Goal: Task Accomplishment & Management: Use online tool/utility

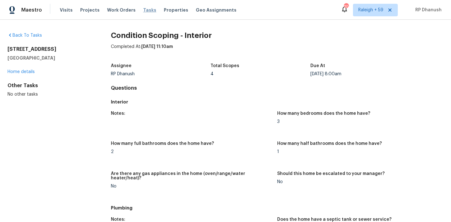
click at [146, 11] on span "Tasks" at bounding box center [149, 10] width 13 height 4
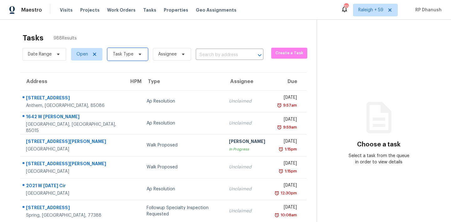
click at [130, 52] on span "Task Type" at bounding box center [123, 54] width 21 height 6
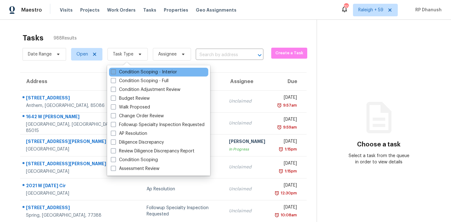
click at [128, 70] on label "Condition Scoping - Interior" at bounding box center [144, 72] width 66 height 6
click at [115, 70] on input "Condition Scoping - Interior" at bounding box center [113, 71] width 4 height 4
checkbox input "true"
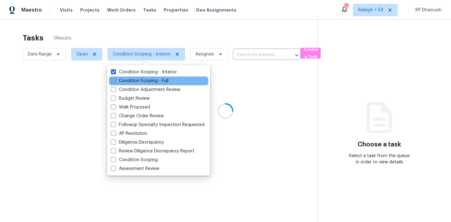
click at [126, 78] on label "Condition Scoping - Full" at bounding box center [140, 81] width 58 height 6
click at [115, 78] on input "Condition Scoping - Full" at bounding box center [113, 80] width 4 height 4
checkbox input "true"
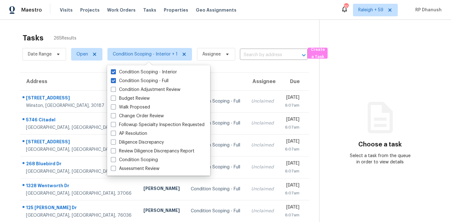
click at [167, 17] on div "Maestro Visits Projects Work Orders Tasks Properties Geo Assignments 709 Raleig…" at bounding box center [225, 10] width 451 height 20
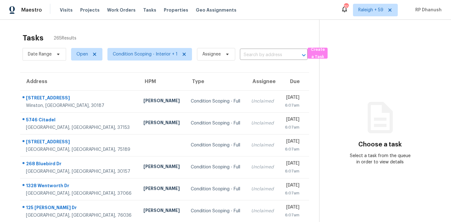
click at [159, 25] on div "Tasks 265 Results Date Range Open Condition Scoping - Interior + 1 Assignee ​ C…" at bounding box center [225, 173] width 451 height 306
click at [344, 69] on section "Choose a task Select a task from the queue in order to view details" at bounding box center [380, 173] width 122 height 306
click at [261, 51] on input "text" at bounding box center [265, 55] width 50 height 10
paste input "520 Portico Ct SW, Atlanta, GA 30331"
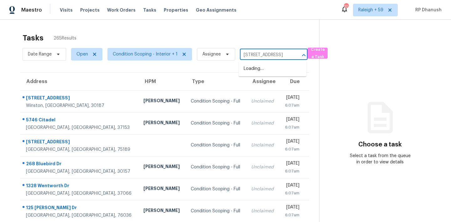
type input "520 Portico Ct SW, Atlanta, GA 30331"
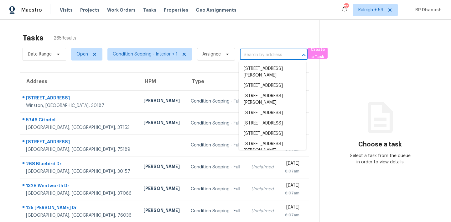
scroll to position [0, 0]
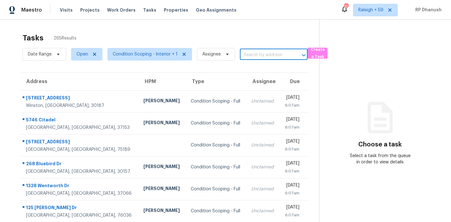
click at [264, 57] on input "text" at bounding box center [265, 55] width 50 height 10
paste input "520 Portico Ct SW, Atlanta, GA 30331"
type input "520 Portico Ct SW, Atlanta, GA 30331"
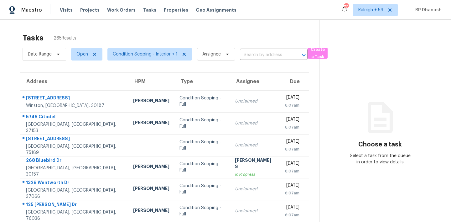
click at [402, 89] on section "Choose a task Select a task from the queue in order to view details" at bounding box center [380, 173] width 122 height 306
click at [267, 57] on input "text" at bounding box center [265, 55] width 50 height 10
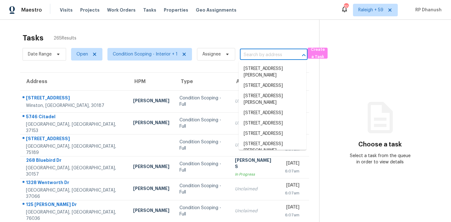
paste input "[STREET_ADDRESS]"
type input "[STREET_ADDRESS]"
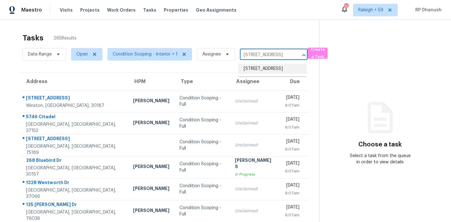
click at [271, 69] on li "[STREET_ADDRESS]" at bounding box center [273, 69] width 68 height 10
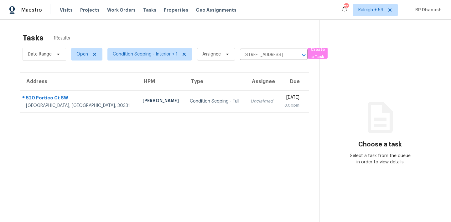
click at [284, 99] on div "[DATE]" at bounding box center [292, 98] width 16 height 8
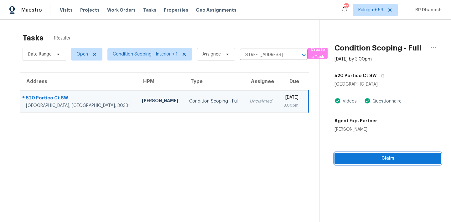
click at [369, 160] on span "Claim" at bounding box center [387, 158] width 96 height 8
click at [391, 155] on span "Start Assessment" at bounding box center [387, 158] width 96 height 8
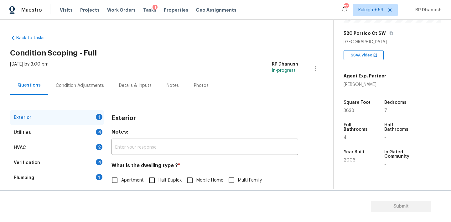
scroll to position [44, 0]
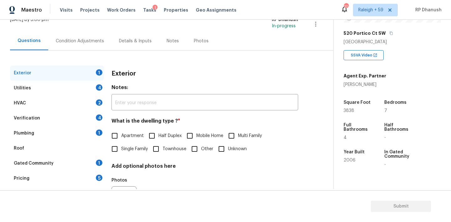
click at [124, 144] on label "Single Family" at bounding box center [128, 148] width 40 height 13
click at [121, 144] on input "Single Family" at bounding box center [114, 148] width 13 height 13
checkbox input "true"
click at [89, 86] on div "Utilities 4" at bounding box center [57, 87] width 94 height 15
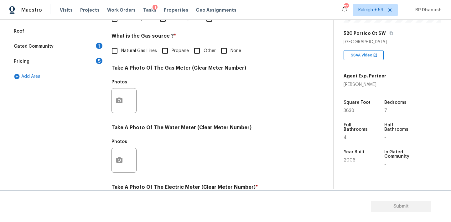
scroll to position [123, 0]
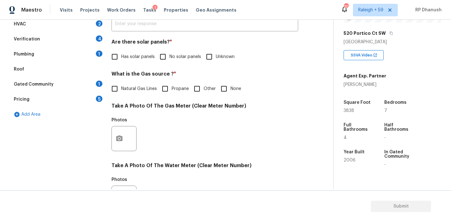
click at [165, 57] on input "No solar panels" at bounding box center [162, 56] width 13 height 13
checkbox input "true"
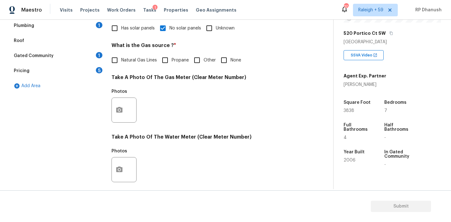
scroll to position [154, 0]
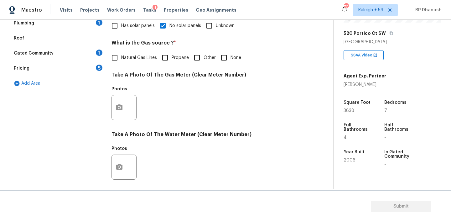
click at [132, 61] on span "Natural Gas Lines" at bounding box center [139, 57] width 36 height 7
click at [121, 61] on input "Natural Gas Lines" at bounding box center [114, 57] width 13 height 13
checkbox input "true"
drag, startPoint x: 132, startPoint y: 61, endPoint x: 138, endPoint y: 6, distance: 55.0
click at [138, 6] on div "Maestro Visits Projects Work Orders Tasks 1 Properties Geo Assignments 709 [GEO…" at bounding box center [225, 111] width 451 height 222
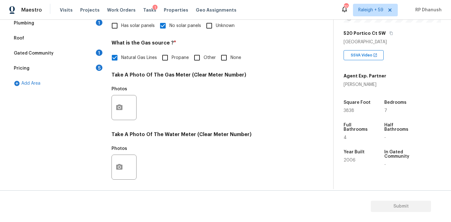
click at [138, 86] on div "Photos" at bounding box center [204, 103] width 187 height 41
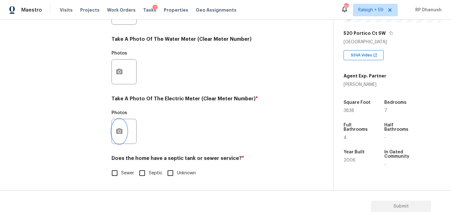
click at [115, 136] on button "button" at bounding box center [119, 131] width 15 height 24
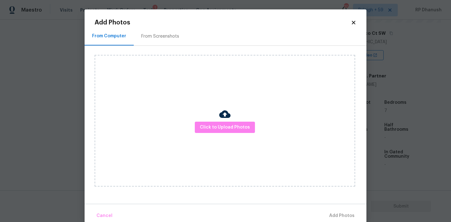
click at [155, 41] on div "From Screenshots" at bounding box center [160, 36] width 53 height 18
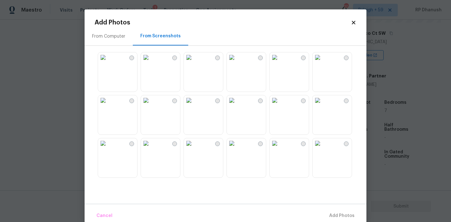
click at [108, 62] on img at bounding box center [103, 57] width 10 height 10
click at [345, 219] on span "Add 1 Photo(s)" at bounding box center [338, 216] width 31 height 8
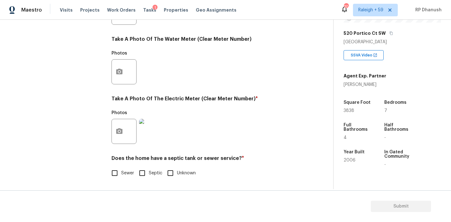
click at [128, 170] on span "Sewer" at bounding box center [127, 173] width 13 height 7
click at [121, 170] on input "Sewer" at bounding box center [114, 172] width 13 height 13
checkbox input "true"
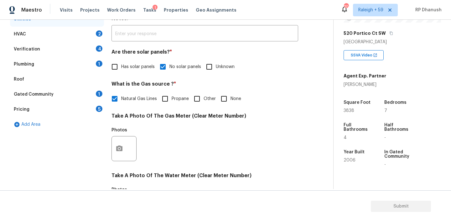
scroll to position [45, 0]
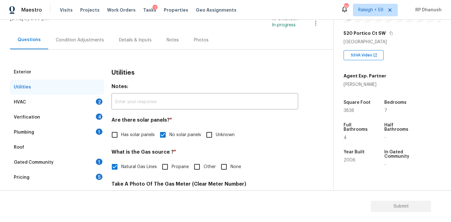
click at [87, 97] on div "HVAC 2" at bounding box center [57, 102] width 94 height 15
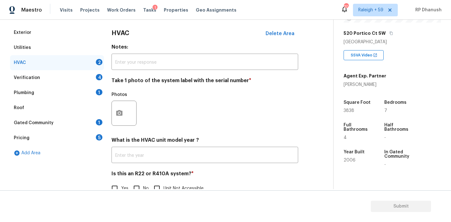
scroll to position [90, 0]
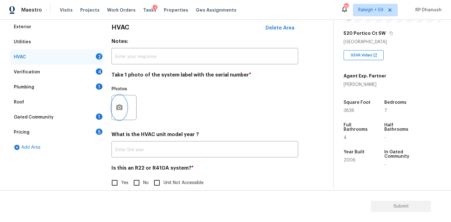
click at [122, 108] on icon "button" at bounding box center [119, 107] width 6 height 6
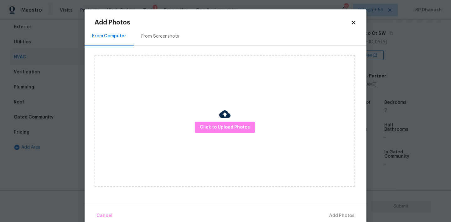
click at [139, 48] on div "Click to Upload Photos" at bounding box center [231, 121] width 272 height 150
click at [163, 36] on div "From Screenshots" at bounding box center [160, 36] width 38 height 6
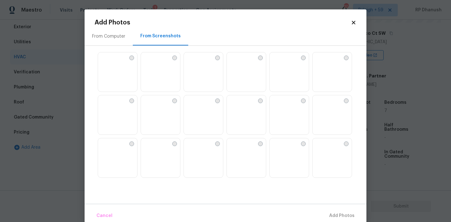
scroll to position [35, 0]
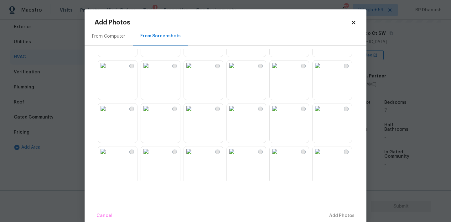
click at [237, 113] on img at bounding box center [232, 108] width 10 height 10
click at [350, 215] on span "Add 1 Photo(s)" at bounding box center [338, 216] width 31 height 8
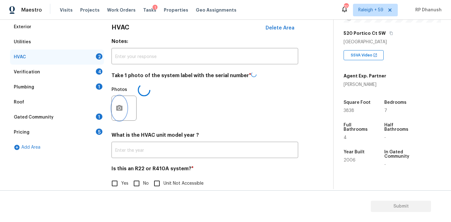
scroll to position [100, 0]
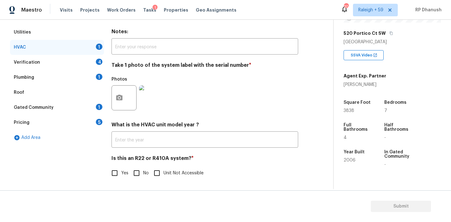
click at [133, 172] on input "No" at bounding box center [136, 172] width 13 height 13
checkbox input "true"
click at [88, 59] on div "Verification 4" at bounding box center [57, 62] width 94 height 15
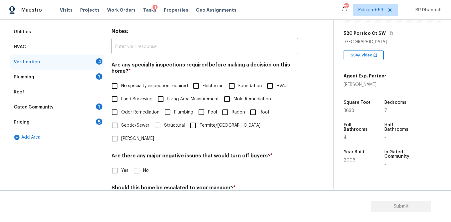
click at [140, 77] on div "Are any specialty inspections required before making a decision on this home? *…" at bounding box center [204, 103] width 187 height 83
drag, startPoint x: 133, startPoint y: 86, endPoint x: 133, endPoint y: 118, distance: 31.9
click at [133, 86] on span "No specialty inspection required" at bounding box center [154, 86] width 67 height 7
click at [121, 86] on input "No specialty inspection required" at bounding box center [114, 85] width 13 height 13
checkbox input "true"
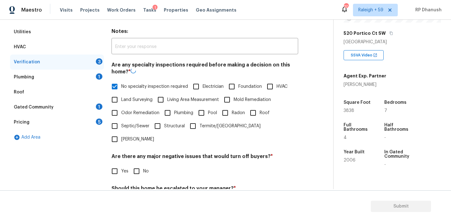
click at [133, 153] on div "Are there any major negative issues that would turn off buyers? * Yes No" at bounding box center [204, 165] width 187 height 24
click at [133, 164] on input "No" at bounding box center [136, 170] width 13 height 13
checkbox input "true"
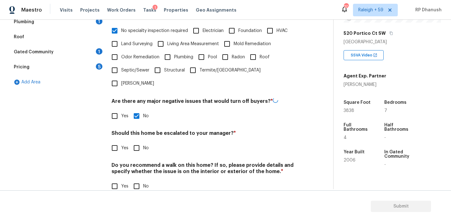
scroll to position [155, 0]
click at [133, 141] on input "No" at bounding box center [136, 147] width 13 height 13
checkbox input "true"
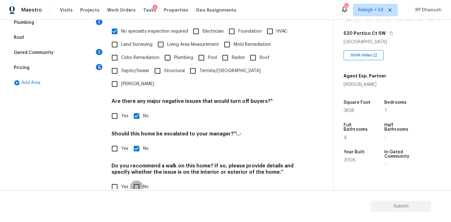
click at [133, 180] on input "No" at bounding box center [136, 186] width 13 height 13
checkbox input "true"
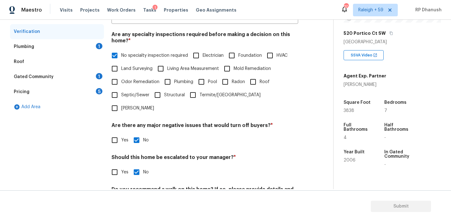
scroll to position [121, 0]
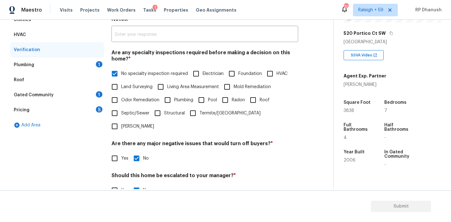
click at [80, 63] on div "Plumbing 1" at bounding box center [57, 64] width 94 height 15
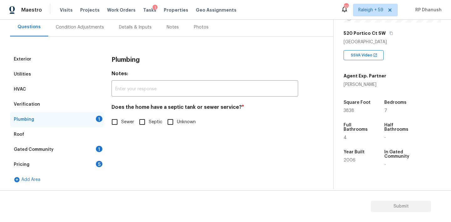
click at [123, 120] on span "Sewer" at bounding box center [127, 122] width 13 height 7
click at [121, 120] on input "Sewer" at bounding box center [114, 121] width 13 height 13
checkbox input "true"
click at [90, 148] on div "Gated Community 1" at bounding box center [57, 149] width 94 height 15
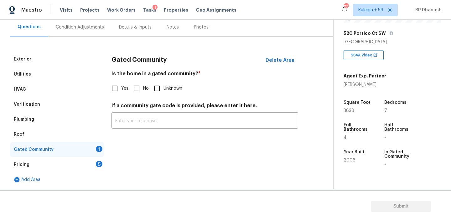
click at [133, 92] on input "No" at bounding box center [136, 88] width 13 height 13
checkbox input "true"
click at [90, 168] on div "Pricing 5" at bounding box center [57, 164] width 94 height 15
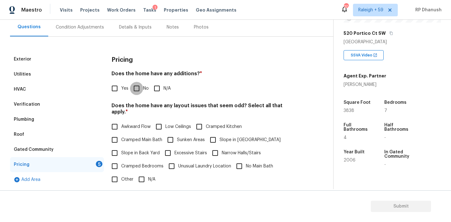
click at [137, 88] on input "No" at bounding box center [136, 88] width 13 height 13
checkbox input "true"
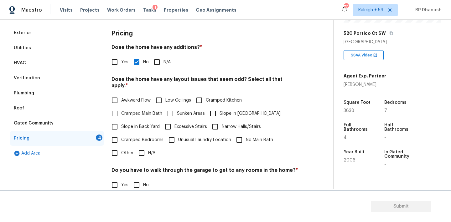
click at [120, 120] on input "Slope in Back Yard" at bounding box center [114, 126] width 13 height 13
checkbox input "true"
click at [208, 107] on input "Slope in [GEOGRAPHIC_DATA]" at bounding box center [212, 113] width 13 height 13
checkbox input "true"
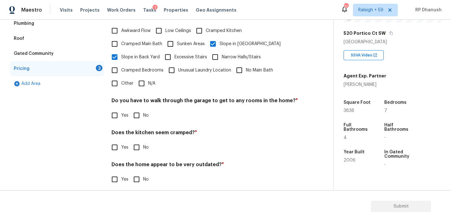
click at [137, 109] on input "No" at bounding box center [136, 115] width 13 height 13
checkbox input "true"
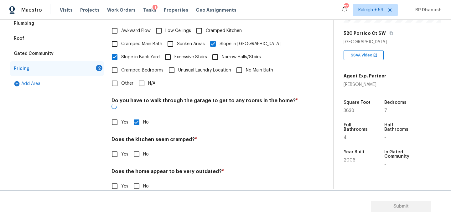
click at [137, 147] on input "No" at bounding box center [136, 153] width 13 height 13
checkbox input "true"
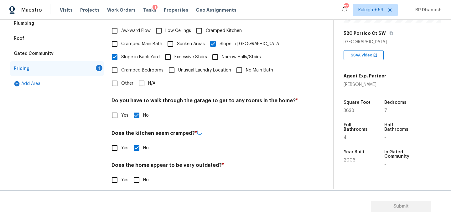
click at [134, 166] on div "Does the home appear to be very outdated? * Yes No" at bounding box center [204, 174] width 187 height 24
click at [133, 172] on input "No" at bounding box center [136, 178] width 13 height 13
checkbox input "true"
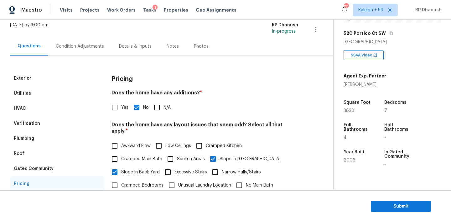
scroll to position [22, 0]
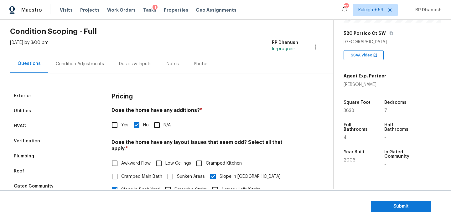
click at [97, 66] on div "Condition Adjustments" at bounding box center [80, 64] width 48 height 6
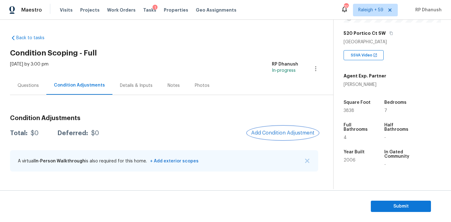
click at [271, 132] on span "Add Condition Adjustment" at bounding box center [282, 133] width 63 height 6
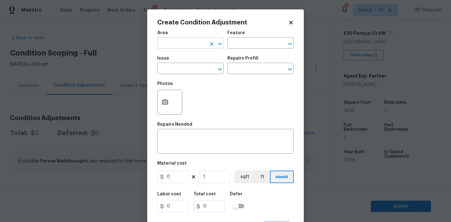
click at [194, 46] on input "text" at bounding box center [181, 44] width 49 height 10
type input "e"
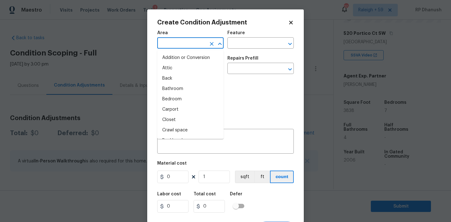
type input "x"
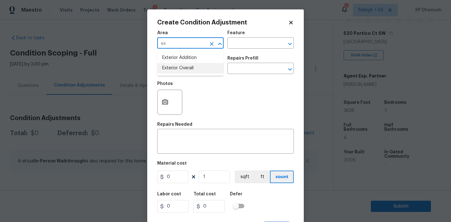
click at [178, 63] on li "Exterior Overall" at bounding box center [190, 68] width 66 height 10
type input "Exterior Overall"
click at [236, 45] on input "text" at bounding box center [251, 44] width 49 height 10
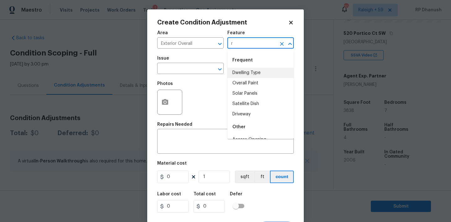
click at [233, 75] on li "Dwelling Type" at bounding box center [260, 73] width 66 height 10
type input "Dwelling Type"
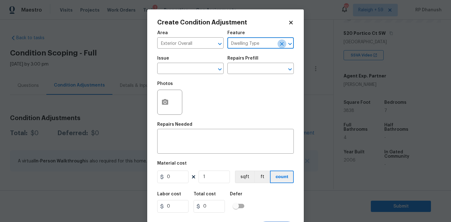
click at [281, 42] on icon "Clear" at bounding box center [282, 44] width 6 height 6
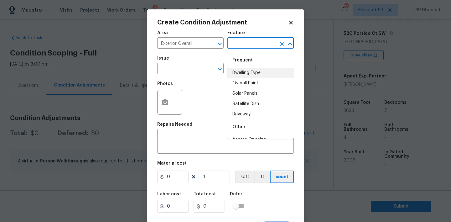
click at [261, 42] on input "text" at bounding box center [251, 44] width 49 height 10
click at [242, 69] on li "Driveway" at bounding box center [260, 73] width 66 height 10
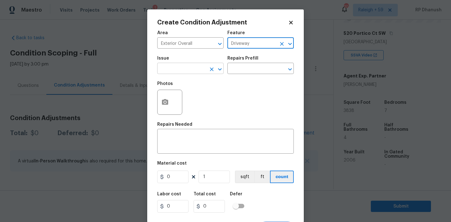
type input "Driveway"
click at [172, 69] on input "text" at bounding box center [181, 69] width 49 height 10
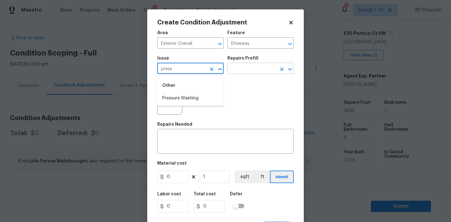
drag, startPoint x: 173, startPoint y: 99, endPoint x: 248, endPoint y: 67, distance: 81.1
click at [174, 97] on li "Pressure Washing" at bounding box center [190, 98] width 66 height 10
type input "Pressure Washing"
click at [249, 67] on input "text" at bounding box center [251, 69] width 49 height 10
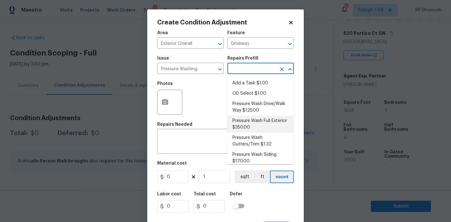
scroll to position [5, 0]
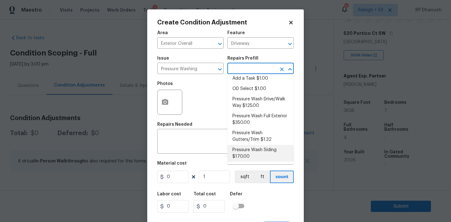
click at [246, 152] on li "Pressure Wash Siding $170.00" at bounding box center [260, 153] width 66 height 17
type input "Siding"
type textarea "Protect areas as needed for pressure washing. Pressure wash the siding on the h…"
type input "170"
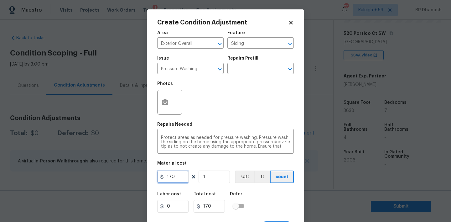
click at [166, 174] on input "170" at bounding box center [172, 176] width 31 height 13
type input "200"
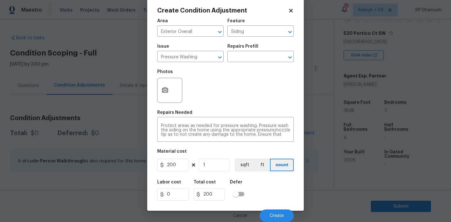
click at [274, 208] on div "Cancel Create" at bounding box center [225, 213] width 136 height 18
click at [274, 213] on span "Create" at bounding box center [277, 215] width 14 height 5
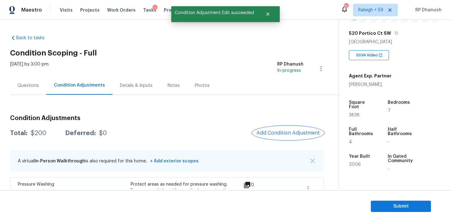
scroll to position [48, 0]
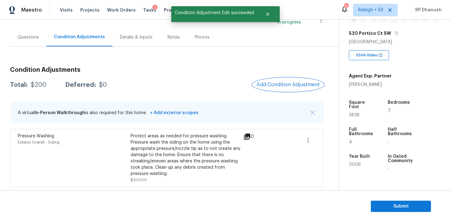
click at [285, 84] on span "Add Condition Adjustment" at bounding box center [287, 85] width 63 height 6
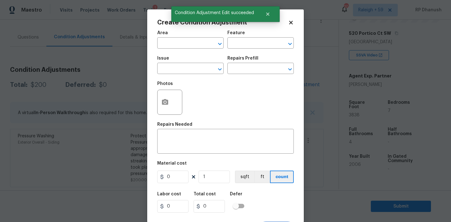
click at [187, 38] on div "Area" at bounding box center [190, 35] width 66 height 8
click at [184, 43] on input "e" at bounding box center [181, 44] width 49 height 10
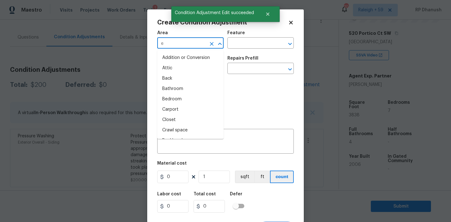
type input "x"
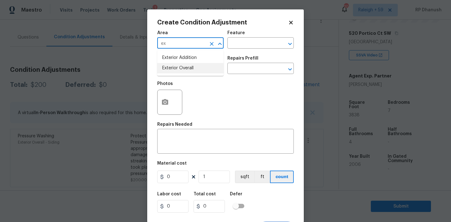
click at [170, 69] on li "Exterior Overall" at bounding box center [190, 68] width 66 height 10
type input "Exterior Overall"
click at [266, 39] on input "text" at bounding box center [251, 44] width 49 height 10
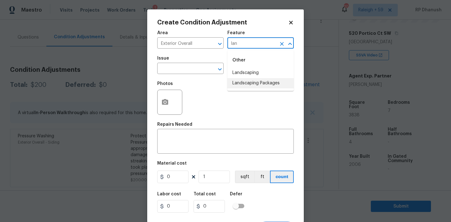
click at [252, 80] on li "Landscaping Packages" at bounding box center [260, 83] width 66 height 10
type input "Landscaping Packages"
click at [182, 68] on input "text" at bounding box center [181, 69] width 49 height 10
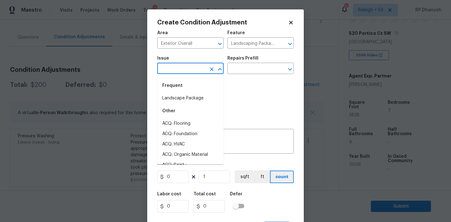
click at [200, 70] on input "text" at bounding box center [181, 69] width 49 height 10
click at [189, 99] on li "Landscape Package" at bounding box center [190, 98] width 66 height 10
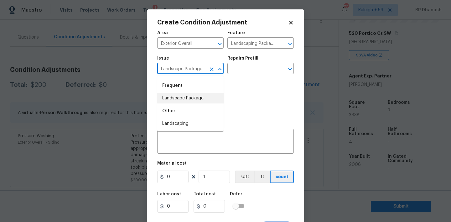
type input "Landscape Package"
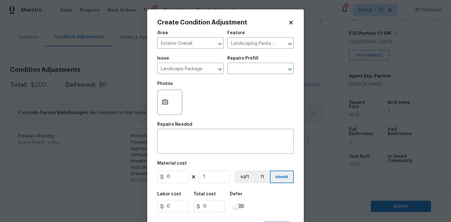
click at [237, 77] on div "Issue Landscape Package ​ Repairs Prefill ​" at bounding box center [225, 64] width 136 height 25
click at [241, 73] on input "text" at bounding box center [251, 69] width 49 height 10
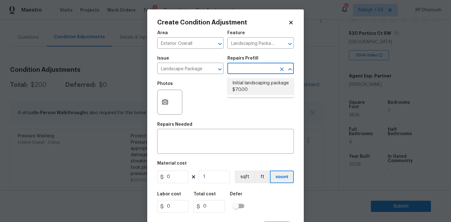
scroll to position [12, 0]
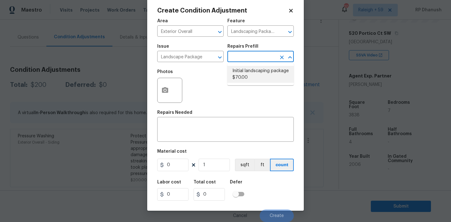
click at [256, 79] on li "Initial landscaping package $70.00" at bounding box center [260, 74] width 66 height 17
type input "Home Readiness Packages"
type textarea "Mowing of grass up to 6" in height. Mow, edge along driveways & sidewalks, trim…"
type input "70"
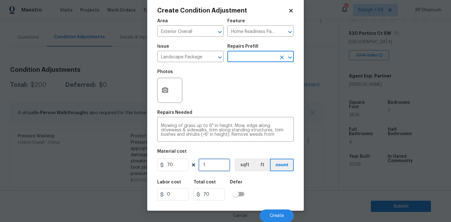
click at [210, 170] on input "1" at bounding box center [213, 164] width 31 height 13
type input "0"
type input "4"
type input "280"
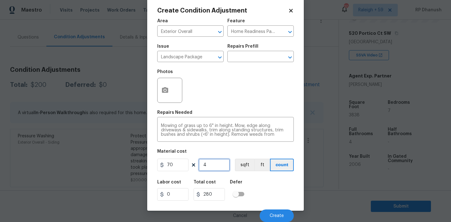
type input "4"
click at [218, 153] on div "Material cost" at bounding box center [225, 153] width 136 height 8
click at [218, 167] on input "4" at bounding box center [213, 164] width 31 height 13
type input "0"
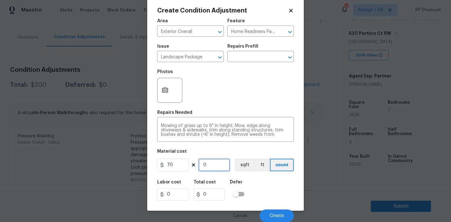
type input "5"
type input "350"
type input "5"
click at [273, 214] on span "Create" at bounding box center [277, 215] width 14 height 5
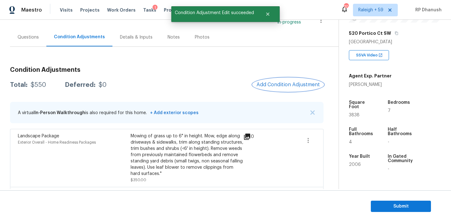
scroll to position [106, 0]
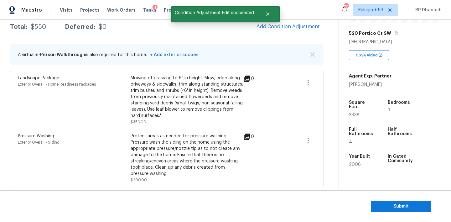
click at [307, 33] on span "Add Condition Adjustment" at bounding box center [288, 27] width 71 height 14
click at [301, 22] on button "Add Condition Adjustment" at bounding box center [288, 26] width 71 height 13
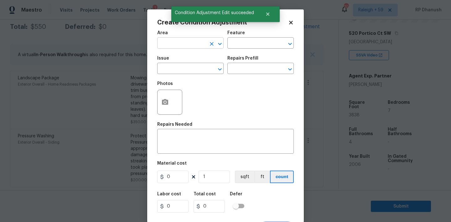
click at [170, 43] on input "text" at bounding box center [181, 44] width 49 height 10
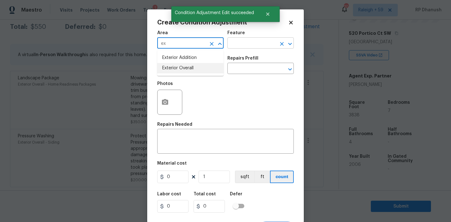
drag, startPoint x: 161, startPoint y: 66, endPoint x: 267, endPoint y: 45, distance: 107.6
click at [163, 66] on li "Exterior Overall" at bounding box center [190, 68] width 66 height 10
type input "Exterior Overall"
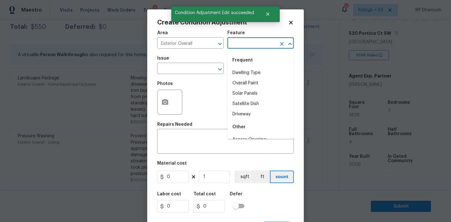
click at [267, 45] on input "text" at bounding box center [251, 44] width 49 height 10
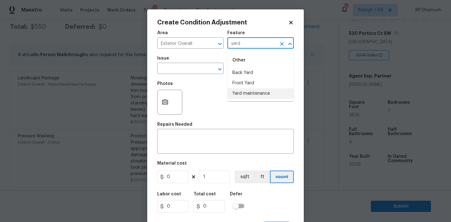
click at [260, 94] on li "Yard maintenance" at bounding box center [260, 93] width 66 height 10
type input "Yard maintenance"
click at [194, 78] on div "Photos" at bounding box center [225, 98] width 136 height 41
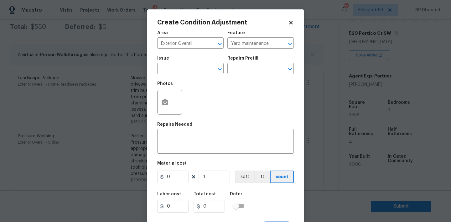
click at [194, 76] on span "Issue ​" at bounding box center [190, 64] width 66 height 25
click at [192, 69] on input "text" at bounding box center [181, 69] width 49 height 10
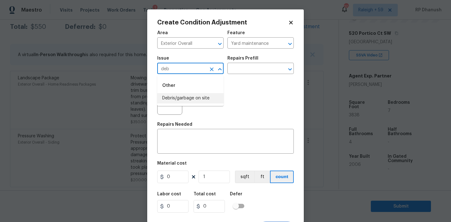
click at [182, 94] on li "Debris/garbage on site" at bounding box center [190, 98] width 66 height 10
type input "Debris/garbage on site"
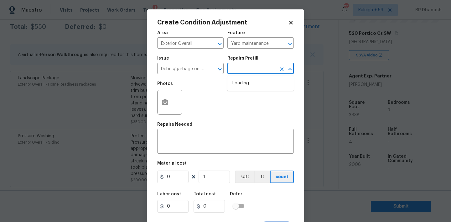
click at [242, 66] on input "text" at bounding box center [251, 69] width 49 height 10
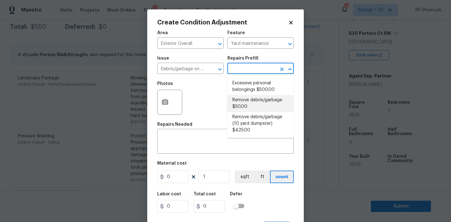
click at [240, 107] on li "Remove debris/garbage $50.00" at bounding box center [260, 103] width 66 height 17
type textarea "Remove, haul off, and properly dispose of any debris left by seller to offsite …"
type input "50"
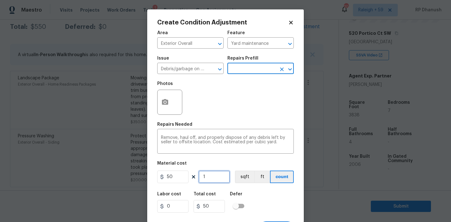
click at [210, 177] on input "1" at bounding box center [213, 176] width 31 height 13
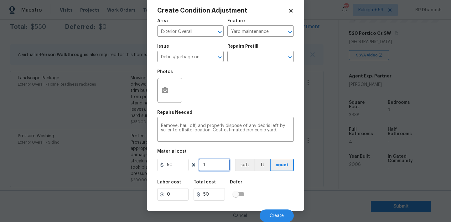
click at [213, 169] on input "1" at bounding box center [213, 164] width 31 height 13
type input "0"
type input "3"
type input "150"
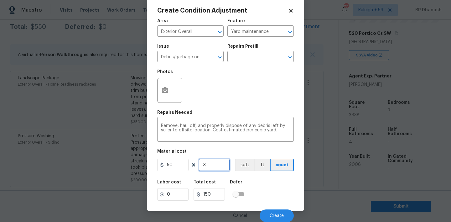
type input "3"
click at [278, 214] on span "Create" at bounding box center [277, 215] width 14 height 5
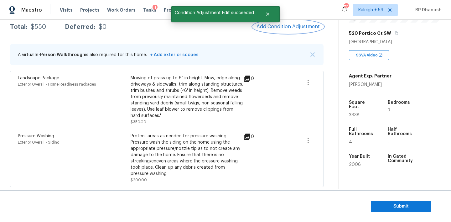
scroll to position [0, 0]
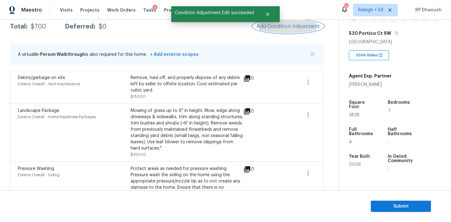
click at [277, 27] on span "Add Condition Adjustment" at bounding box center [287, 26] width 63 height 6
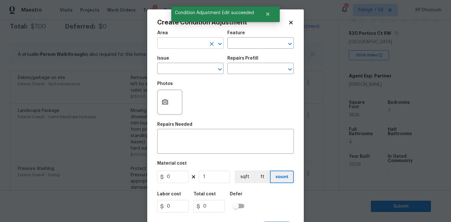
click at [181, 46] on input "text" at bounding box center [181, 44] width 49 height 10
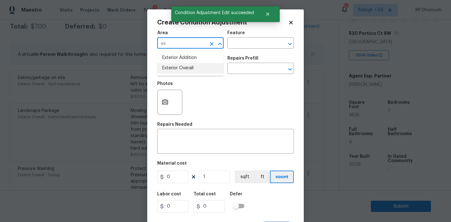
click at [171, 69] on li "Exterior Overall" at bounding box center [190, 68] width 66 height 10
type input "Exterior Overall"
click at [171, 124] on h5 "Repairs Needed" at bounding box center [174, 124] width 35 height 4
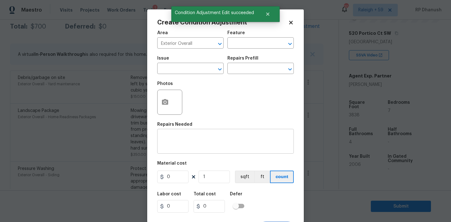
click at [174, 136] on textarea at bounding box center [225, 141] width 129 height 13
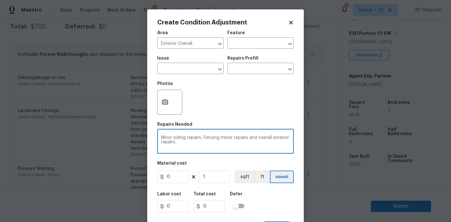
type textarea "Minor siding repairs, Fencing minor repairs and overall exterior repairs."
click at [176, 179] on input "0" at bounding box center [172, 176] width 31 height 13
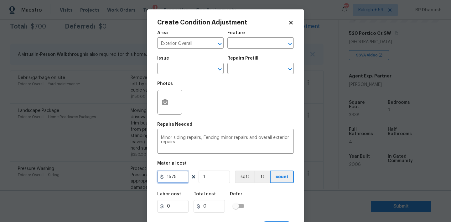
type input "1575"
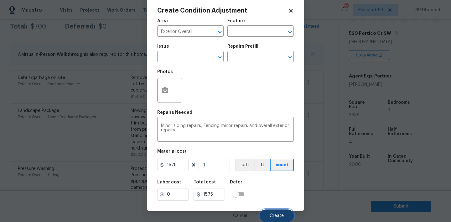
click at [268, 217] on button "Create" at bounding box center [277, 215] width 34 height 13
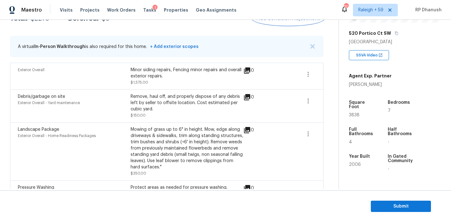
scroll to position [105, 0]
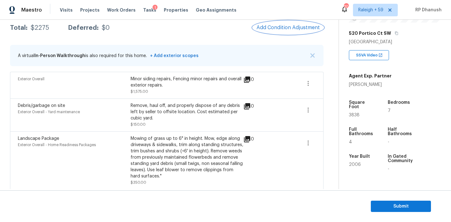
click at [288, 31] on button "Add Condition Adjustment" at bounding box center [288, 27] width 71 height 13
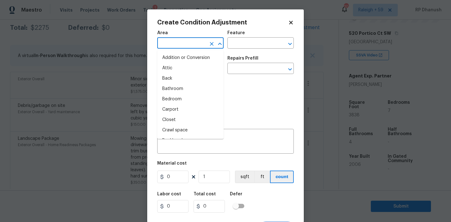
click at [182, 47] on input "text" at bounding box center [181, 44] width 49 height 10
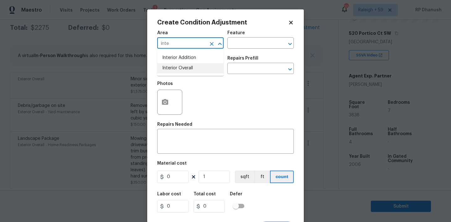
click at [178, 71] on li "Interior Overall" at bounding box center [190, 68] width 66 height 10
type input "Interior Overall"
click at [252, 42] on input "text" at bounding box center [251, 44] width 49 height 10
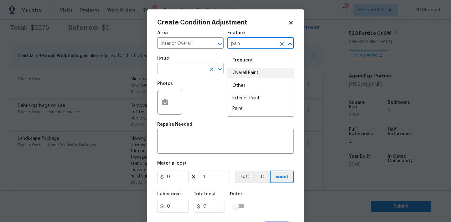
drag, startPoint x: 245, startPoint y: 73, endPoint x: 186, endPoint y: 72, distance: 59.5
click at [245, 73] on li "Overall Paint" at bounding box center [260, 73] width 66 height 10
type input "Overall Paint"
click at [181, 72] on input "text" at bounding box center [181, 69] width 49 height 10
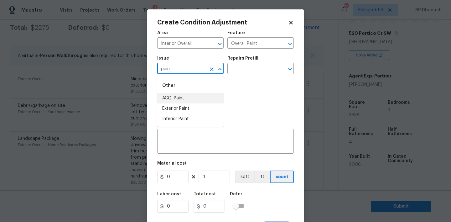
click at [173, 100] on li "ACQ: Paint" at bounding box center [190, 98] width 66 height 10
type input "ACQ: Paint"
click at [250, 64] on div "Repairs Prefill" at bounding box center [260, 60] width 66 height 8
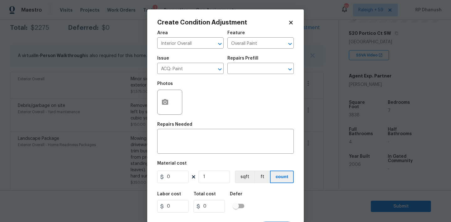
click at [244, 62] on div "Repairs Prefill" at bounding box center [260, 60] width 66 height 8
click at [246, 66] on input "text" at bounding box center [251, 69] width 49 height 10
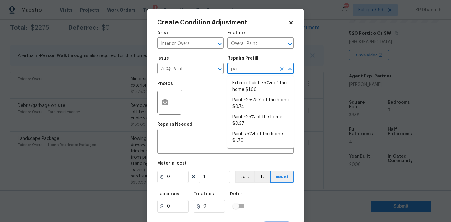
type input "pain"
click at [247, 122] on li "Paint ~25% of the home $0.37" at bounding box center [260, 120] width 66 height 17
type input "Acquisition"
type textarea "Acquisition Scope: ~25% of the home needs interior paint"
type input "0.37"
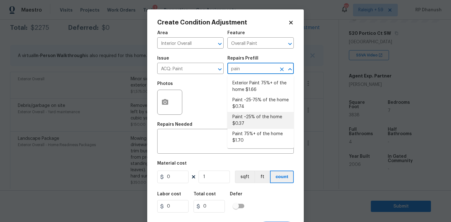
type input "0.37"
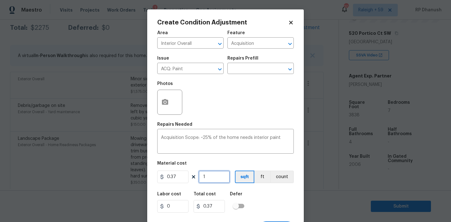
click at [221, 173] on input "1" at bounding box center [213, 176] width 31 height 13
type input "0"
type input "3"
type input "1.11"
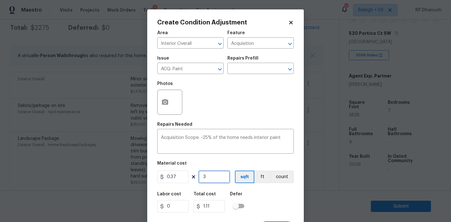
type input "38"
type input "14.06"
type input "383"
type input "141.71"
type input "3838"
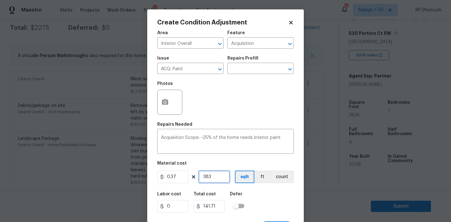
type input "1420.06"
type input "3838"
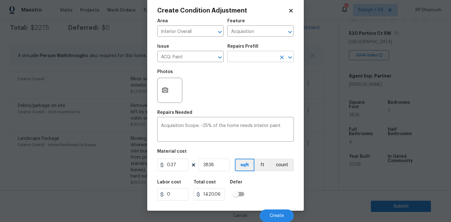
click at [245, 53] on input "text" at bounding box center [251, 57] width 49 height 10
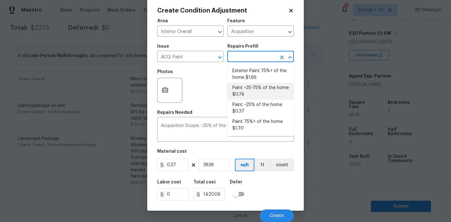
click at [245, 91] on li "Paint ~25-75% of the home $0.74" at bounding box center [260, 91] width 66 height 17
type textarea "Acquisition Scope: ~25 - 75% of the home needs interior paint"
type input "0.74"
type input "2840.12"
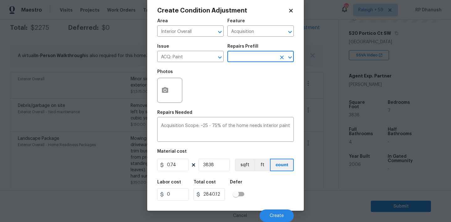
click at [250, 59] on input "text" at bounding box center [251, 57] width 49 height 10
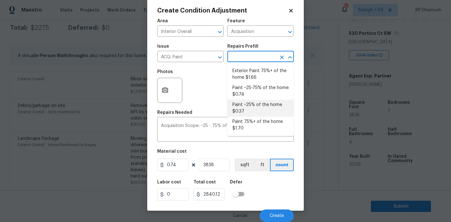
click at [240, 111] on li "Paint ~25% of the home $0.37" at bounding box center [260, 108] width 66 height 17
type textarea "Acquisition Scope: ~25% of the home needs interior paint"
type input "0.37"
type input "1420.06"
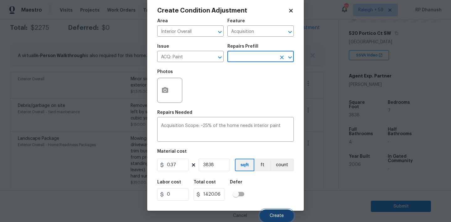
click at [275, 213] on button "Create" at bounding box center [277, 215] width 34 height 13
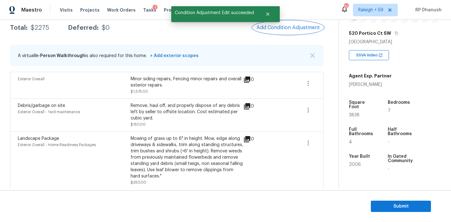
scroll to position [0, 0]
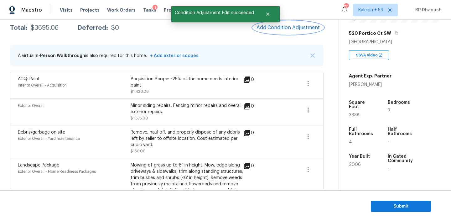
click at [281, 30] on span "Add Condition Adjustment" at bounding box center [287, 28] width 63 height 6
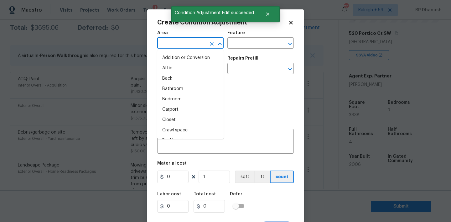
click at [165, 42] on input "text" at bounding box center [181, 44] width 49 height 10
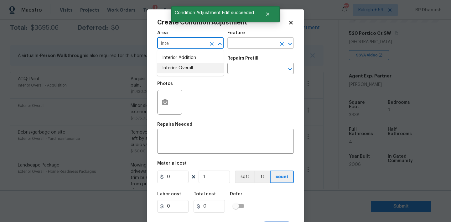
drag, startPoint x: 181, startPoint y: 69, endPoint x: 249, endPoint y: 44, distance: 72.0
click at [181, 69] on li "Interior Overall" at bounding box center [190, 68] width 66 height 10
type input "Interior Overall"
click at [249, 44] on input "text" at bounding box center [251, 44] width 49 height 10
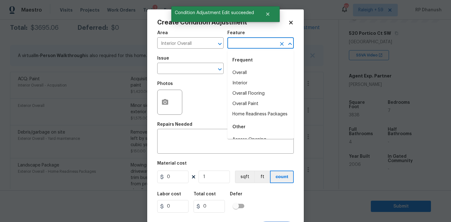
type input "p"
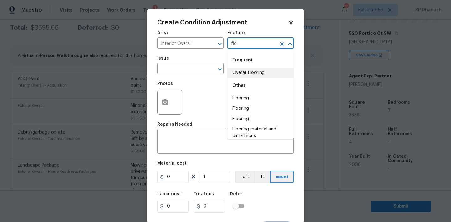
click at [245, 77] on li "Overall Flooring" at bounding box center [260, 73] width 66 height 10
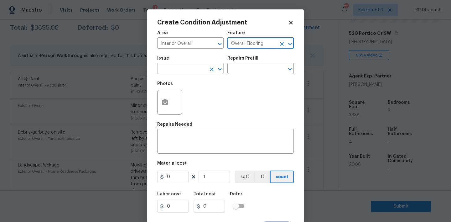
type input "Overall Flooring"
click at [169, 66] on input "text" at bounding box center [181, 69] width 49 height 10
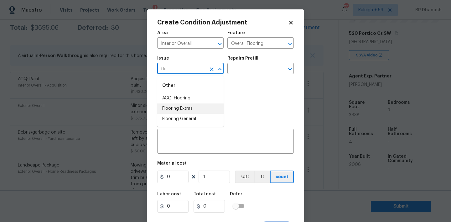
click at [173, 97] on li "ACQ: Flooring" at bounding box center [190, 98] width 66 height 10
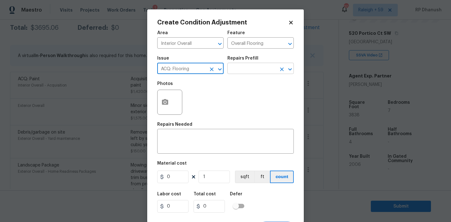
type input "ACQ: Flooring"
click at [258, 68] on input "text" at bounding box center [251, 69] width 49 height 10
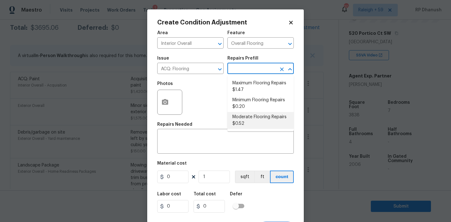
click at [242, 123] on li "Moderate Flooring Repairs $0.52" at bounding box center [260, 120] width 66 height 17
type input "Acquisition"
type textarea "Acquisition Scope: Moderate flooring repairs"
type input "0.52"
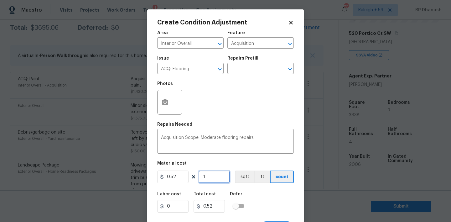
click at [215, 175] on input "1" at bounding box center [213, 176] width 31 height 13
type input "0"
type input "3"
type input "1.56"
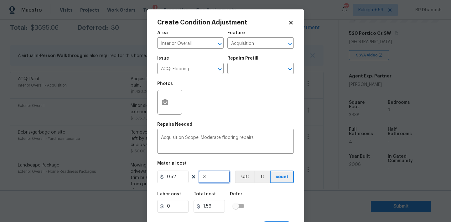
type input "38"
type input "19.76"
type input "383"
type input "199.16"
type input "3838"
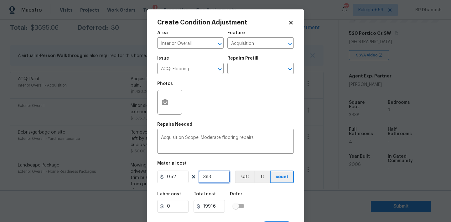
type input "1995.76"
type input "3838"
click at [164, 99] on icon "button" at bounding box center [165, 102] width 6 height 6
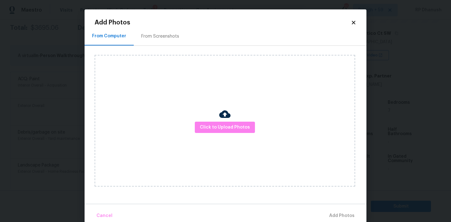
click at [162, 36] on div "From Screenshots" at bounding box center [160, 36] width 38 height 6
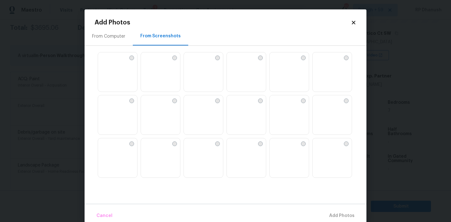
click at [151, 105] on img at bounding box center [146, 100] width 10 height 10
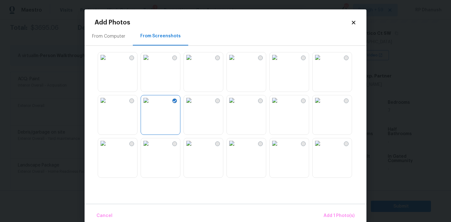
click at [108, 105] on img at bounding box center [103, 100] width 10 height 10
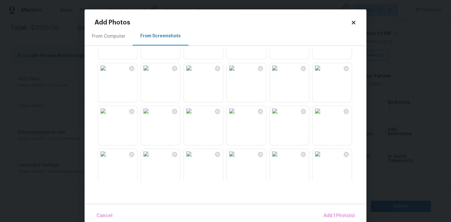
scroll to position [287, 0]
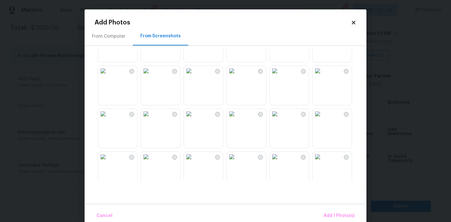
click at [151, 76] on img at bounding box center [146, 71] width 10 height 10
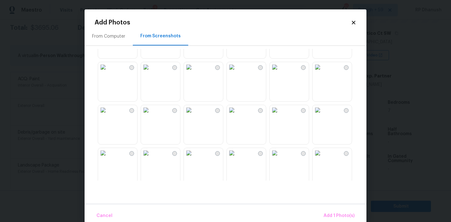
scroll to position [373, 0]
drag, startPoint x: 155, startPoint y: 135, endPoint x: 202, endPoint y: 128, distance: 47.1
click at [151, 118] on img at bounding box center [146, 113] width 10 height 10
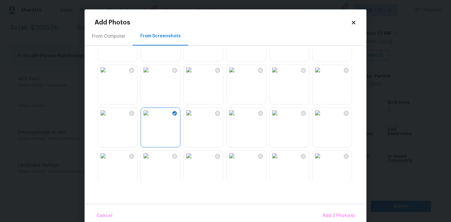
click at [194, 118] on img at bounding box center [189, 113] width 10 height 10
click at [151, 118] on img at bounding box center [146, 113] width 10 height 10
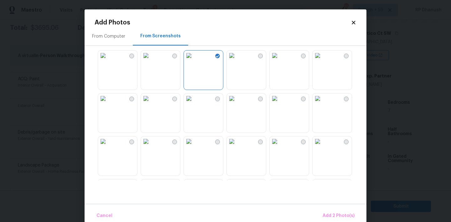
scroll to position [439, 0]
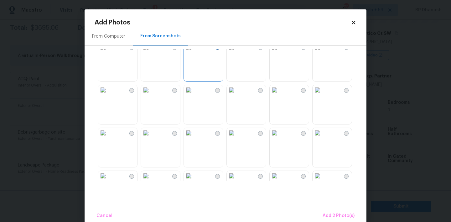
click at [237, 52] on img at bounding box center [232, 47] width 10 height 10
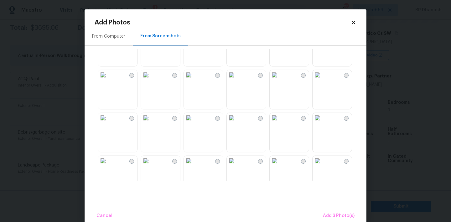
click at [237, 37] on img at bounding box center [232, 32] width 10 height 10
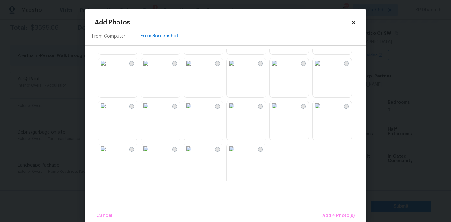
click at [151, 111] on img at bounding box center [146, 106] width 10 height 10
click at [194, 111] on img at bounding box center [189, 106] width 10 height 10
click at [340, 212] on span "Add 6 Photo(s)" at bounding box center [338, 216] width 32 height 8
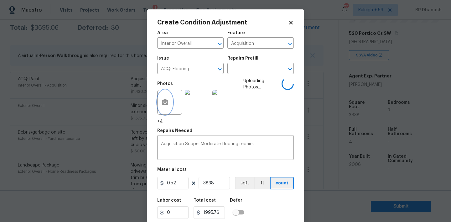
scroll to position [12, 0]
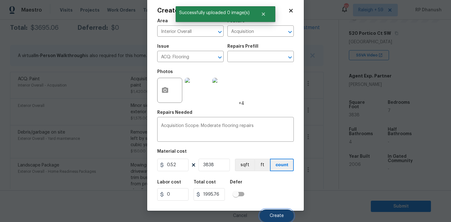
click at [273, 220] on button "Create" at bounding box center [277, 215] width 34 height 13
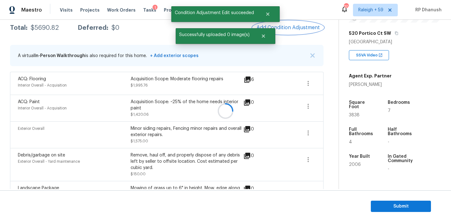
scroll to position [0, 0]
click at [307, 32] on button "Add Condition Adjustment" at bounding box center [288, 27] width 71 height 13
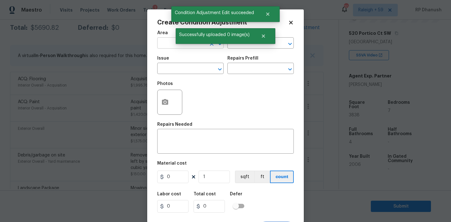
click at [171, 43] on input "text" at bounding box center [181, 44] width 49 height 10
click at [167, 66] on li "Interior Overall" at bounding box center [190, 68] width 66 height 10
type input "Interior Overall"
click at [249, 45] on input "text" at bounding box center [251, 44] width 49 height 10
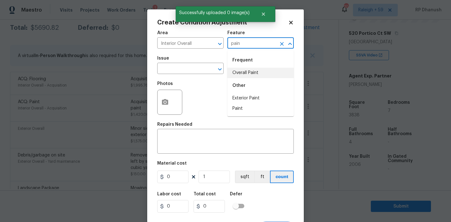
click at [245, 72] on li "Overall Paint" at bounding box center [260, 73] width 66 height 10
type input "Overall Paint"
click at [178, 76] on span "Issue ​" at bounding box center [190, 64] width 66 height 25
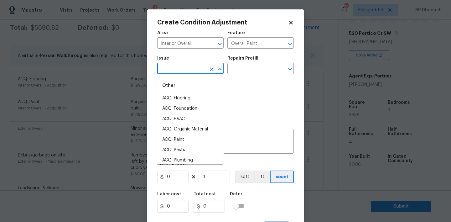
click at [178, 71] on input "text" at bounding box center [181, 69] width 49 height 10
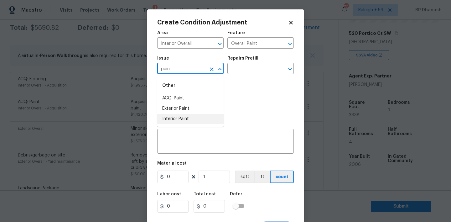
click at [172, 121] on li "Interior Paint" at bounding box center [190, 119] width 66 height 10
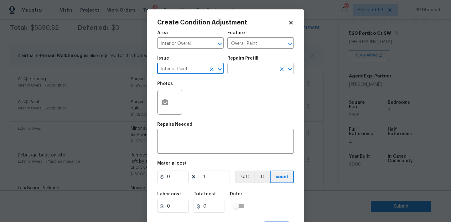
type input "Interior Paint"
click at [269, 71] on input "text" at bounding box center [251, 69] width 49 height 10
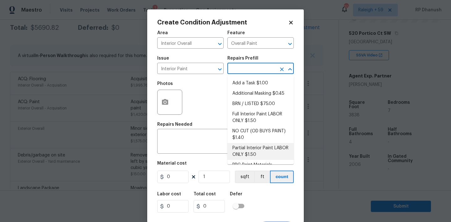
scroll to position [25, 0]
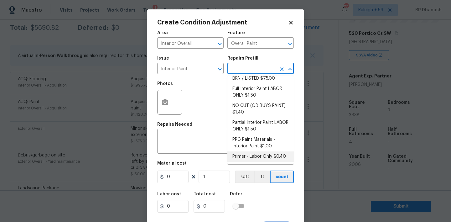
click at [246, 156] on li "Primer - Labor Only $0.40" at bounding box center [260, 156] width 66 height 10
type textarea "Interior primer - PRIMER PROVIDED BY OPENDOOR - All nails, screws, drywall anch…"
type input "0.4"
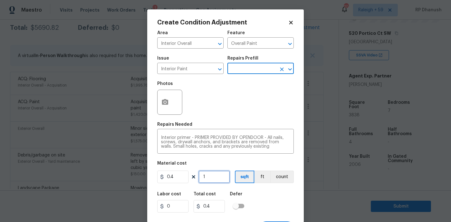
click at [214, 183] on input "1" at bounding box center [213, 176] width 31 height 13
type input "0"
type input "5"
type input "2"
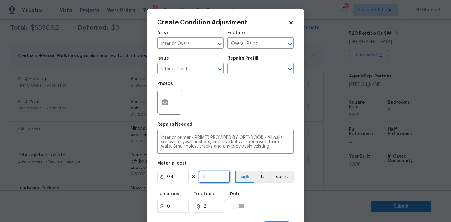
type input "50"
type input "20"
type input "500"
type input "200"
type input "500"
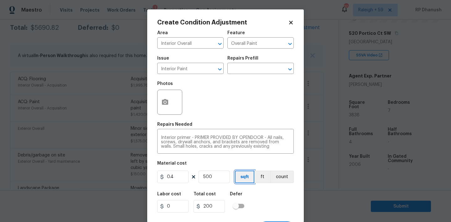
scroll to position [12, 0]
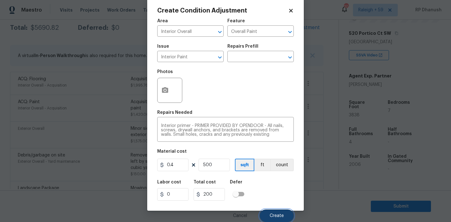
click at [277, 218] on button "Create" at bounding box center [277, 215] width 34 height 13
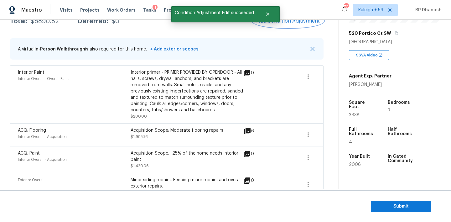
scroll to position [111, 0]
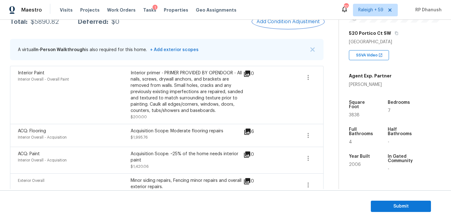
click at [276, 25] on button "Add Condition Adjustment" at bounding box center [288, 21] width 71 height 13
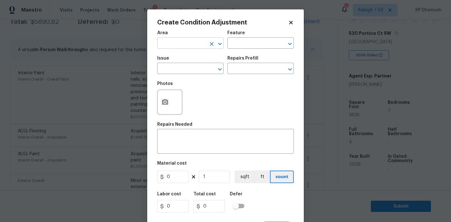
click at [192, 43] on input "text" at bounding box center [181, 44] width 49 height 10
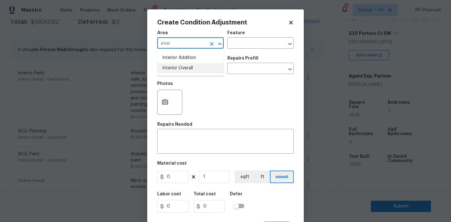
click at [187, 71] on li "Interior Overall" at bounding box center [190, 68] width 66 height 10
type input "Interior Overall"
click at [176, 148] on textarea at bounding box center [225, 141] width 129 height 13
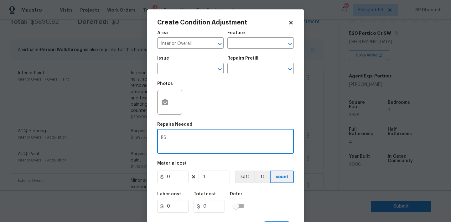
type textarea "R"
type textarea "Shingle roof repairs."
click at [175, 171] on input "0" at bounding box center [172, 176] width 31 height 13
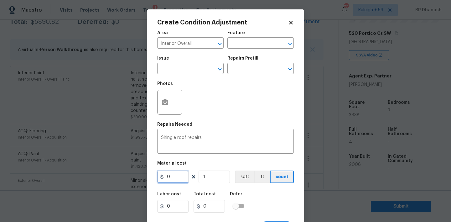
click at [175, 178] on input "0" at bounding box center [172, 176] width 31 height 13
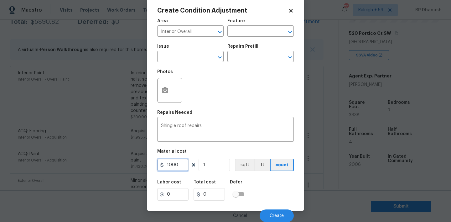
type input "1000"
click at [179, 168] on input "1000" at bounding box center [172, 164] width 31 height 13
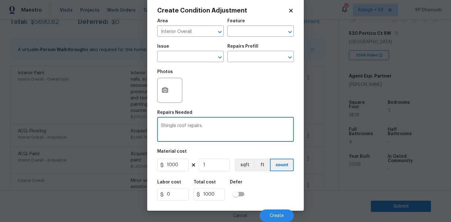
click at [195, 127] on textarea "Shingle roof repairs." at bounding box center [225, 129] width 129 height 13
type textarea "Shingle roof maitenance."
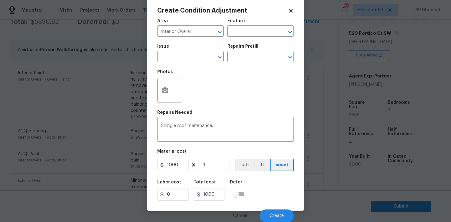
click at [276, 209] on div "Cancel Create" at bounding box center [225, 213] width 136 height 18
click at [276, 214] on span "Create" at bounding box center [277, 215] width 14 height 5
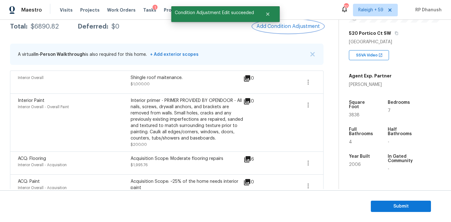
scroll to position [163, 0]
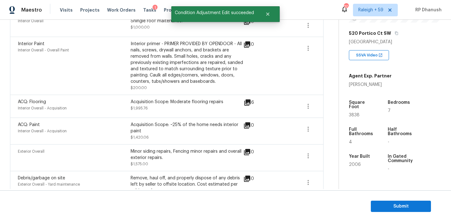
click at [300, 107] on div "ACQ: Flooring Interior Overall - Acquisition Acquisition Scope: Moderate floori…" at bounding box center [167, 106] width 298 height 15
click at [310, 106] on icon "button" at bounding box center [308, 106] width 8 height 8
click at [326, 106] on div "Edit" at bounding box center [343, 105] width 49 height 6
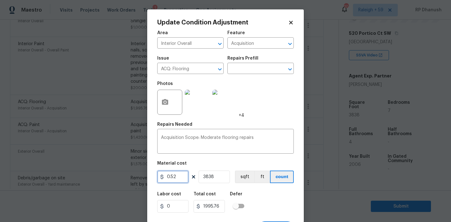
click at [181, 178] on input "0.52" at bounding box center [172, 176] width 31 height 13
type input "0.45"
type input "1727.1"
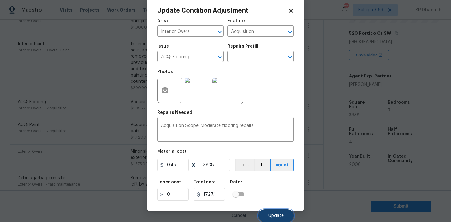
click at [278, 212] on button "Update" at bounding box center [275, 215] width 35 height 13
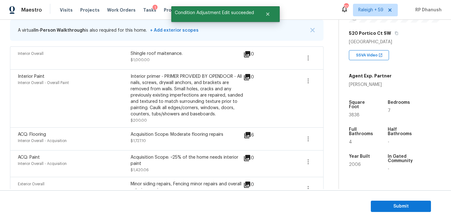
scroll to position [92, 0]
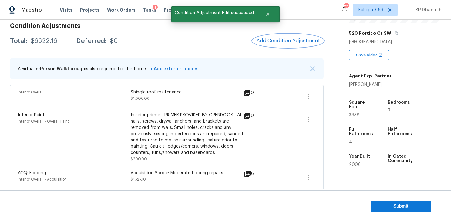
click at [288, 38] on span "Add Condition Adjustment" at bounding box center [287, 41] width 63 height 6
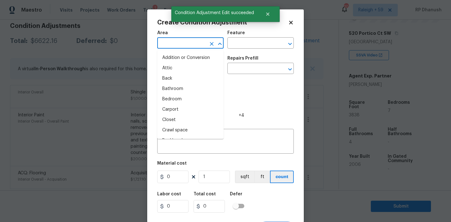
click at [203, 44] on input "text" at bounding box center [181, 44] width 49 height 10
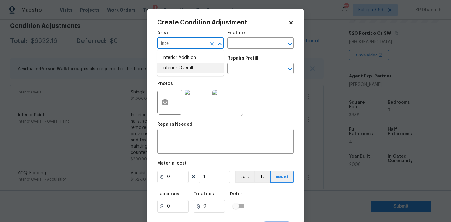
click at [197, 64] on li "Interior Overall" at bounding box center [190, 68] width 66 height 10
type input "Interior Overall"
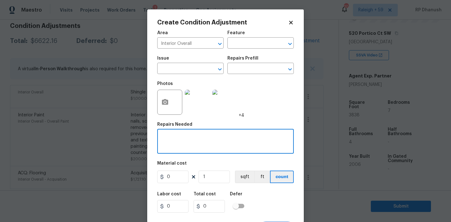
click at [186, 144] on textarea at bounding box center [225, 141] width 129 height 13
type textarea "Interior trim repairs"
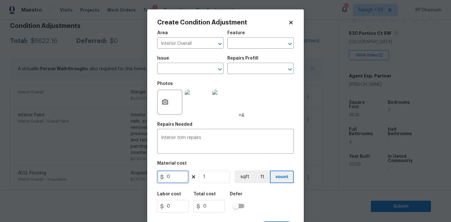
click at [178, 179] on input "0" at bounding box center [172, 176] width 31 height 13
type input "200"
click at [168, 138] on textarea "Interior trim repairs" at bounding box center [225, 141] width 129 height 13
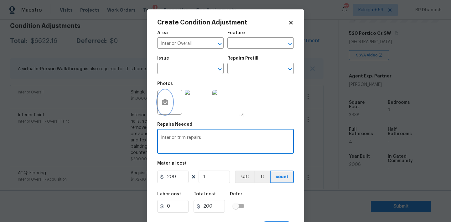
click at [165, 105] on icon "button" at bounding box center [165, 102] width 8 height 8
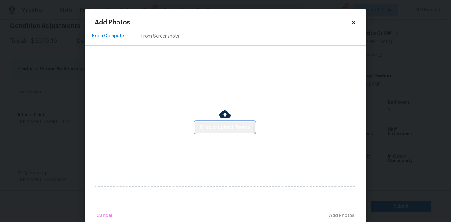
click at [212, 123] on button "Click to Upload Photos" at bounding box center [225, 127] width 60 height 12
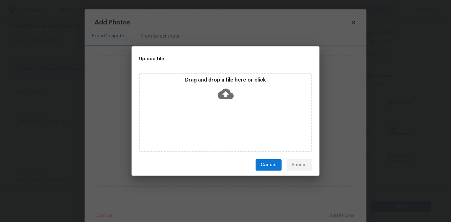
click at [221, 92] on icon at bounding box center [226, 94] width 16 height 11
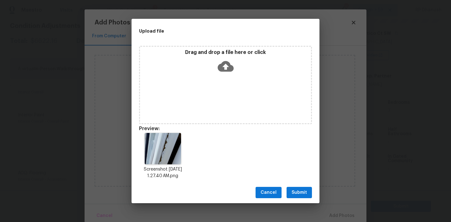
click at [297, 192] on span "Submit" at bounding box center [298, 192] width 15 height 8
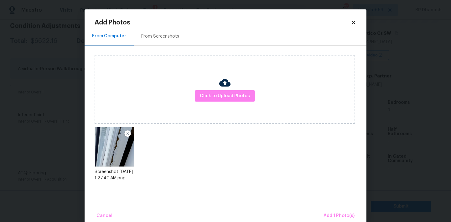
click at [337, 208] on div "Cancel Add 1 Photo(s)" at bounding box center [226, 212] width 282 height 19
click at [337, 211] on button "Add 1 Photo(s)" at bounding box center [339, 215] width 36 height 13
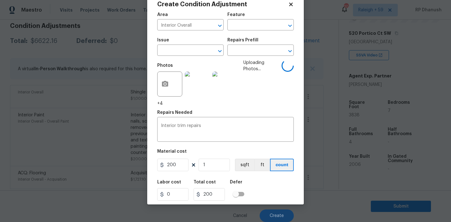
scroll to position [12, 0]
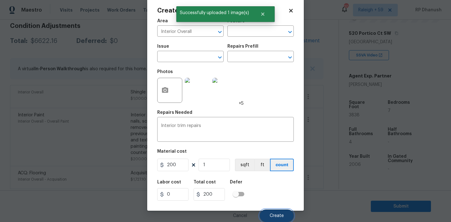
click at [276, 214] on span "Create" at bounding box center [277, 215] width 14 height 5
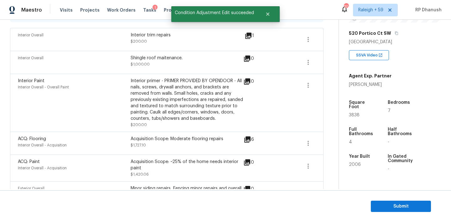
scroll to position [146, 0]
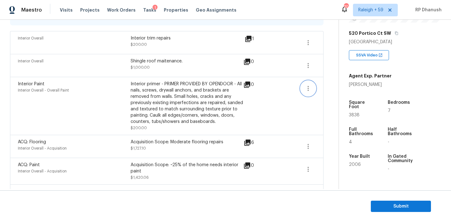
click at [309, 81] on button "button" at bounding box center [308, 88] width 15 height 15
click at [310, 68] on icon "button" at bounding box center [308, 66] width 8 height 8
click at [327, 70] on ul "Edit" at bounding box center [344, 64] width 56 height 13
click at [326, 64] on div "Edit" at bounding box center [343, 64] width 49 height 6
click at [112, 125] on body "Maestro Visits Projects Work Orders Tasks 1 Properties Geo Assignments 709 [GEO…" at bounding box center [225, 111] width 451 height 222
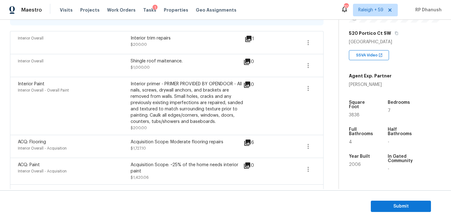
scroll to position [75, 0]
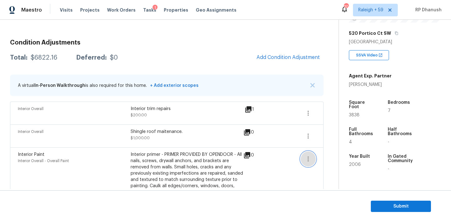
click at [307, 154] on button "button" at bounding box center [308, 158] width 15 height 15
click at [309, 135] on icon "button" at bounding box center [308, 136] width 8 height 8
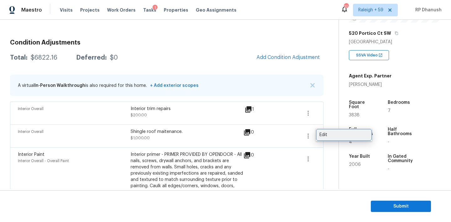
click at [325, 134] on div "Edit" at bounding box center [343, 134] width 49 height 6
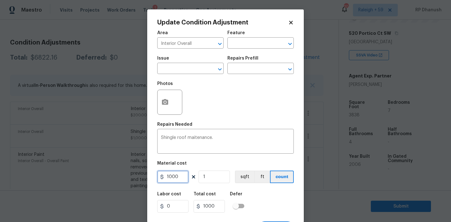
click at [174, 175] on input "1000" at bounding box center [172, 176] width 31 height 13
type input "1500"
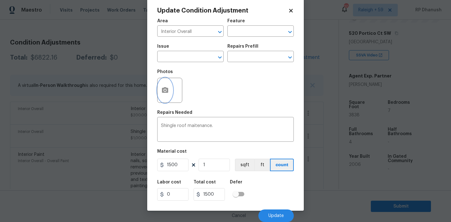
click at [163, 96] on button "button" at bounding box center [164, 90] width 15 height 24
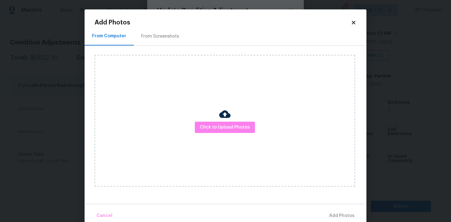
click at [232, 119] on div "Click to Upload Photos" at bounding box center [225, 120] width 260 height 131
click at [231, 125] on span "Click to Upload Photos" at bounding box center [225, 127] width 50 height 8
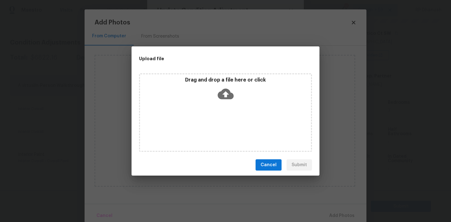
click at [226, 90] on icon at bounding box center [226, 94] width 16 height 11
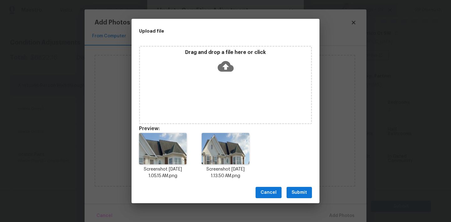
click at [294, 185] on div "Cancel Submit" at bounding box center [225, 193] width 188 height 22
click at [298, 191] on span "Submit" at bounding box center [298, 192] width 15 height 8
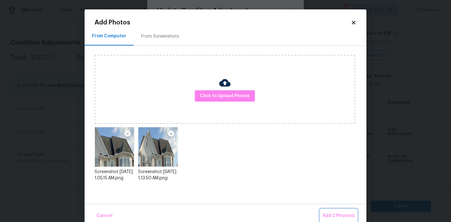
click at [339, 216] on span "Add 2 Photo(s)" at bounding box center [338, 216] width 32 height 8
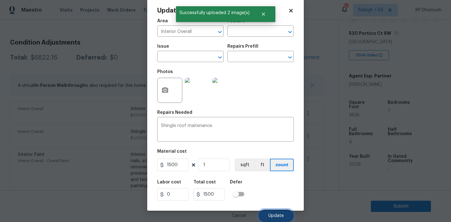
click at [270, 214] on span "Update" at bounding box center [275, 215] width 15 height 5
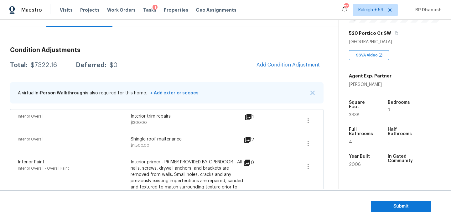
scroll to position [33, 0]
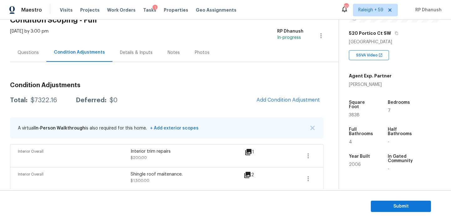
click at [29, 52] on div "Questions" at bounding box center [28, 52] width 21 height 6
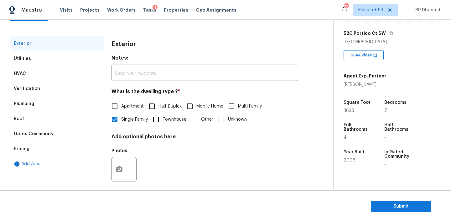
click at [23, 146] on div "Pricing" at bounding box center [22, 149] width 16 height 6
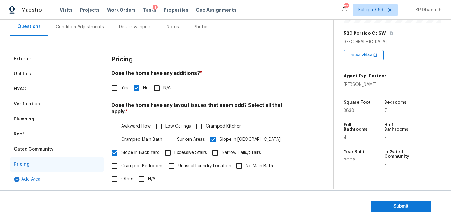
scroll to position [37, 0]
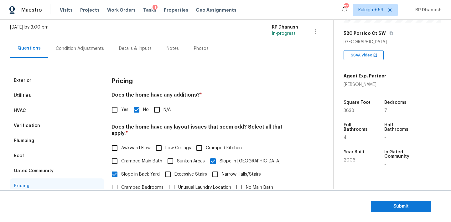
click at [89, 49] on div "Condition Adjustments" at bounding box center [80, 48] width 48 height 6
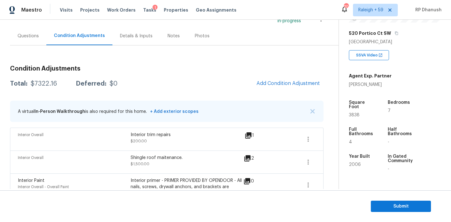
scroll to position [41, 0]
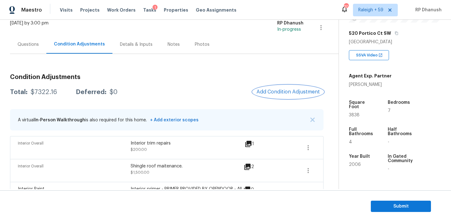
click at [271, 94] on span "Add Condition Adjustment" at bounding box center [287, 92] width 63 height 6
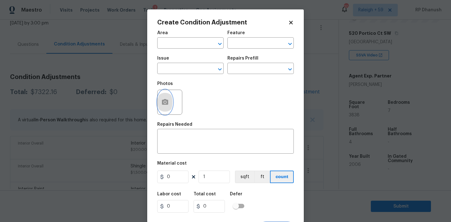
click at [164, 95] on button "button" at bounding box center [164, 102] width 15 height 24
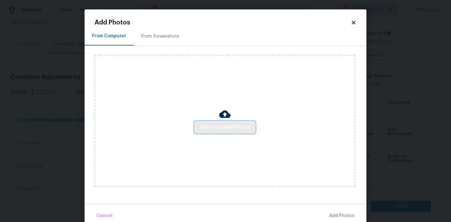
click at [220, 132] on button "Click to Upload Photos" at bounding box center [225, 127] width 60 height 12
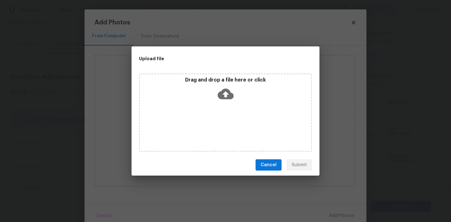
click at [220, 87] on icon at bounding box center [226, 94] width 16 height 16
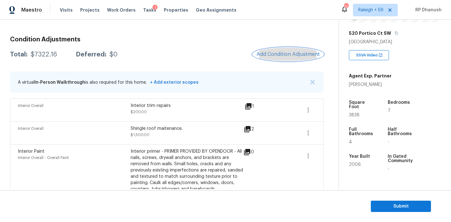
scroll to position [65, 0]
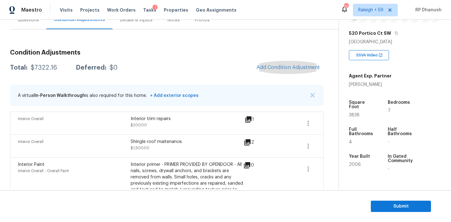
click at [37, 67] on div "$7322.16" at bounding box center [44, 67] width 26 height 6
copy div "$7322.16"
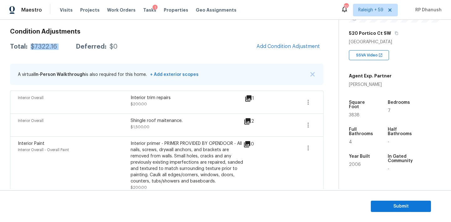
scroll to position [19, 0]
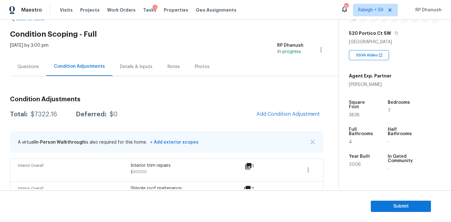
drag, startPoint x: 37, startPoint y: 61, endPoint x: 66, endPoint y: 61, distance: 28.5
click at [37, 61] on div "Questions" at bounding box center [28, 66] width 36 height 18
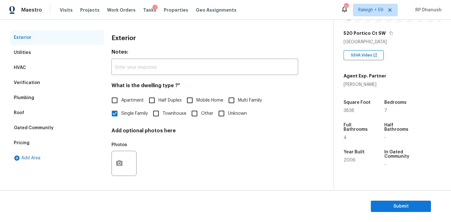
scroll to position [54, 0]
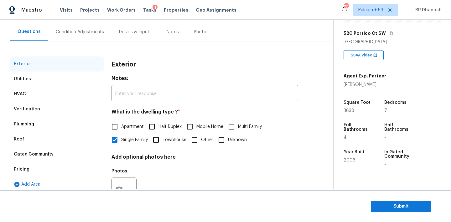
click at [70, 28] on div "Condition Adjustments" at bounding box center [79, 32] width 63 height 18
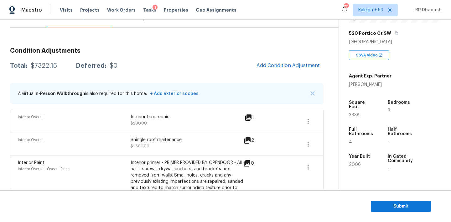
scroll to position [15, 0]
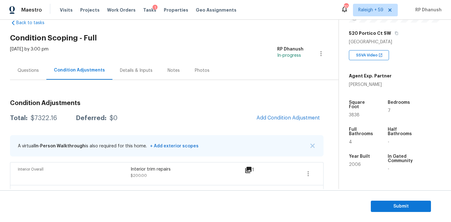
click at [29, 56] on div "[DATE] by 3:00 pm" at bounding box center [29, 53] width 39 height 15
click at [35, 72] on div "Questions" at bounding box center [28, 70] width 21 height 6
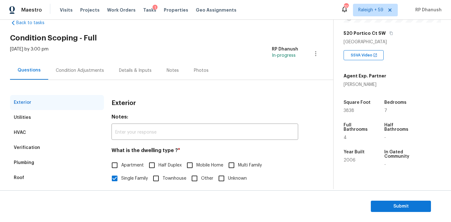
scroll to position [80, 0]
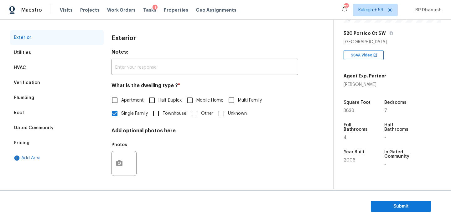
click at [387, 193] on section "Submit" at bounding box center [225, 206] width 451 height 32
click at [399, 208] on span "Submit" at bounding box center [401, 206] width 50 height 8
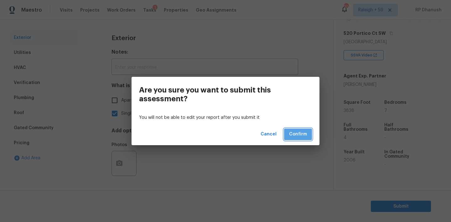
click at [306, 132] on span "Confirm" at bounding box center [298, 134] width 18 height 8
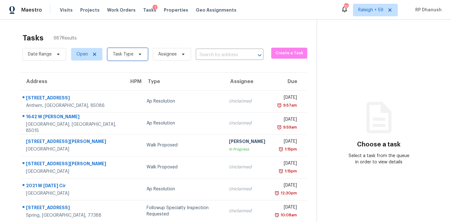
click at [124, 53] on span "Task Type" at bounding box center [123, 54] width 21 height 6
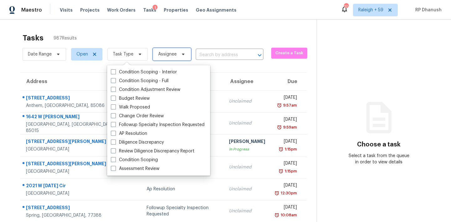
click at [183, 54] on icon at bounding box center [183, 54] width 5 height 5
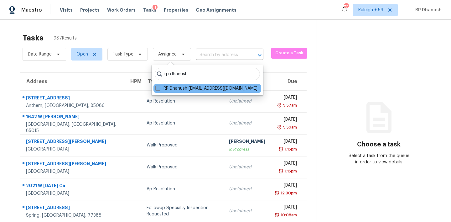
type input "rp dhanush"
click at [189, 90] on label "RP Dhanush [EMAIL_ADDRESS][DOMAIN_NAME]" at bounding box center [206, 88] width 102 height 6
click at [159, 89] on input "RP Dhanush [EMAIL_ADDRESS][DOMAIN_NAME]" at bounding box center [157, 87] width 4 height 4
checkbox input "true"
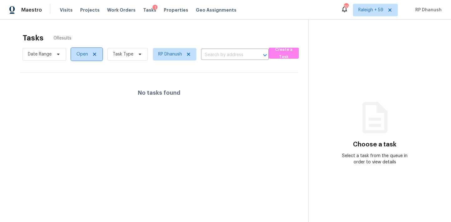
click at [88, 55] on span "Open" at bounding box center [86, 54] width 31 height 13
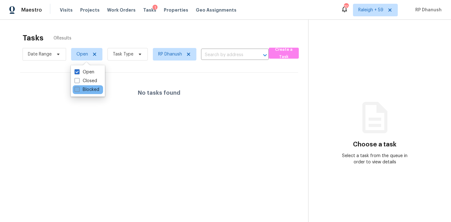
click at [81, 91] on label "Blocked" at bounding box center [87, 89] width 25 height 6
click at [79, 90] on input "Blocked" at bounding box center [77, 88] width 4 height 4
checkbox input "true"
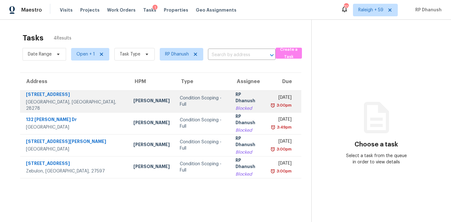
click at [235, 95] on div "RP Dhanush" at bounding box center [247, 98] width 25 height 14
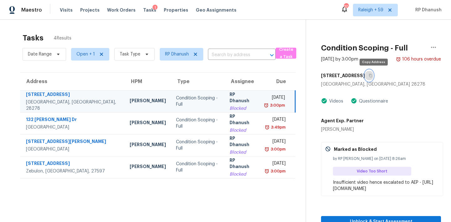
click at [372, 75] on button "button" at bounding box center [369, 75] width 8 height 11
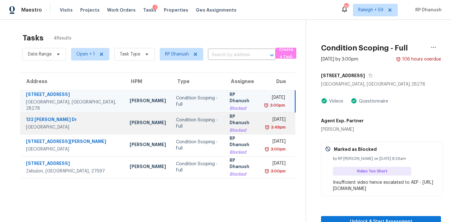
click at [229, 118] on div "RP Dhanush" at bounding box center [241, 120] width 25 height 14
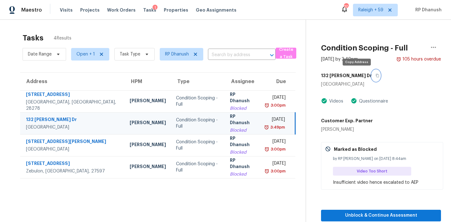
click at [372, 70] on button "button" at bounding box center [376, 75] width 8 height 11
click at [375, 74] on icon "button" at bounding box center [377, 76] width 4 height 4
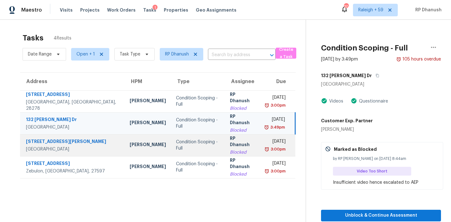
click at [265, 144] on div "[DATE]" at bounding box center [275, 142] width 20 height 8
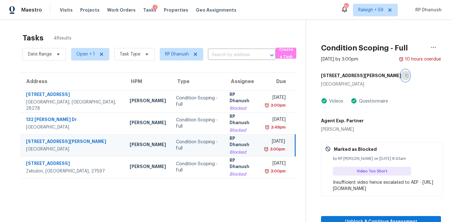
click at [405, 74] on icon "button" at bounding box center [407, 76] width 4 height 4
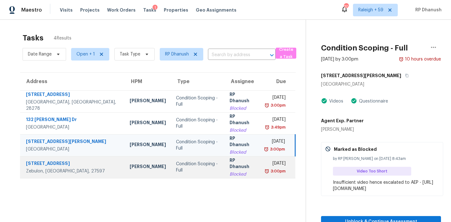
click at [260, 171] on td "[DATE] 3:00pm" at bounding box center [277, 167] width 35 height 22
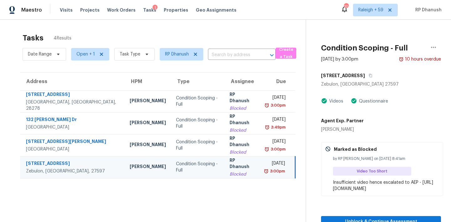
click at [364, 78] on div "[STREET_ADDRESS]" at bounding box center [381, 75] width 120 height 11
click at [368, 75] on icon "button" at bounding box center [370, 76] width 4 height 4
click at [241, 21] on div "Tasks 4 Results Date Range Open + 1 Task Type RP Dhanush ​ Create a Task Addres…" at bounding box center [225, 131] width 451 height 222
click at [171, 53] on span "RP Dhanush" at bounding box center [177, 54] width 24 height 6
click at [86, 54] on span "Open + 1" at bounding box center [85, 54] width 18 height 6
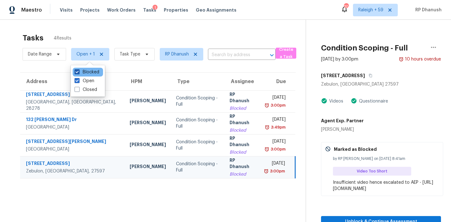
click at [85, 72] on label "Blocked" at bounding box center [87, 72] width 25 height 6
click at [79, 72] on input "Blocked" at bounding box center [77, 71] width 4 height 4
checkbox input "false"
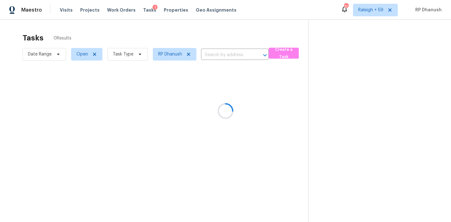
click at [241, 30] on div at bounding box center [225, 111] width 451 height 222
click at [189, 52] on icon at bounding box center [188, 54] width 5 height 5
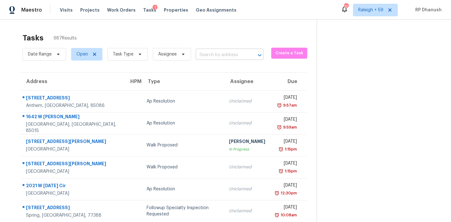
click at [222, 53] on input "text" at bounding box center [221, 55] width 50 height 10
paste input "[STREET_ADDRESS][PERSON_NAME]"
type input "1575 [PERSON_NAME] Pkw"
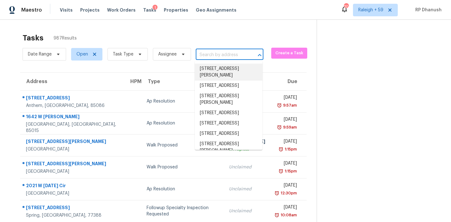
paste input "[STREET_ADDRESS][PERSON_NAME]"
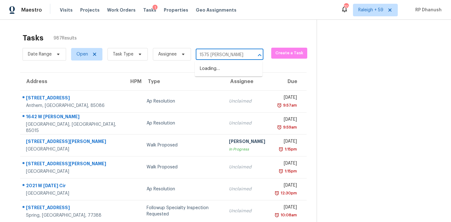
type input "1575 [PERSON_NAME]"
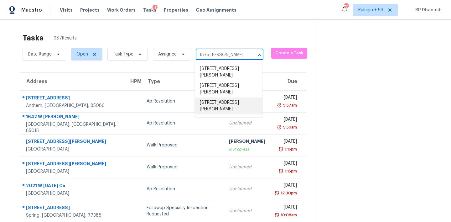
click at [233, 109] on li "[STREET_ADDRESS][PERSON_NAME]" at bounding box center [229, 105] width 68 height 17
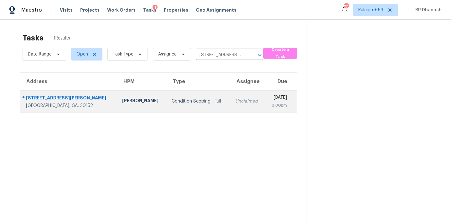
click at [230, 105] on td "Unclaimed" at bounding box center [247, 101] width 35 height 22
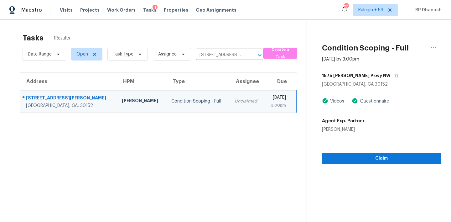
click at [269, 98] on div "[DATE]" at bounding box center [277, 98] width 17 height 8
click at [358, 165] on section "Condition Scoping - Full [DATE] by 3:00pm [STREET_ADDRESS][PERSON_NAME] Videos …" at bounding box center [373, 131] width 134 height 222
click at [362, 159] on span "Claim" at bounding box center [381, 158] width 109 height 8
click at [438, 47] on button "button" at bounding box center [433, 47] width 15 height 15
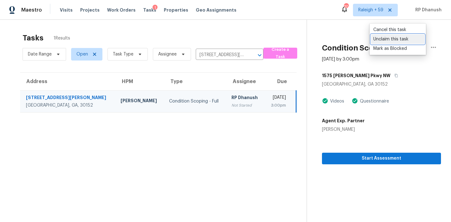
click at [395, 37] on div "Unclaim this task" at bounding box center [397, 39] width 49 height 6
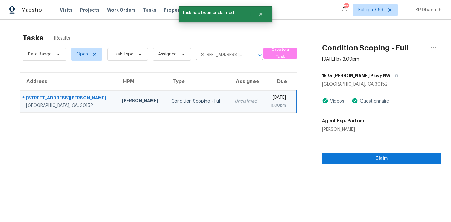
click at [221, 178] on section "Tasks 1 Results Date Range Open Task Type Assignee [STREET_ADDRESS][PERSON_NAME…" at bounding box center [158, 136] width 296 height 212
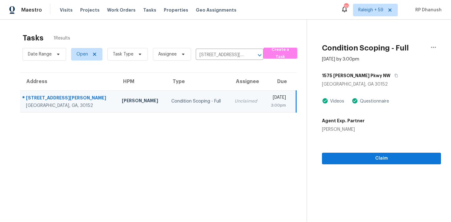
scroll to position [20, 0]
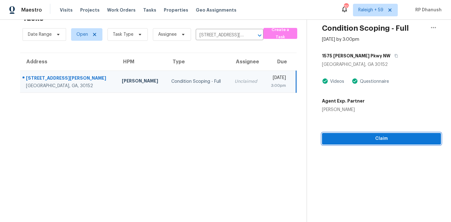
click at [405, 140] on span "Claim" at bounding box center [381, 139] width 109 height 8
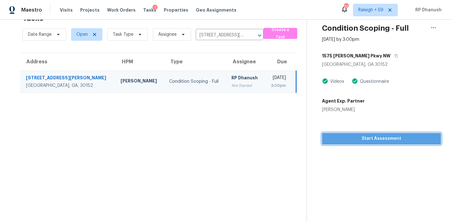
click at [350, 138] on span "Start Assessment" at bounding box center [381, 139] width 109 height 8
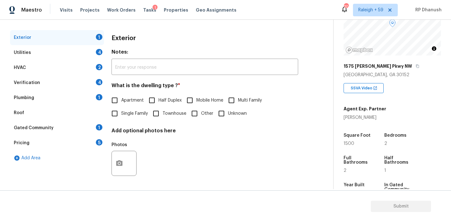
scroll to position [67, 0]
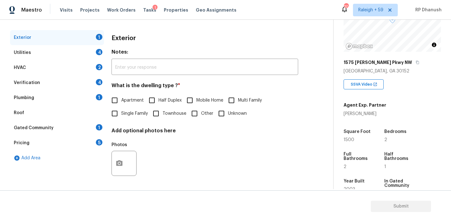
click at [127, 117] on label "Single Family" at bounding box center [128, 113] width 40 height 13
click at [121, 117] on input "Single Family" at bounding box center [114, 113] width 13 height 13
checkbox input "true"
click at [78, 132] on div "Gated Community 1" at bounding box center [57, 127] width 94 height 15
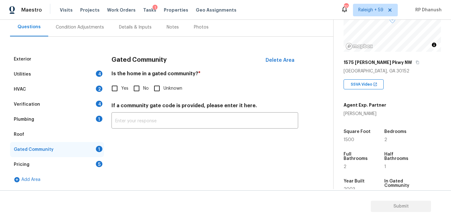
click at [133, 91] on input "No" at bounding box center [136, 88] width 13 height 13
checkbox input "true"
click at [90, 164] on div "Pricing 5" at bounding box center [57, 164] width 94 height 15
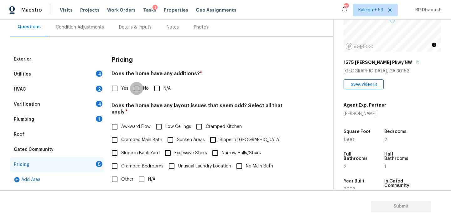
click at [137, 87] on input "No" at bounding box center [136, 88] width 13 height 13
checkbox input "true"
click at [126, 150] on span "Slope in Back Yard" at bounding box center [140, 153] width 39 height 7
click at [121, 148] on input "Slope in Back Yard" at bounding box center [114, 152] width 13 height 13
checkbox input "true"
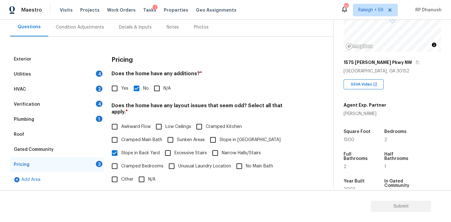
click at [219, 138] on label "Slope in [GEOGRAPHIC_DATA]" at bounding box center [243, 139] width 74 height 13
click at [219, 138] on input "Slope in [GEOGRAPHIC_DATA]" at bounding box center [212, 139] width 13 height 13
checkbox input "true"
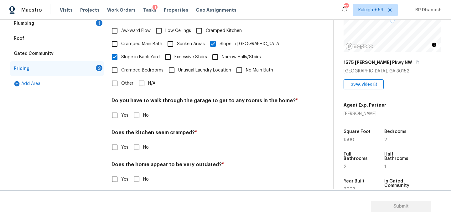
click at [136, 109] on input "No" at bounding box center [136, 115] width 13 height 13
checkbox input "true"
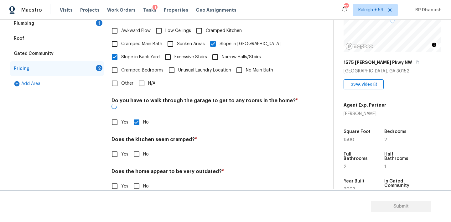
click at [136, 147] on input "No" at bounding box center [136, 153] width 13 height 13
checkbox input "true"
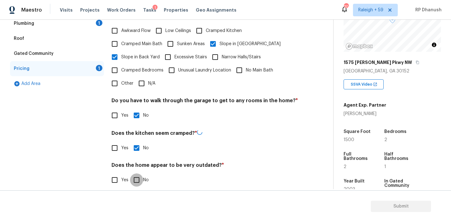
click at [136, 174] on input "No" at bounding box center [136, 179] width 13 height 13
checkbox input "true"
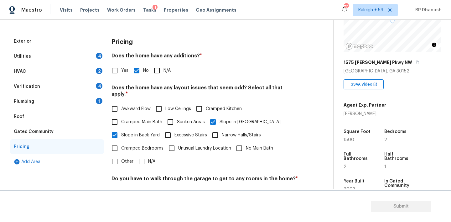
scroll to position [66, 0]
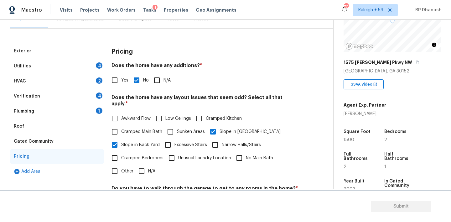
click at [125, 82] on span "Yes" at bounding box center [124, 80] width 7 height 7
click at [121, 82] on input "Yes" at bounding box center [114, 80] width 13 height 13
checkbox input "true"
checkbox input "false"
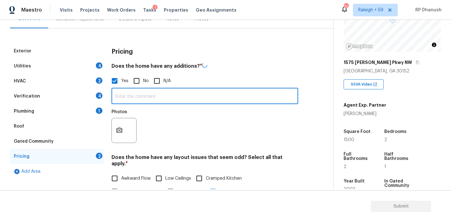
click at [126, 98] on input "text" at bounding box center [204, 96] width 187 height 15
type input "Enclosed Patio"
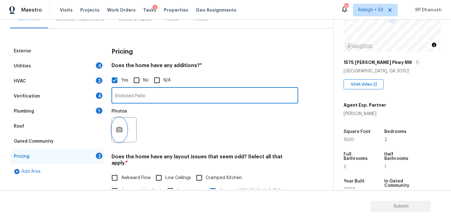
click at [116, 138] on button "button" at bounding box center [119, 129] width 15 height 24
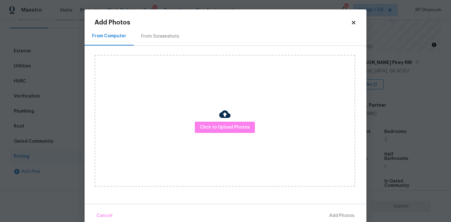
click at [154, 37] on div "From Screenshots" at bounding box center [160, 36] width 38 height 6
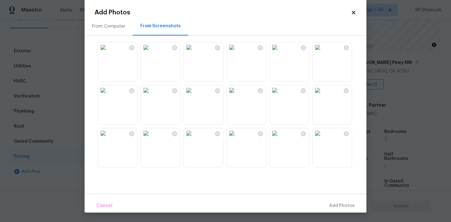
scroll to position [0, 0]
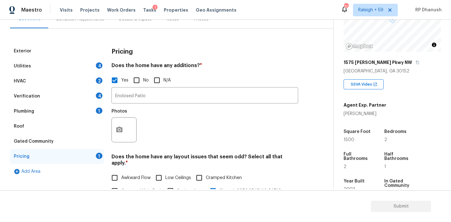
click at [49, 61] on body "Maestro Visits Projects Work Orders Tasks 1 Properties Geo Assignments 709 [GEO…" at bounding box center [225, 111] width 451 height 222
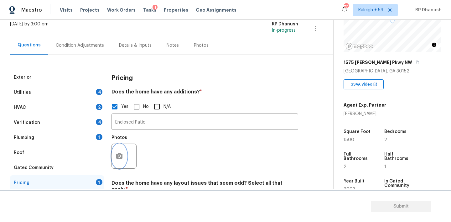
scroll to position [90, 0]
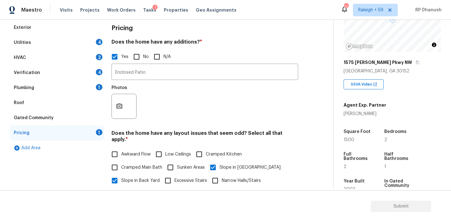
click at [134, 57] on input "No" at bounding box center [136, 56] width 13 height 13
checkbox input "true"
checkbox input "false"
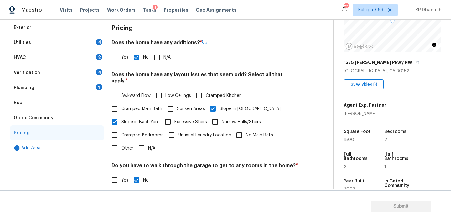
click at [134, 57] on input "No" at bounding box center [136, 57] width 13 height 13
checkbox input "false"
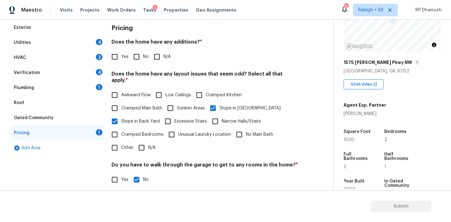
click at [119, 115] on input "Slope in Back Yard" at bounding box center [114, 121] width 13 height 13
checkbox input "false"
click at [211, 104] on input "Slope in [GEOGRAPHIC_DATA]" at bounding box center [212, 107] width 13 height 13
checkbox input "false"
click at [139, 173] on input "No" at bounding box center [136, 179] width 13 height 13
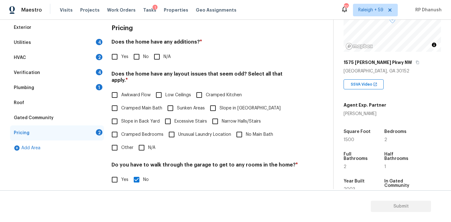
checkbox input "false"
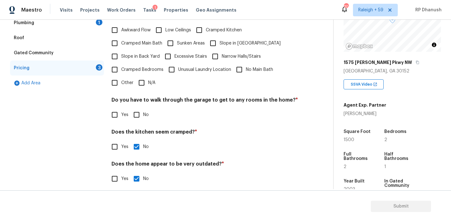
scroll to position [154, 0]
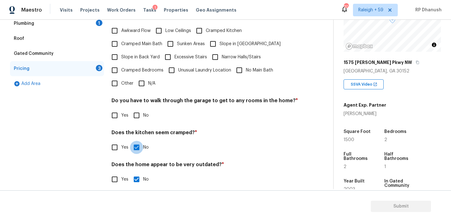
click at [141, 141] on input "No" at bounding box center [136, 147] width 13 height 13
checkbox input "false"
drag, startPoint x: 138, startPoint y: 174, endPoint x: 141, endPoint y: 168, distance: 6.9
click at [138, 174] on input "No" at bounding box center [136, 179] width 13 height 13
checkbox input "false"
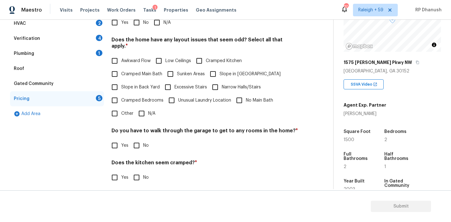
scroll to position [97, 0]
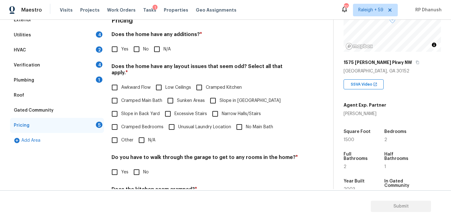
click at [89, 106] on div "Gated Community" at bounding box center [57, 110] width 94 height 15
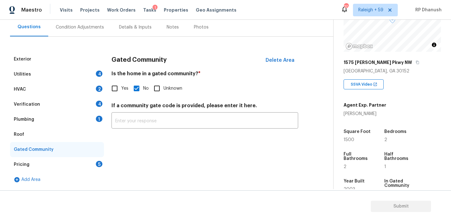
scroll to position [58, 0]
click at [138, 86] on input "No" at bounding box center [136, 88] width 13 height 13
checkbox input "false"
click at [99, 136] on div "Roof" at bounding box center [57, 134] width 94 height 15
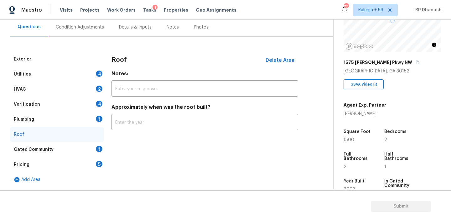
click at [94, 119] on div "Plumbing 1" at bounding box center [57, 119] width 94 height 15
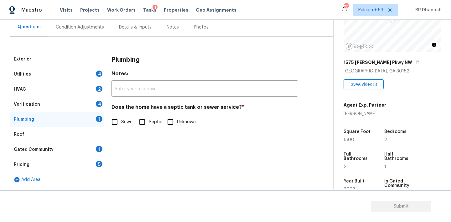
click at [89, 77] on div "Utilities 4" at bounding box center [57, 74] width 94 height 15
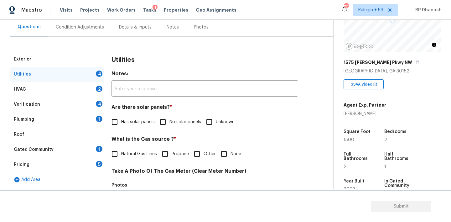
click at [95, 61] on div "Exterior" at bounding box center [57, 59] width 94 height 15
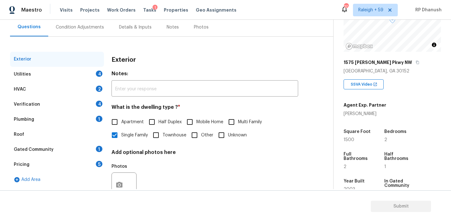
click at [123, 140] on label "Single Family" at bounding box center [128, 134] width 40 height 13
click at [121, 140] on input "Single Family" at bounding box center [114, 134] width 13 height 13
checkbox input "false"
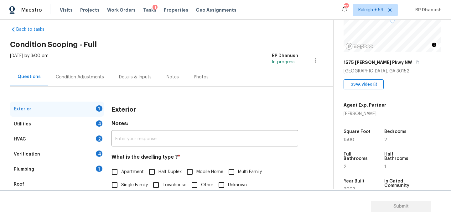
scroll to position [0, 0]
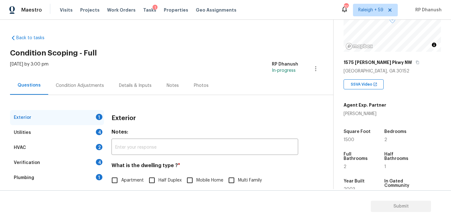
click at [73, 85] on div "Condition Adjustments" at bounding box center [80, 85] width 48 height 6
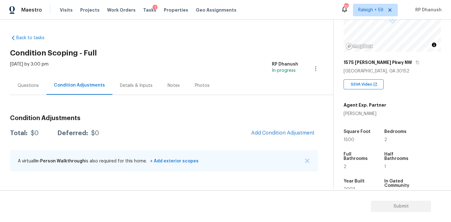
click at [143, 86] on div "Details & Inputs" at bounding box center [136, 85] width 33 height 6
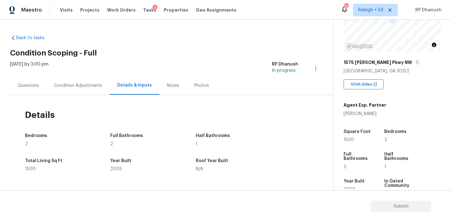
click at [27, 86] on div "Questions" at bounding box center [28, 85] width 21 height 6
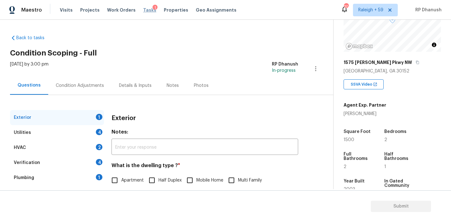
click at [143, 10] on span "Tasks" at bounding box center [149, 10] width 13 height 4
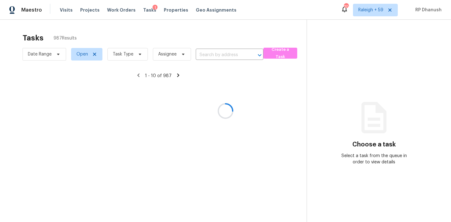
click at [136, 49] on div at bounding box center [225, 111] width 451 height 222
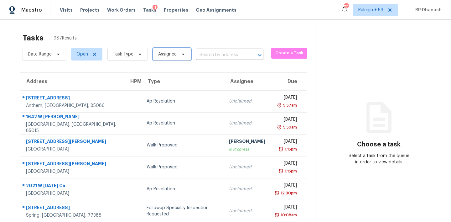
click at [176, 55] on span "Assignee" at bounding box center [172, 54] width 38 height 13
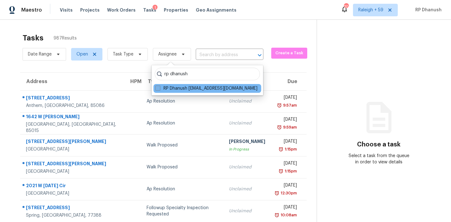
type input "rp dhanush"
click at [195, 87] on label "RP Dhanush [EMAIL_ADDRESS][DOMAIN_NAME]" at bounding box center [206, 88] width 102 height 6
click at [159, 87] on input "RP Dhanush [EMAIL_ADDRESS][DOMAIN_NAME]" at bounding box center [157, 87] width 4 height 4
checkbox input "true"
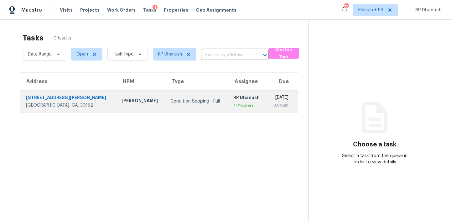
click at [194, 100] on div "Condition Scoping - Full" at bounding box center [196, 101] width 53 height 6
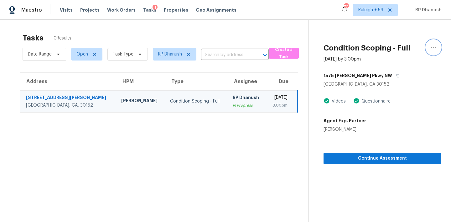
click at [433, 47] on icon "button" at bounding box center [433, 47] width 5 height 1
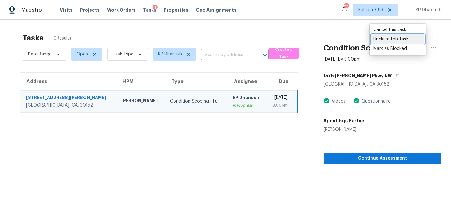
click at [382, 38] on div "Unclaim this task" at bounding box center [397, 39] width 49 height 6
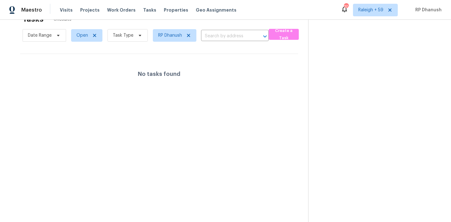
scroll to position [20, 0]
click at [226, 35] on input "text" at bounding box center [226, 35] width 50 height 10
paste input "[STREET_ADDRESS]"
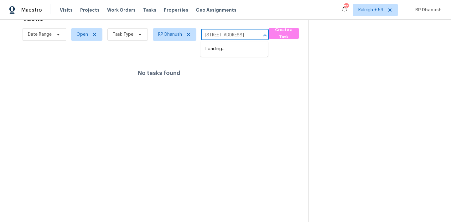
type input "[STREET_ADDRESS]"
click at [227, 47] on li "[STREET_ADDRESS]" at bounding box center [234, 49] width 68 height 10
click at [186, 33] on icon at bounding box center [188, 34] width 5 height 5
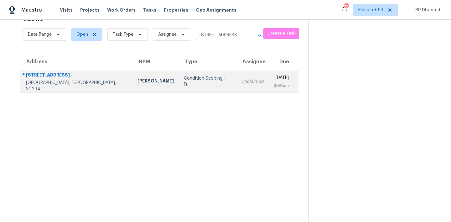
click at [241, 81] on div "Unclaimed" at bounding box center [252, 81] width 23 height 6
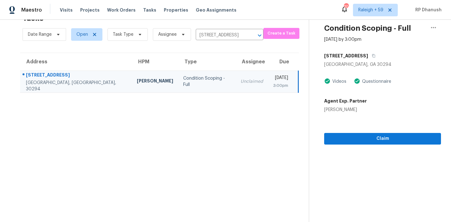
click at [356, 131] on div "Claim" at bounding box center [382, 129] width 117 height 32
click at [354, 138] on span "Claim" at bounding box center [382, 139] width 107 height 8
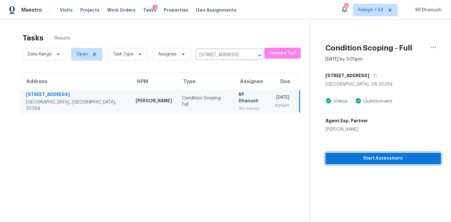
click at [386, 159] on span "Start Assessment" at bounding box center [383, 158] width 106 height 8
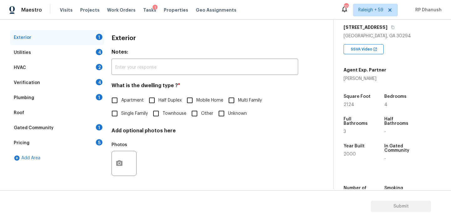
scroll to position [103, 0]
click at [125, 112] on span "Single Family" at bounding box center [134, 113] width 27 height 7
click at [121, 112] on input "Single Family" at bounding box center [114, 113] width 13 height 13
checkbox input "true"
click at [94, 51] on div "Utilities 4" at bounding box center [57, 52] width 94 height 15
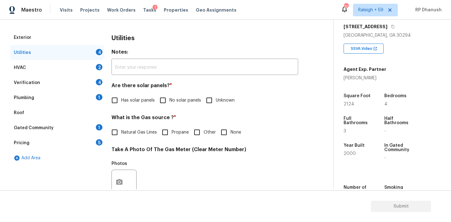
click at [169, 113] on div "Utilities Notes: ​ Are there solar panels? * Has solar panels No solar panels U…" at bounding box center [204, 193] width 187 height 327
click at [171, 97] on span "No solar panels" at bounding box center [185, 100] width 32 height 7
click at [169, 97] on input "No solar panels" at bounding box center [162, 100] width 13 height 13
checkbox input "true"
click at [219, 122] on h4 "What is the Gas source ? *" at bounding box center [204, 118] width 187 height 9
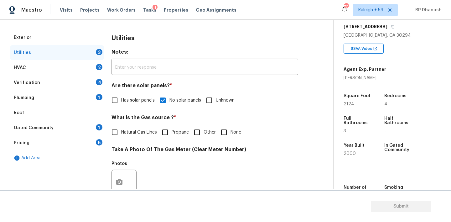
click at [221, 126] on input "None" at bounding box center [223, 132] width 13 height 13
checkbox input "true"
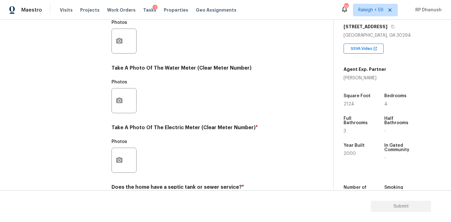
scroll to position [250, 0]
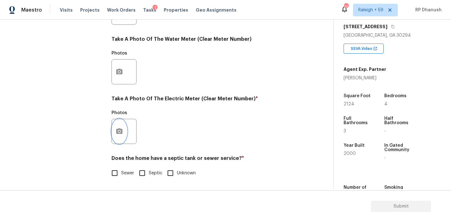
click at [123, 128] on icon "button" at bounding box center [120, 131] width 8 height 8
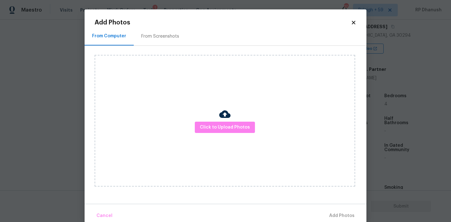
click at [179, 31] on div "From Screenshots" at bounding box center [160, 36] width 53 height 18
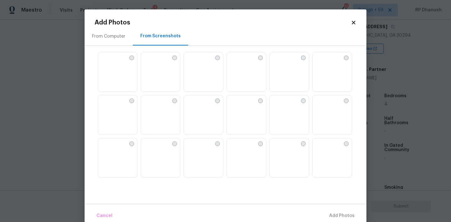
click at [326, 72] on img at bounding box center [331, 72] width 39 height 40
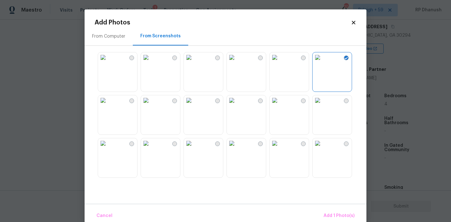
click at [322, 62] on img at bounding box center [317, 57] width 10 height 10
click at [280, 62] on img at bounding box center [275, 57] width 10 height 10
click at [332, 212] on span "Add 1 Photo(s)" at bounding box center [338, 216] width 31 height 8
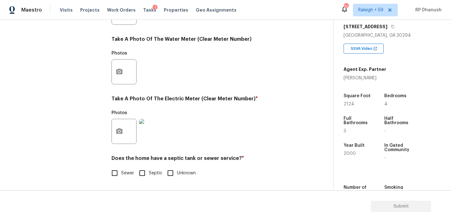
click at [112, 167] on input "Sewer" at bounding box center [114, 172] width 13 height 13
checkbox input "true"
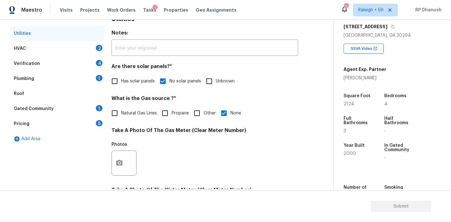
click at [91, 46] on div "HVAC 2" at bounding box center [57, 48] width 94 height 15
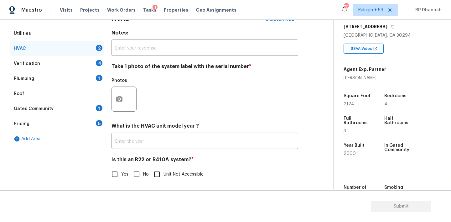
scroll to position [100, 0]
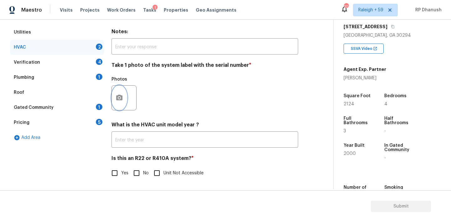
click at [122, 92] on button "button" at bounding box center [119, 97] width 15 height 24
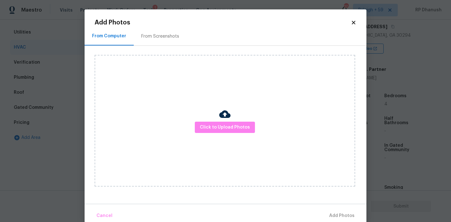
click at [150, 27] on div "Add Photos From Computer From Screenshots Click to Upload Photos Cancel Add Pho…" at bounding box center [226, 120] width 262 height 203
click at [150, 39] on div "From Screenshots" at bounding box center [160, 36] width 53 height 18
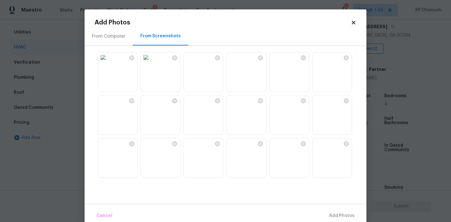
click at [298, 71] on img at bounding box center [289, 72] width 39 height 40
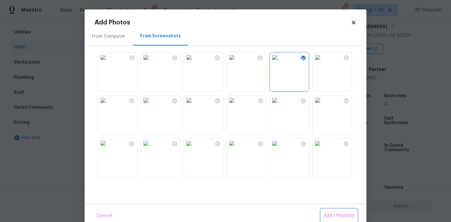
click at [331, 212] on span "Add 1 Photo(s)" at bounding box center [338, 216] width 31 height 8
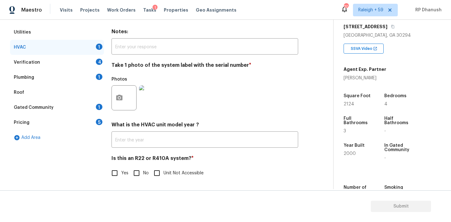
click at [136, 180] on div "HVAC Delete Area Notes: ​ Take 1 photo of the system label with the serial numb…" at bounding box center [204, 98] width 187 height 177
click at [141, 176] on input "No" at bounding box center [136, 172] width 13 height 13
checkbox input "true"
click at [89, 64] on div "Verification 4" at bounding box center [57, 61] width 94 height 15
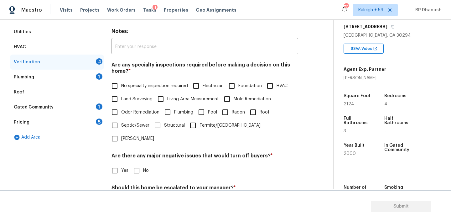
click at [117, 87] on input "No specialty inspection required" at bounding box center [114, 85] width 13 height 13
checkbox input "true"
click at [141, 164] on input "No" at bounding box center [136, 170] width 13 height 13
checkbox input "true"
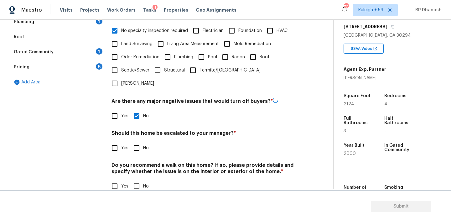
scroll to position [155, 0]
click at [139, 141] on input "No" at bounding box center [136, 147] width 13 height 13
checkbox input "true"
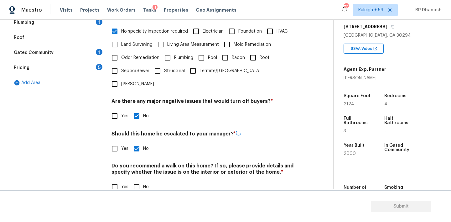
click at [139, 184] on div "Verification Notes: ​ Are any specialty inspections required before making a de…" at bounding box center [204, 78] width 187 height 246
click at [135, 179] on input "No" at bounding box center [136, 185] width 13 height 13
checkbox input "true"
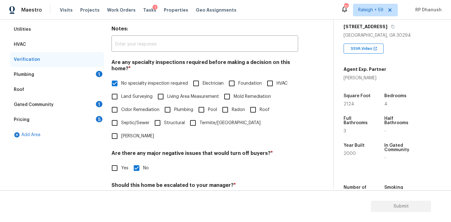
scroll to position [66, 0]
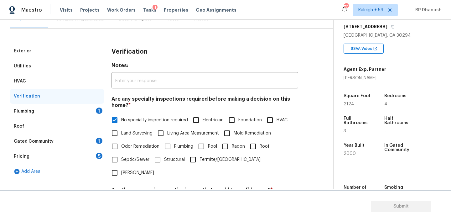
click at [89, 112] on div "Plumbing 1" at bounding box center [57, 111] width 94 height 15
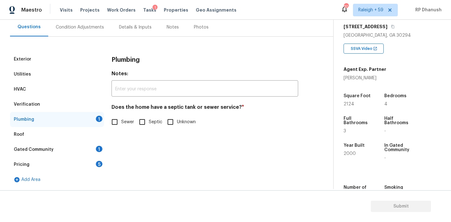
click at [126, 120] on span "Sewer" at bounding box center [127, 122] width 13 height 7
click at [121, 120] on input "Sewer" at bounding box center [114, 121] width 13 height 13
checkbox input "true"
click at [94, 150] on div "Gated Community 1" at bounding box center [57, 149] width 94 height 15
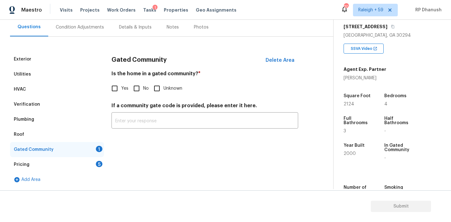
click at [139, 83] on input "No" at bounding box center [136, 88] width 13 height 13
click at [97, 159] on div "Pricing 5" at bounding box center [57, 164] width 94 height 15
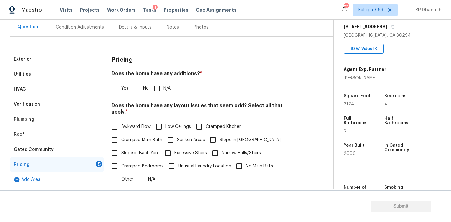
click at [137, 85] on input "No" at bounding box center [136, 88] width 13 height 13
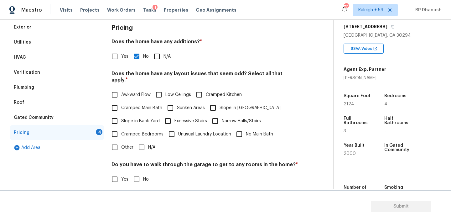
scroll to position [136, 0]
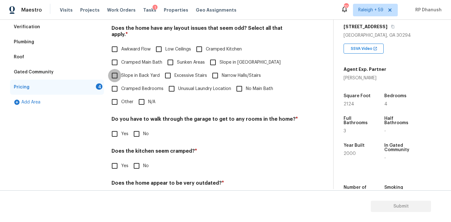
click at [119, 70] on input "Slope in Back Yard" at bounding box center [114, 75] width 13 height 13
drag, startPoint x: 219, startPoint y: 57, endPoint x: 197, endPoint y: 65, distance: 24.0
click at [219, 59] on span "Slope in [GEOGRAPHIC_DATA]" at bounding box center [249, 62] width 61 height 7
click at [219, 57] on input "Slope in [GEOGRAPHIC_DATA]" at bounding box center [212, 62] width 13 height 13
click at [141, 131] on input "No" at bounding box center [136, 133] width 13 height 13
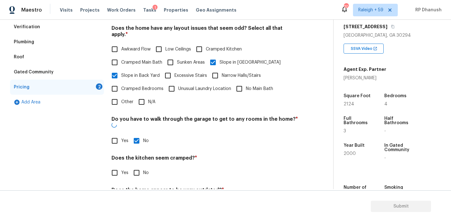
click at [139, 166] on input "No" at bounding box center [136, 172] width 13 height 13
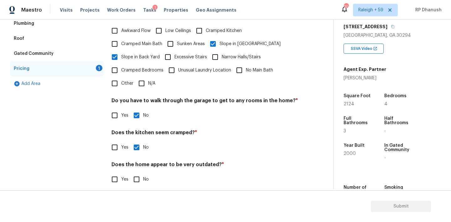
click at [136, 186] on div "Pricing Does the home have any additions? * Yes No N/A Does the home have any l…" at bounding box center [204, 74] width 187 height 237
click at [136, 178] on input "No" at bounding box center [136, 178] width 13 height 13
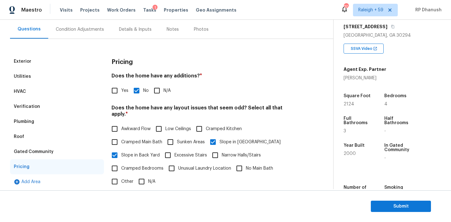
scroll to position [18, 0]
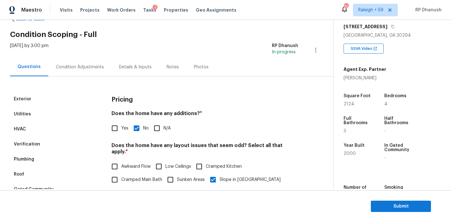
click at [119, 123] on input "Yes" at bounding box center [114, 127] width 13 height 13
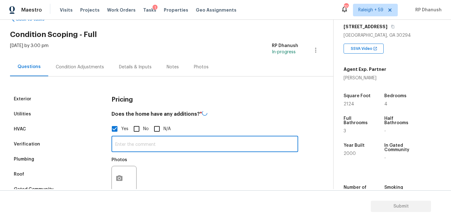
click at [119, 139] on input "text" at bounding box center [204, 144] width 187 height 15
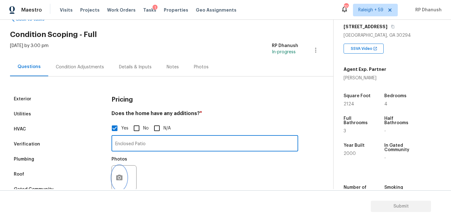
click at [121, 172] on button "button" at bounding box center [119, 177] width 15 height 24
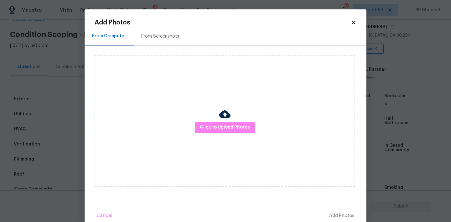
click at [166, 36] on div "From Screenshots" at bounding box center [160, 36] width 38 height 6
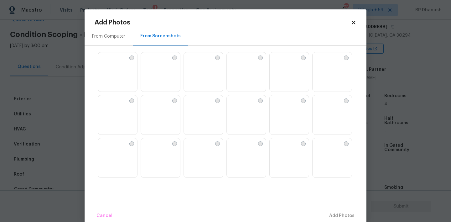
click at [322, 62] on img at bounding box center [317, 57] width 10 height 10
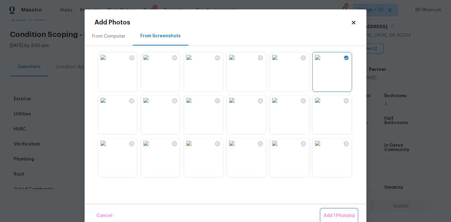
click at [337, 218] on span "Add 1 Photo(s)" at bounding box center [338, 216] width 31 height 8
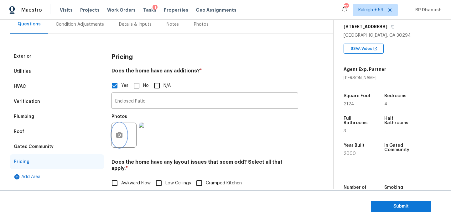
scroll to position [10, 0]
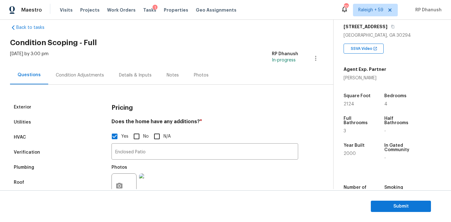
click at [72, 67] on div "Condition Adjustments" at bounding box center [79, 75] width 63 height 18
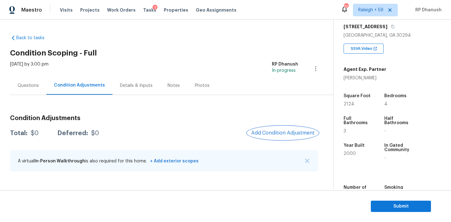
click at [272, 127] on button "Add Condition Adjustment" at bounding box center [282, 132] width 71 height 13
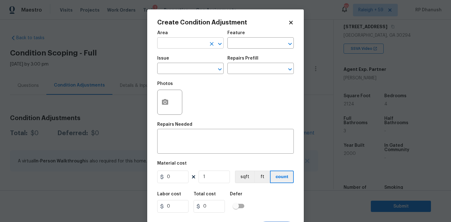
click at [183, 44] on input "text" at bounding box center [181, 44] width 49 height 10
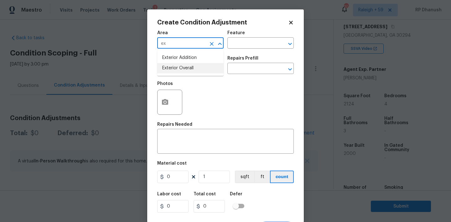
click at [171, 64] on li "Exterior Overall" at bounding box center [190, 68] width 66 height 10
click at [243, 46] on input "text" at bounding box center [251, 44] width 49 height 10
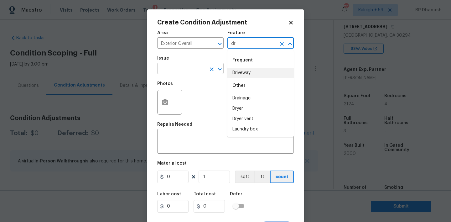
drag, startPoint x: 241, startPoint y: 73, endPoint x: 188, endPoint y: 73, distance: 53.5
click at [241, 73] on li "Driveway" at bounding box center [260, 73] width 66 height 10
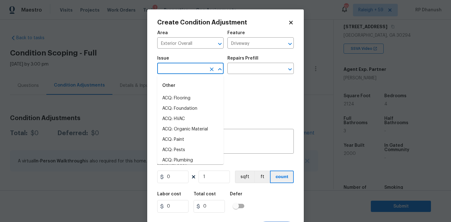
click at [187, 73] on input "text" at bounding box center [181, 69] width 49 height 10
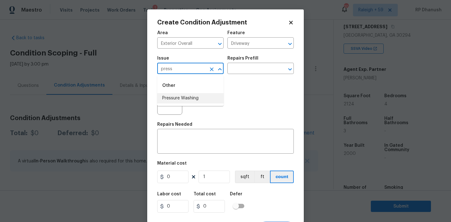
drag, startPoint x: 183, startPoint y: 96, endPoint x: 294, endPoint y: 53, distance: 118.9
click at [184, 95] on li "Pressure Washing" at bounding box center [190, 98] width 66 height 10
click at [262, 69] on input "text" at bounding box center [251, 69] width 49 height 10
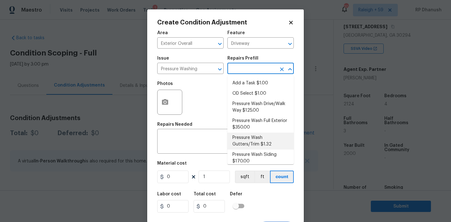
scroll to position [5, 0]
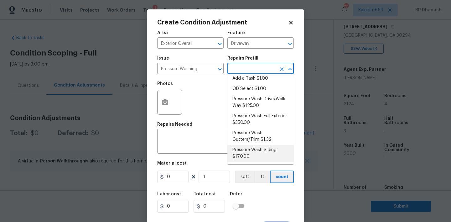
drag, startPoint x: 241, startPoint y: 154, endPoint x: 200, endPoint y: 177, distance: 47.5
click at [241, 154] on li "Pressure Wash Siding $170.00" at bounding box center [260, 153] width 66 height 17
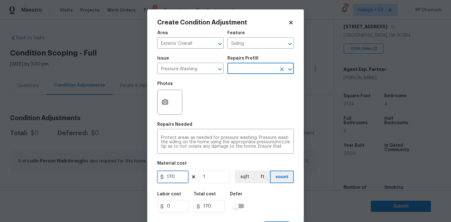
click at [187, 174] on input "170" at bounding box center [172, 176] width 31 height 13
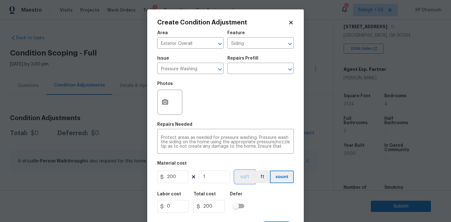
scroll to position [12, 0]
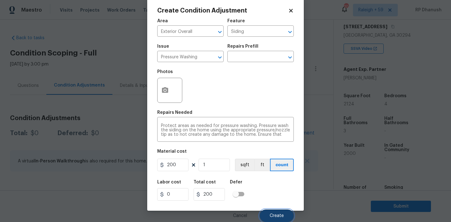
click at [264, 214] on button "Create" at bounding box center [277, 215] width 34 height 13
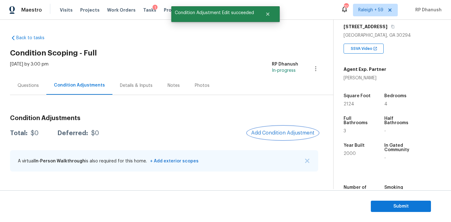
scroll to position [0, 0]
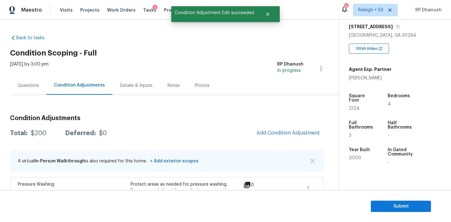
click at [283, 125] on div "Condition Adjustments Total: $200 Deferred: $0 Add Condition Adjustment A virtu…" at bounding box center [166, 172] width 313 height 125
click at [283, 130] on span "Add Condition Adjustment" at bounding box center [287, 133] width 63 height 6
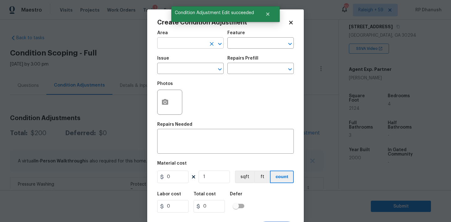
click at [194, 43] on input "text" at bounding box center [181, 44] width 49 height 10
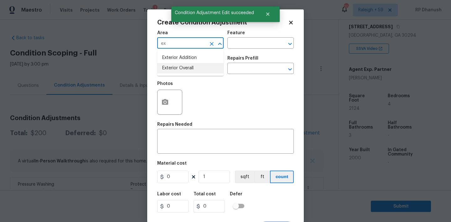
click at [182, 64] on li "Exterior Overall" at bounding box center [190, 68] width 66 height 10
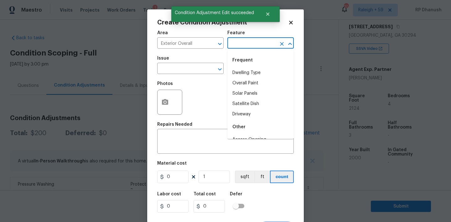
click at [241, 47] on input "text" at bounding box center [251, 44] width 49 height 10
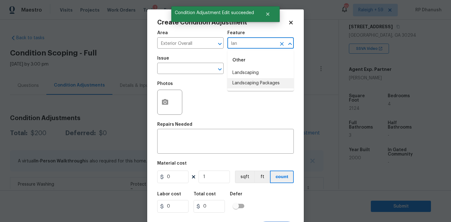
click at [242, 81] on li "Landscaping Packages" at bounding box center [260, 83] width 66 height 10
click at [177, 67] on input "text" at bounding box center [181, 69] width 49 height 10
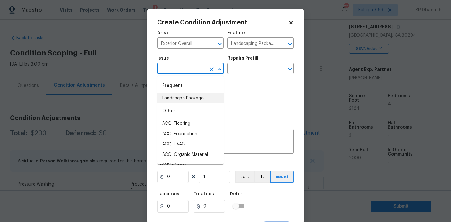
click at [177, 96] on li "Landscape Package" at bounding box center [190, 98] width 66 height 10
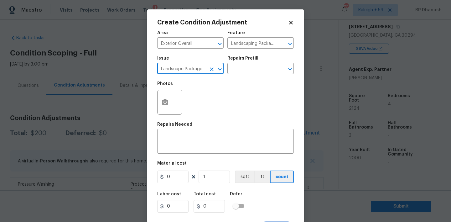
click at [232, 78] on div "Photos" at bounding box center [225, 98] width 136 height 41
click at [242, 74] on div "Issue Landscape Package ​ Repairs Prefill ​" at bounding box center [225, 64] width 136 height 25
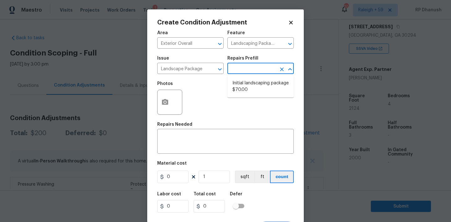
click at [246, 65] on input "text" at bounding box center [251, 69] width 49 height 10
click at [243, 91] on li "Initial landscaping package $70.00" at bounding box center [260, 86] width 66 height 17
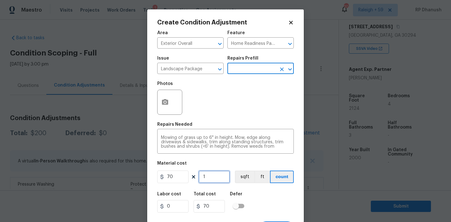
click at [210, 178] on input "1" at bounding box center [213, 176] width 31 height 13
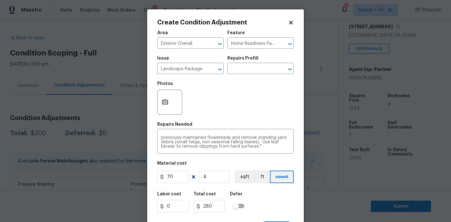
scroll to position [12, 0]
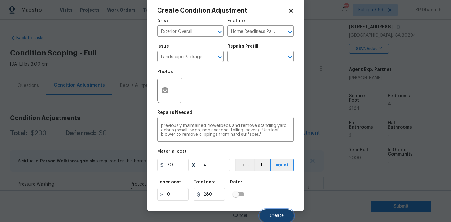
click at [274, 215] on span "Create" at bounding box center [277, 215] width 14 height 5
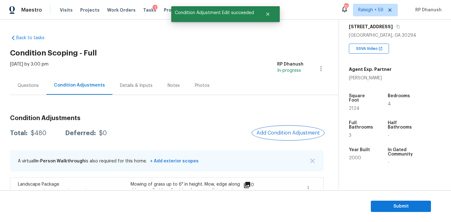
scroll to position [106, 0]
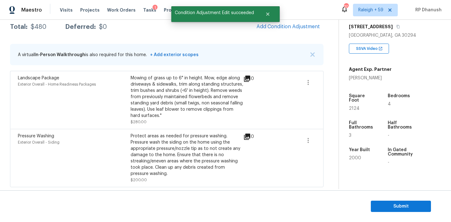
click at [280, 33] on div "Condition Adjustments Total: $480 Deferred: $0 Add Condition Adjustment A virtu…" at bounding box center [166, 95] width 313 height 183
click at [295, 23] on button "Add Condition Adjustment" at bounding box center [288, 26] width 71 height 13
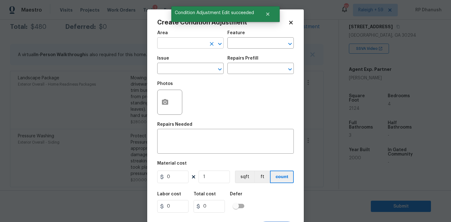
click at [188, 45] on input "text" at bounding box center [181, 44] width 49 height 10
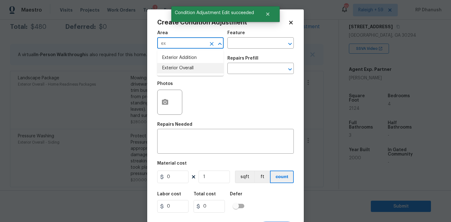
click at [179, 67] on li "Exterior Overall" at bounding box center [190, 68] width 66 height 10
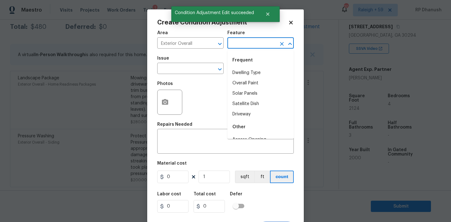
click at [267, 40] on input "text" at bounding box center [251, 44] width 49 height 10
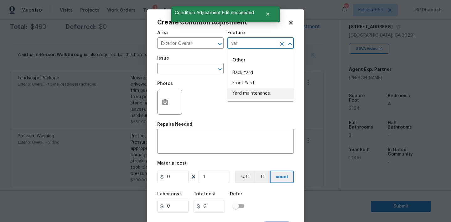
click at [235, 92] on li "Yard maintenance" at bounding box center [260, 93] width 66 height 10
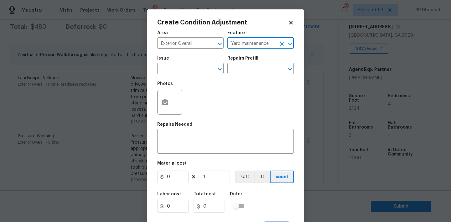
click at [170, 75] on span "Issue ​" at bounding box center [190, 64] width 66 height 25
click at [172, 69] on input "text" at bounding box center [181, 69] width 49 height 10
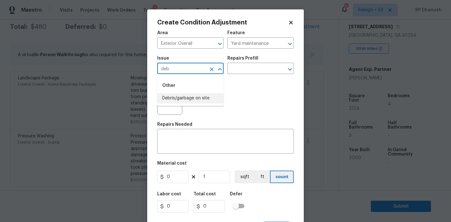
click at [173, 97] on li "Debris/garbage on site" at bounding box center [190, 98] width 66 height 10
click at [245, 75] on div "Issue Debris/garbage on site ​ Repairs Prefill ​" at bounding box center [225, 64] width 136 height 25
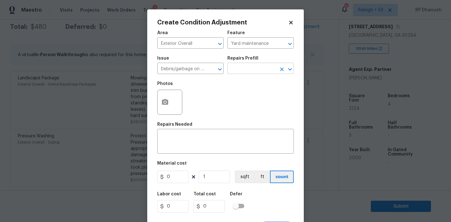
click at [251, 69] on input "text" at bounding box center [251, 69] width 49 height 10
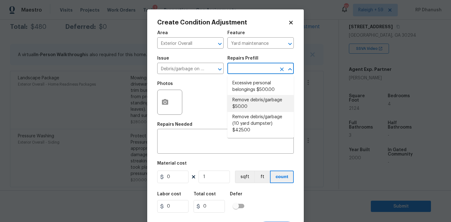
click at [249, 106] on li "Remove debris/garbage $50.00" at bounding box center [260, 103] width 66 height 17
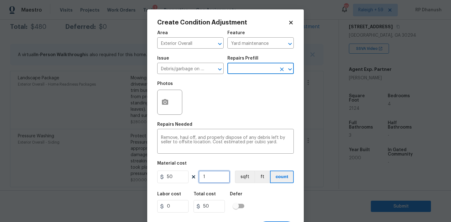
click at [210, 182] on input "1" at bounding box center [213, 176] width 31 height 13
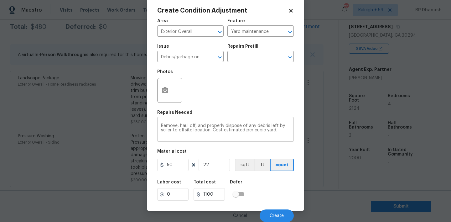
click at [275, 133] on textarea "Remove, haul off, and properly dispose of any debris left by seller to offsite …" at bounding box center [225, 129] width 129 height 13
click at [277, 216] on span "Create" at bounding box center [277, 215] width 14 height 5
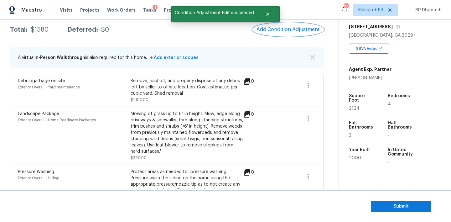
scroll to position [84, 0]
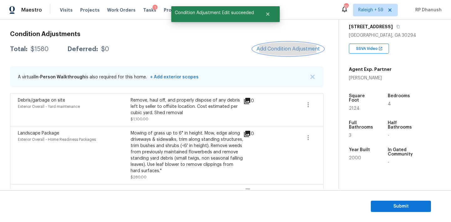
click at [279, 54] on button "Add Condition Adjustment" at bounding box center [288, 48] width 71 height 13
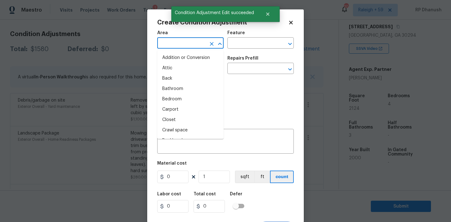
click at [180, 48] on input "text" at bounding box center [181, 44] width 49 height 10
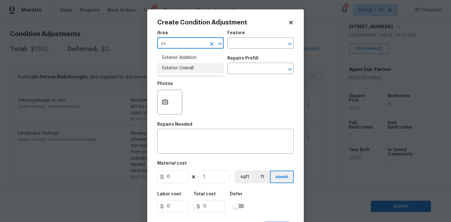
click at [175, 65] on li "Exterior Overall" at bounding box center [190, 68] width 66 height 10
click at [175, 131] on div "x ​" at bounding box center [225, 141] width 136 height 23
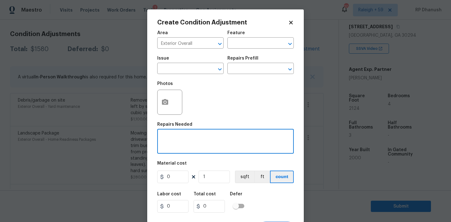
click at [175, 145] on textarea at bounding box center [225, 141] width 129 height 13
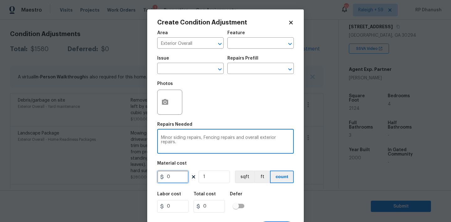
click at [180, 176] on input "0" at bounding box center [172, 176] width 31 height 13
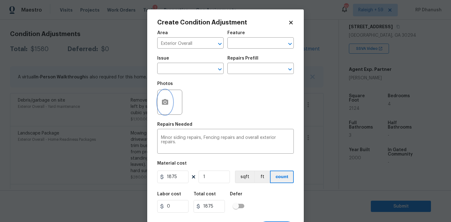
click at [170, 104] on button "button" at bounding box center [164, 102] width 15 height 24
click at [158, 7] on body "Maestro Visits Projects Work Orders Tasks 1 Properties Geo Assignments 709 [GEO…" at bounding box center [225, 111] width 451 height 222
click at [158, 27] on span "Area Exterior Overall ​" at bounding box center [190, 39] width 66 height 25
click at [160, 92] on button "button" at bounding box center [164, 102] width 15 height 24
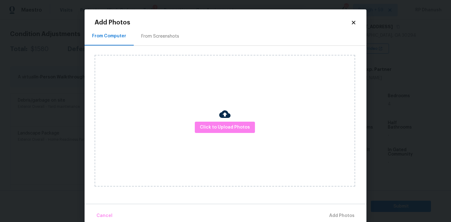
click at [153, 38] on div "From Screenshots" at bounding box center [160, 36] width 38 height 6
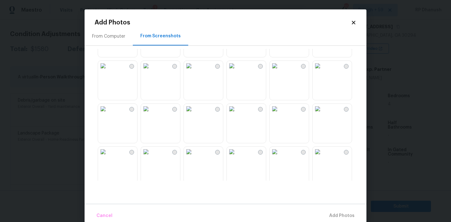
click at [237, 114] on img at bounding box center [232, 109] width 10 height 10
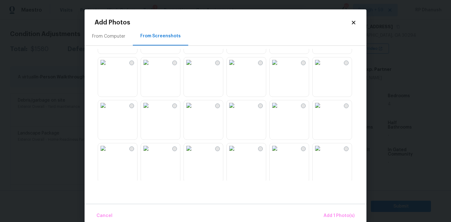
scroll to position [350, 0]
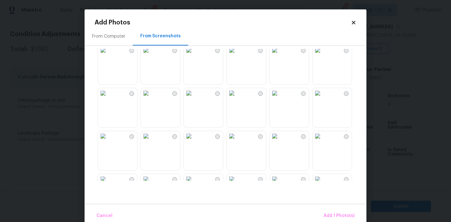
click at [194, 98] on img at bounding box center [189, 93] width 10 height 10
click at [325, 215] on span "Add 2 Photo(s)" at bounding box center [338, 216] width 32 height 8
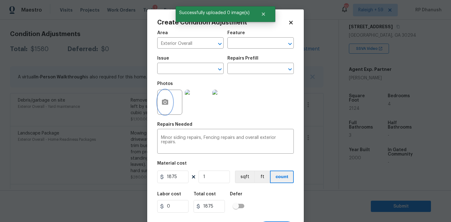
scroll to position [12, 0]
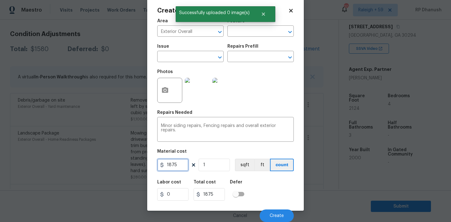
click at [177, 166] on input "1875" at bounding box center [172, 164] width 31 height 13
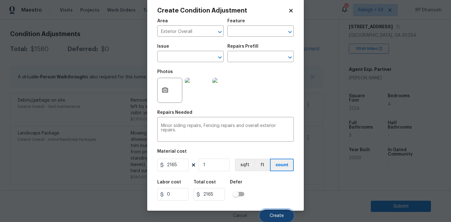
click at [270, 216] on span "Create" at bounding box center [277, 215] width 14 height 5
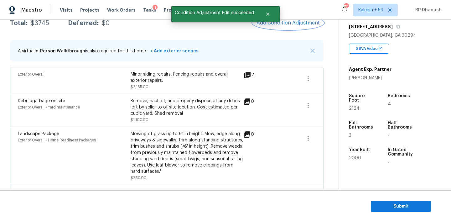
scroll to position [77, 0]
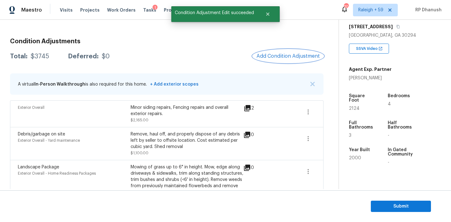
click at [286, 50] on button "Add Condition Adjustment" at bounding box center [288, 55] width 71 height 13
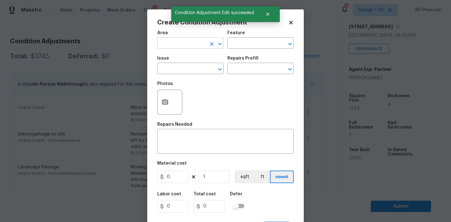
click at [171, 43] on input "text" at bounding box center [181, 44] width 49 height 10
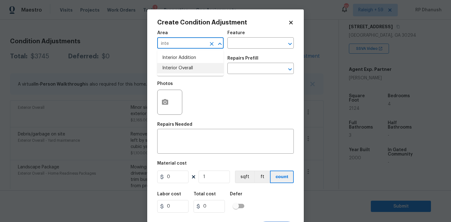
click at [167, 68] on li "Interior Overall" at bounding box center [190, 68] width 66 height 10
click at [253, 51] on div "Area Interior Overall ​ Feature ​" at bounding box center [225, 39] width 136 height 25
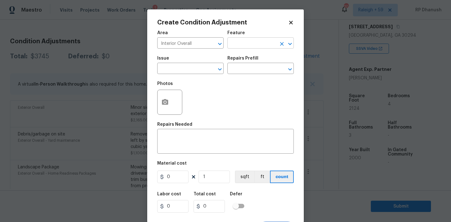
click at [253, 41] on input "text" at bounding box center [251, 44] width 49 height 10
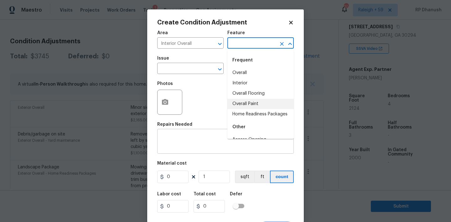
click at [177, 140] on textarea at bounding box center [225, 141] width 129 height 13
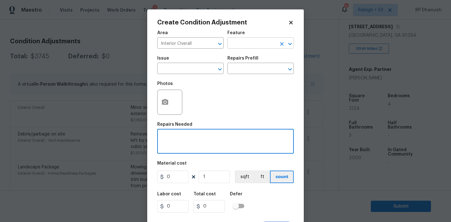
click at [255, 45] on input "text" at bounding box center [251, 44] width 49 height 10
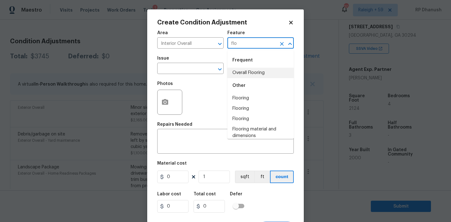
click at [249, 69] on li "Overall Flooring" at bounding box center [260, 73] width 66 height 10
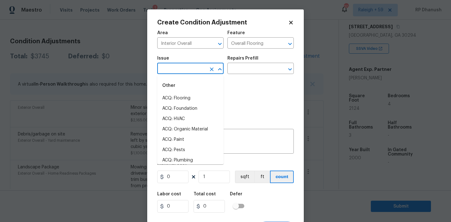
click at [171, 73] on input "text" at bounding box center [181, 69] width 49 height 10
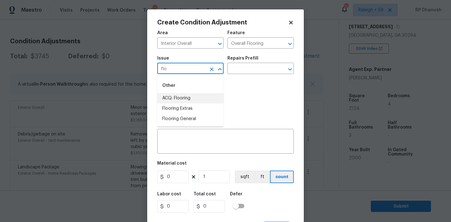
click at [173, 103] on li "ACQ: Flooring" at bounding box center [190, 98] width 66 height 10
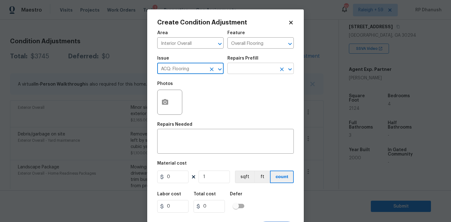
click at [247, 69] on input "text" at bounding box center [251, 69] width 49 height 10
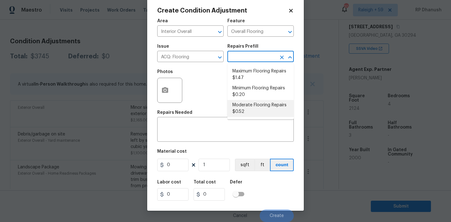
scroll to position [12, 0]
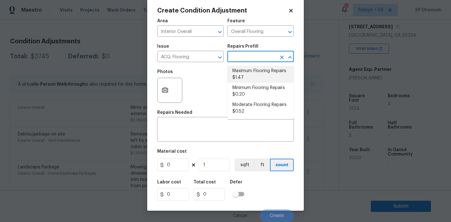
click at [258, 72] on li "Maximum Flooring Repairs $1.47" at bounding box center [260, 74] width 66 height 17
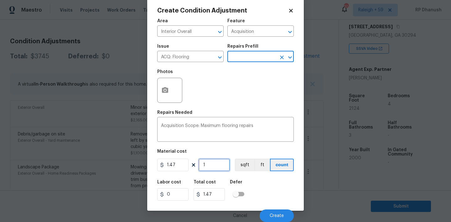
click at [215, 166] on input "1" at bounding box center [213, 164] width 31 height 13
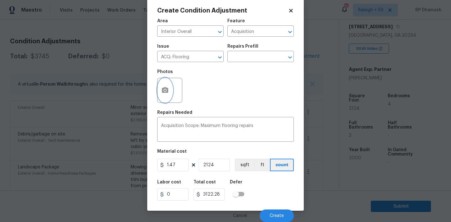
click at [167, 90] on icon "button" at bounding box center [165, 90] width 6 height 6
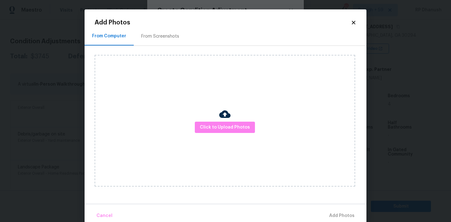
click at [150, 33] on div "From Screenshots" at bounding box center [160, 36] width 38 height 6
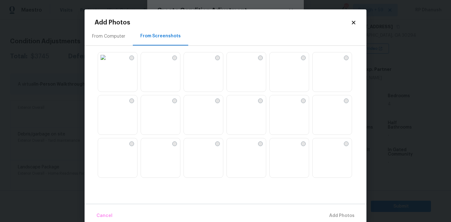
click at [167, 71] on img at bounding box center [160, 72] width 39 height 40
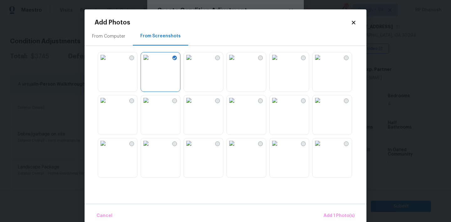
scroll to position [33, 0]
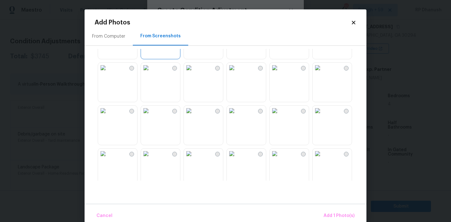
click at [151, 73] on img at bounding box center [146, 68] width 10 height 10
click at [194, 73] on img at bounding box center [189, 68] width 10 height 10
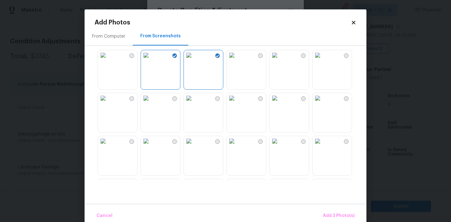
scroll to position [80, 0]
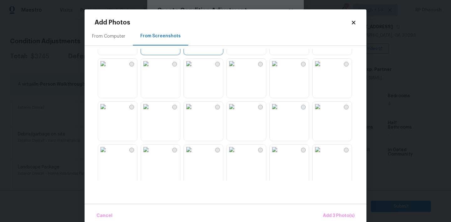
click at [194, 111] on img at bounding box center [189, 106] width 10 height 10
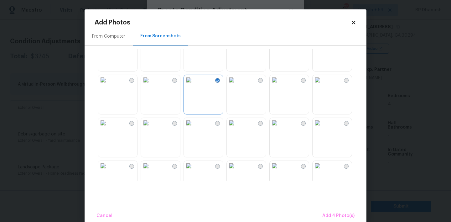
click at [322, 128] on img at bounding box center [317, 123] width 10 height 10
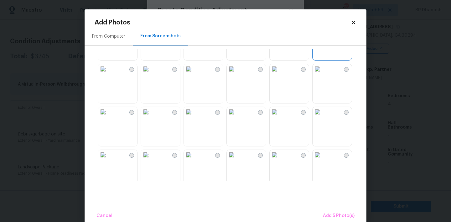
scroll to position [221, 0]
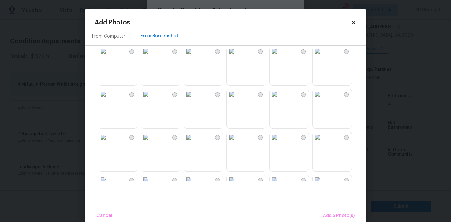
click at [108, 99] on img at bounding box center [103, 94] width 10 height 10
click at [237, 140] on img at bounding box center [232, 135] width 10 height 10
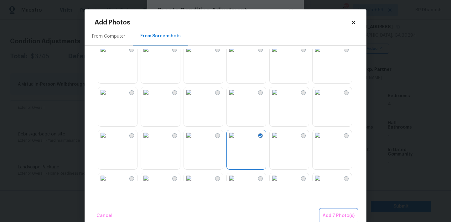
click at [328, 214] on span "Add 7 Photo(s)" at bounding box center [338, 216] width 32 height 8
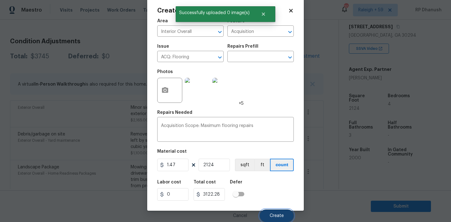
click at [277, 214] on span "Create" at bounding box center [277, 215] width 14 height 5
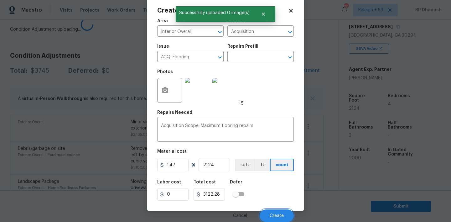
scroll to position [10, 0]
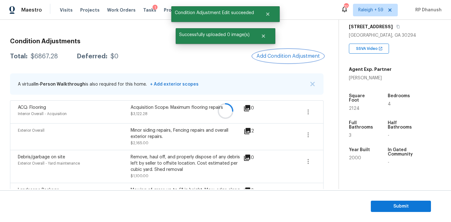
click at [297, 50] on button "Add Condition Adjustment" at bounding box center [288, 55] width 71 height 13
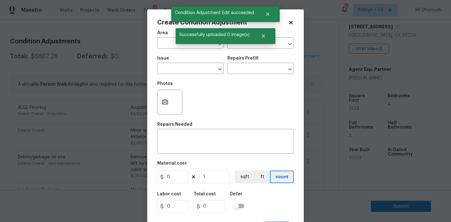
click at [297, 50] on div "Create Condition Adjustment Area ​ Feature ​ Issue ​ Repairs Prefill ​ Photos R…" at bounding box center [225, 115] width 157 height 213
click at [159, 46] on input "text" at bounding box center [181, 44] width 49 height 10
click at [172, 66] on li "Interior Overall" at bounding box center [190, 68] width 66 height 10
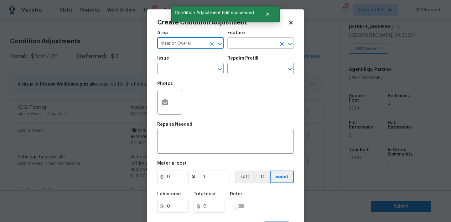
click at [248, 44] on input "text" at bounding box center [251, 44] width 49 height 10
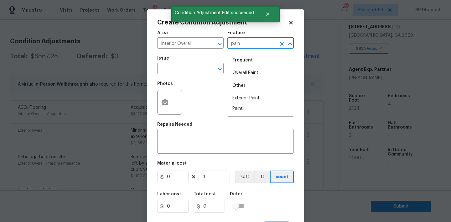
click at [244, 64] on div "Frequent" at bounding box center [260, 60] width 66 height 15
click at [244, 75] on li "Overall Paint" at bounding box center [260, 73] width 66 height 10
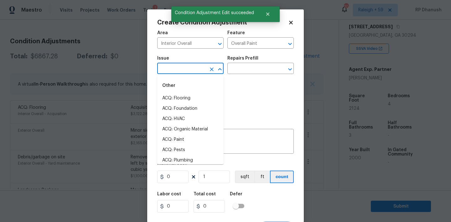
click at [164, 69] on input "text" at bounding box center [181, 69] width 49 height 10
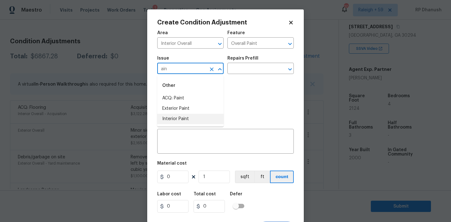
click at [167, 117] on li "Interior Paint" at bounding box center [190, 119] width 66 height 10
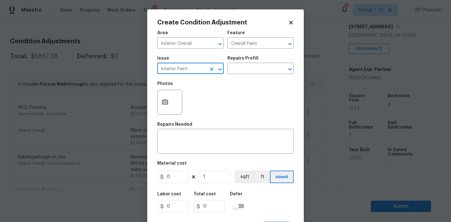
click at [241, 75] on div "Issue Interior Paint ​ Repairs Prefill ​" at bounding box center [225, 64] width 136 height 25
click at [254, 66] on input "text" at bounding box center [251, 69] width 49 height 10
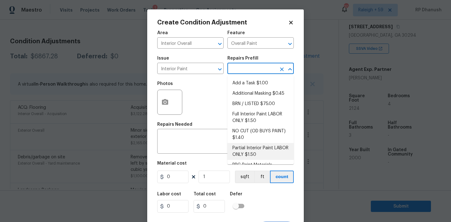
scroll to position [25, 0]
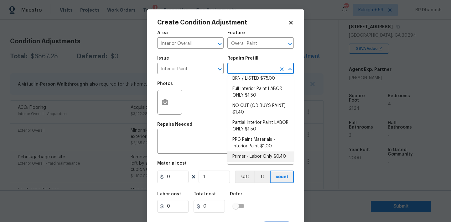
click at [251, 155] on li "Primer - Labor Only $0.40" at bounding box center [260, 156] width 66 height 10
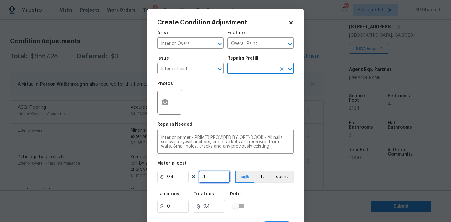
click at [219, 178] on input "1" at bounding box center [213, 176] width 31 height 13
click at [219, 178] on input "500" at bounding box center [213, 176] width 31 height 13
click at [219, 178] on input "600" at bounding box center [213, 176] width 31 height 13
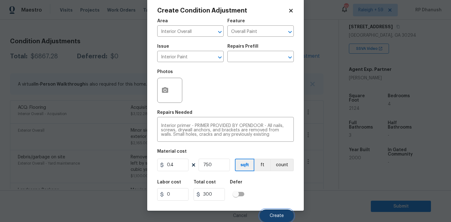
click at [284, 216] on button "Create" at bounding box center [277, 215] width 34 height 13
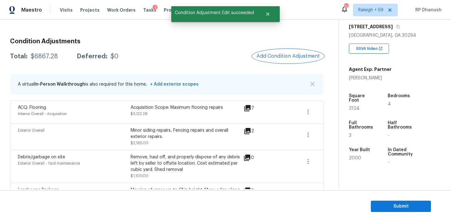
scroll to position [0, 0]
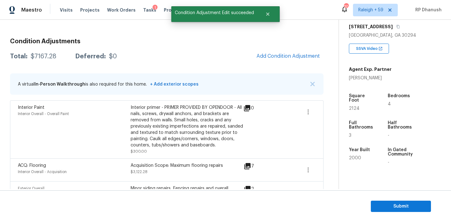
click at [273, 63] on span "Add Condition Adjustment" at bounding box center [288, 56] width 71 height 14
click at [274, 60] on button "Add Condition Adjustment" at bounding box center [288, 55] width 71 height 13
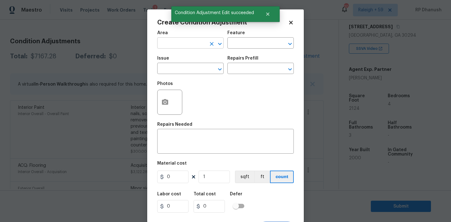
click at [172, 44] on input "text" at bounding box center [181, 44] width 49 height 10
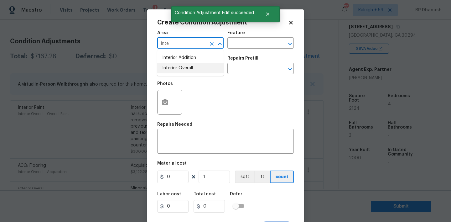
drag, startPoint x: 172, startPoint y: 63, endPoint x: 242, endPoint y: 51, distance: 70.5
click at [172, 63] on li "Interior Overall" at bounding box center [190, 68] width 66 height 10
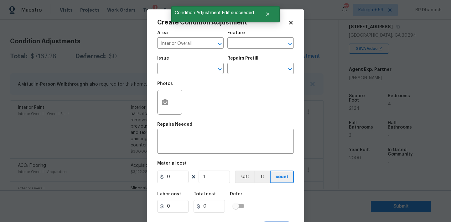
click at [247, 49] on div "Area Interior Overall ​ Feature ​" at bounding box center [225, 39] width 136 height 25
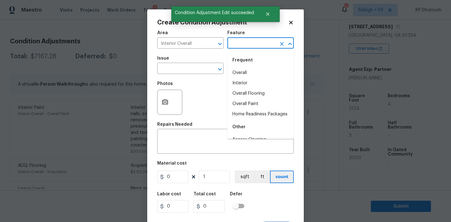
click at [247, 48] on input "text" at bounding box center [251, 44] width 49 height 10
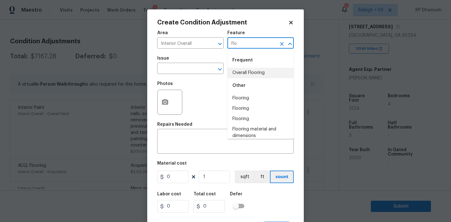
drag, startPoint x: 252, startPoint y: 76, endPoint x: 244, endPoint y: 76, distance: 8.8
click at [252, 76] on li "Overall Flooring" at bounding box center [260, 73] width 66 height 10
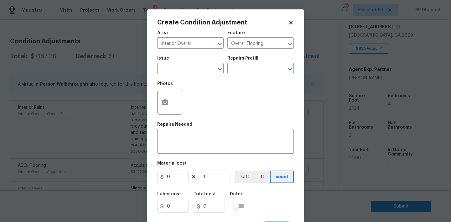
click at [172, 76] on span "Issue ​" at bounding box center [190, 64] width 66 height 25
click at [175, 71] on input "text" at bounding box center [181, 69] width 49 height 10
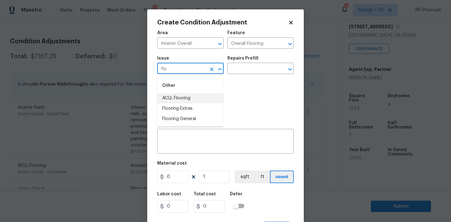
click at [168, 97] on li "ACQ: Flooring" at bounding box center [190, 98] width 66 height 10
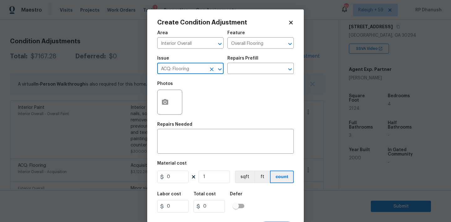
click at [210, 90] on div "Photos" at bounding box center [225, 98] width 136 height 41
click at [253, 71] on input "text" at bounding box center [251, 69] width 49 height 10
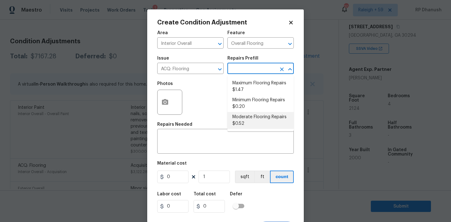
click at [244, 119] on li "Moderate Flooring Repairs $0.52" at bounding box center [260, 120] width 66 height 17
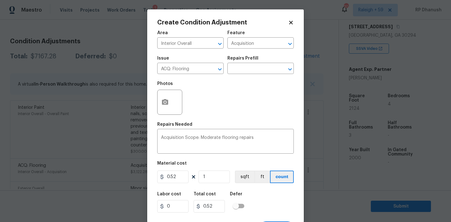
click at [224, 164] on div "Material cost" at bounding box center [225, 165] width 136 height 8
click at [222, 181] on input "1" at bounding box center [213, 176] width 31 height 13
paste input "text"
click at [222, 180] on input "0" at bounding box center [213, 176] width 31 height 13
paste input "text"
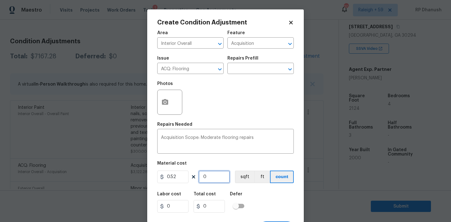
click at [222, 180] on input "0" at bounding box center [213, 176] width 31 height 13
click at [237, 45] on input "Acquisition" at bounding box center [251, 44] width 49 height 10
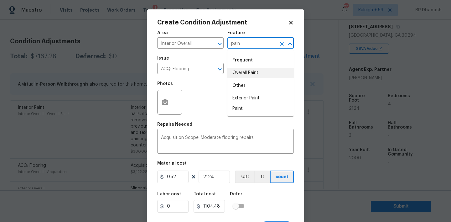
click at [241, 69] on li "Overall Paint" at bounding box center [260, 73] width 66 height 10
click at [184, 73] on input "ACQ: Flooring" at bounding box center [181, 69] width 49 height 10
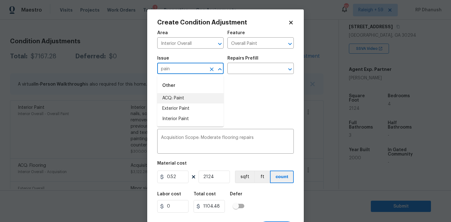
drag, startPoint x: 178, startPoint y: 95, endPoint x: 260, endPoint y: 70, distance: 84.8
click at [179, 94] on li "ACQ: Paint" at bounding box center [190, 98] width 66 height 10
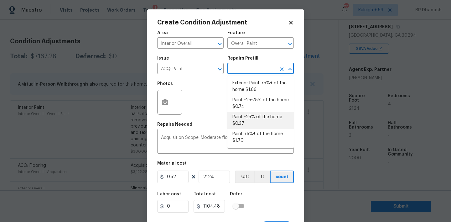
click at [260, 70] on input "text" at bounding box center [251, 69] width 49 height 10
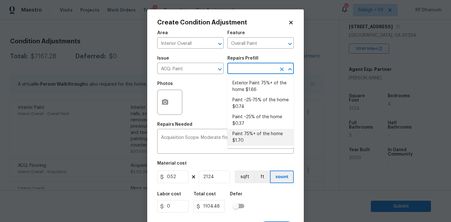
click at [253, 133] on li "Paint 75%+ of the home $1.70" at bounding box center [260, 137] width 66 height 17
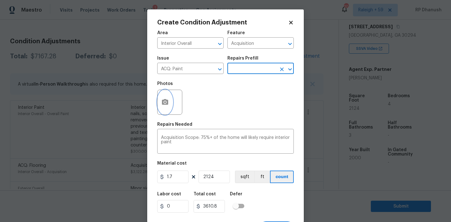
click at [164, 100] on icon "button" at bounding box center [165, 102] width 6 height 6
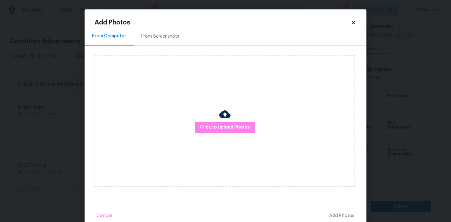
click at [155, 30] on div "From Screenshots" at bounding box center [160, 36] width 53 height 18
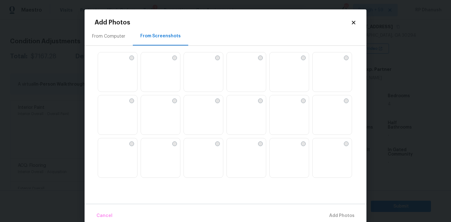
click at [160, 80] on img at bounding box center [160, 72] width 39 height 40
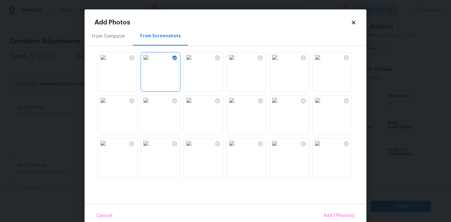
click at [226, 74] on div at bounding box center [246, 72] width 40 height 40
click at [194, 62] on img at bounding box center [189, 57] width 10 height 10
click at [237, 62] on img at bounding box center [232, 57] width 10 height 10
click at [194, 105] on img at bounding box center [189, 100] width 10 height 10
click at [194, 139] on img at bounding box center [189, 143] width 10 height 10
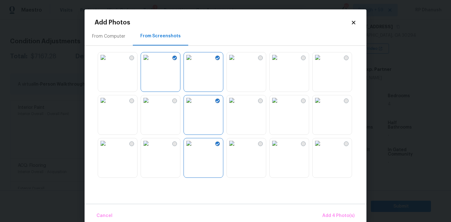
drag, startPoint x: 119, startPoint y: 116, endPoint x: 125, endPoint y: 114, distance: 6.6
click at [108, 105] on img at bounding box center [103, 100] width 10 height 10
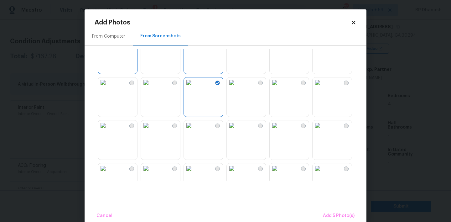
scroll to position [93, 0]
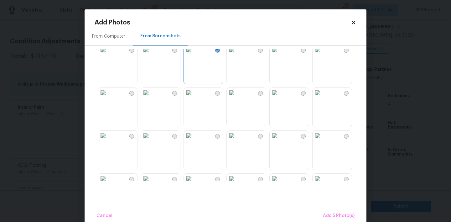
click at [194, 98] on img at bounding box center [189, 93] width 10 height 10
click at [322, 141] on img at bounding box center [317, 136] width 10 height 10
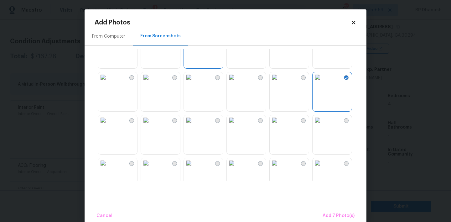
click at [105, 125] on img at bounding box center [103, 120] width 10 height 10
drag, startPoint x: 332, startPoint y: 214, endPoint x: 302, endPoint y: 204, distance: 30.8
click at [332, 214] on span "Add 8 Photo(s)" at bounding box center [338, 216] width 32 height 8
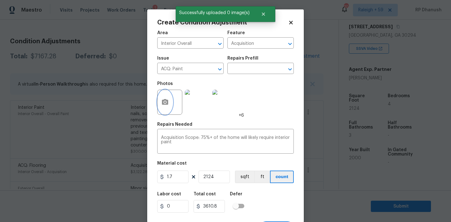
scroll to position [12, 0]
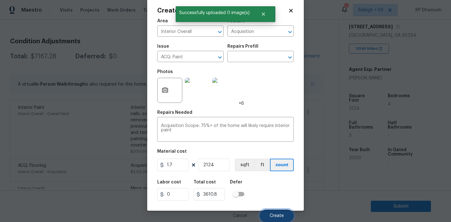
click at [266, 211] on button "Create" at bounding box center [277, 215] width 34 height 13
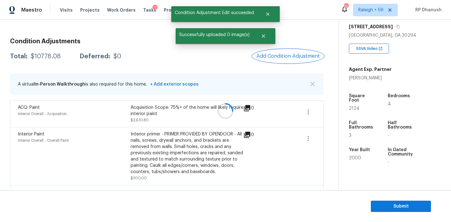
scroll to position [0, 0]
click at [284, 55] on span "Add Condition Adjustment" at bounding box center [287, 56] width 63 height 6
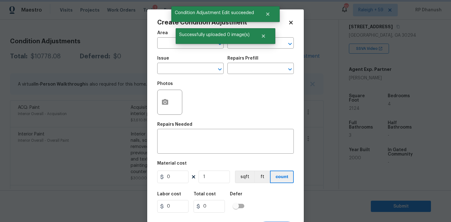
click at [176, 44] on div "Successfully uploaded 0 image(s)" at bounding box center [226, 36] width 100 height 16
click at [171, 44] on input "text" at bounding box center [181, 44] width 49 height 10
click at [174, 67] on li "Interior Overall" at bounding box center [190, 68] width 66 height 10
click at [209, 147] on textarea at bounding box center [225, 141] width 129 height 13
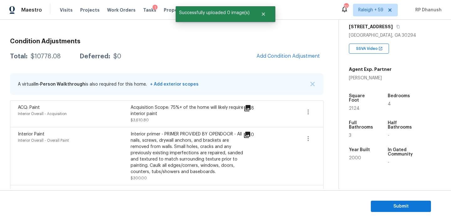
click at [110, 128] on body "Maestro Visits Projects Work Orders Tasks 1 Properties Geo Assignments 709 [GEO…" at bounding box center [225, 111] width 451 height 222
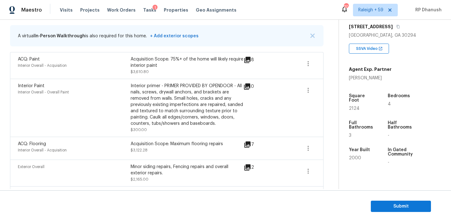
scroll to position [94, 0]
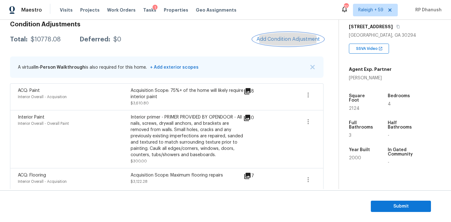
click at [286, 39] on span "Add Condition Adjustment" at bounding box center [287, 39] width 63 height 6
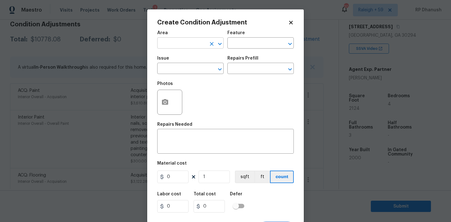
click at [180, 46] on input "text" at bounding box center [181, 44] width 49 height 10
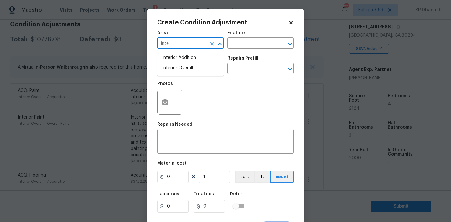
click at [177, 68] on li "Interior Overall" at bounding box center [190, 68] width 66 height 10
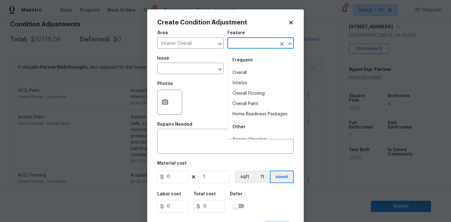
click at [256, 48] on input "text" at bounding box center [251, 44] width 49 height 10
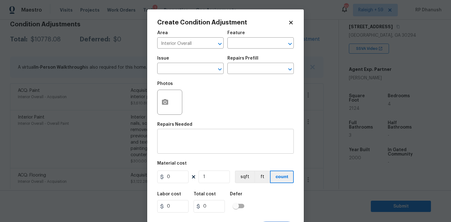
click at [209, 134] on div "x ​" at bounding box center [225, 141] width 136 height 23
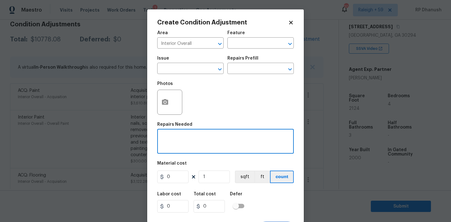
click at [110, 114] on body "Maestro Visits Projects Work Orders Tasks 1 Properties Geo Assignments 709 [GEO…" at bounding box center [225, 111] width 451 height 222
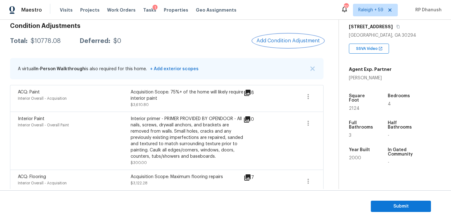
scroll to position [76, 0]
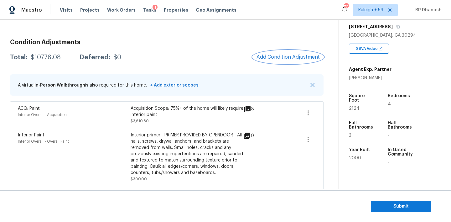
click at [286, 58] on span "Add Condition Adjustment" at bounding box center [287, 57] width 63 height 6
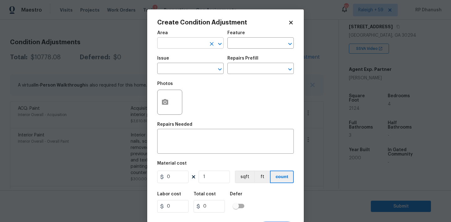
click at [173, 45] on input "text" at bounding box center [181, 44] width 49 height 10
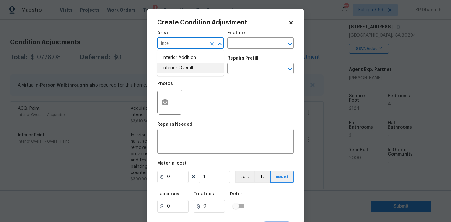
click at [172, 68] on li "Interior Overall" at bounding box center [190, 68] width 66 height 10
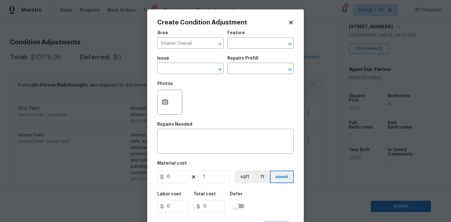
click at [172, 163] on h5 "Material cost" at bounding box center [171, 163] width 29 height 4
click at [177, 151] on div "x ​" at bounding box center [225, 141] width 136 height 23
click at [175, 170] on input "0" at bounding box center [172, 176] width 31 height 13
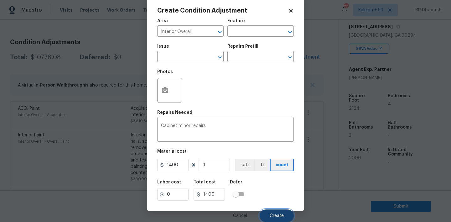
click at [279, 210] on button "Create" at bounding box center [277, 215] width 34 height 13
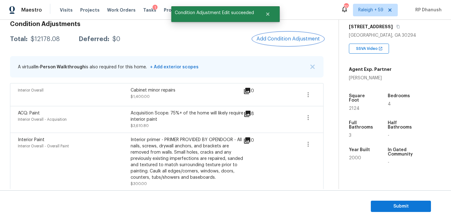
scroll to position [87, 0]
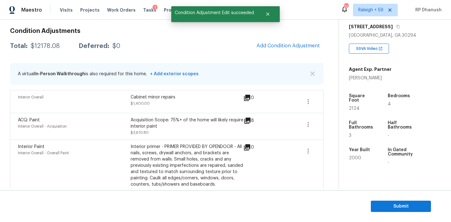
click at [278, 53] on span "Add Condition Adjustment" at bounding box center [288, 46] width 71 height 14
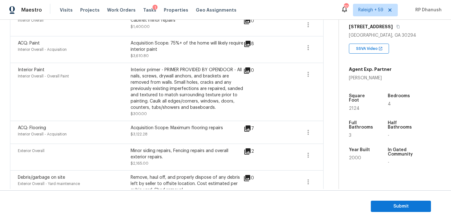
scroll to position [98, 0]
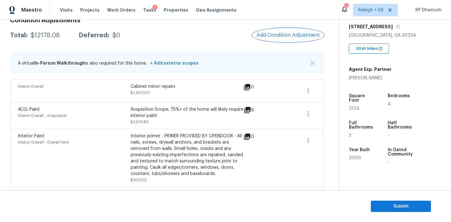
click at [281, 32] on button "Add Condition Adjustment" at bounding box center [288, 34] width 71 height 13
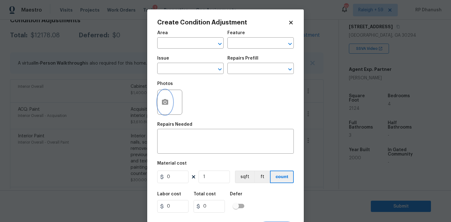
click at [166, 101] on icon "button" at bounding box center [165, 102] width 6 height 6
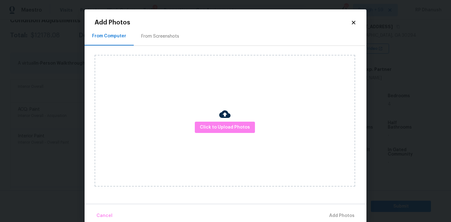
click at [209, 118] on div "Click to Upload Photos" at bounding box center [225, 120] width 260 height 131
click at [214, 135] on div "Click to Upload Photos" at bounding box center [225, 120] width 260 height 131
click at [214, 114] on div "Click to Upload Photos" at bounding box center [225, 120] width 260 height 131
click at [220, 83] on div "Click to Upload Photos" at bounding box center [225, 120] width 260 height 131
click at [203, 124] on span "Click to Upload Photos" at bounding box center [225, 127] width 50 height 8
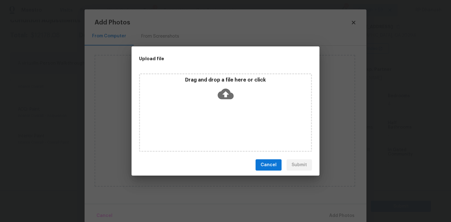
click at [210, 95] on div "Drag and drop a file here or click" at bounding box center [225, 90] width 171 height 27
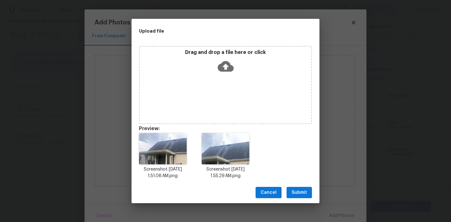
click at [295, 187] on button "Submit" at bounding box center [298, 193] width 25 height 12
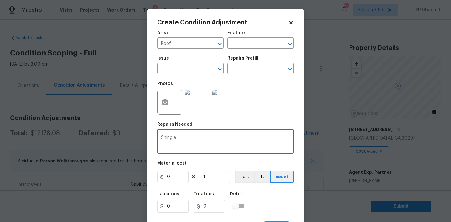
scroll to position [103, 0]
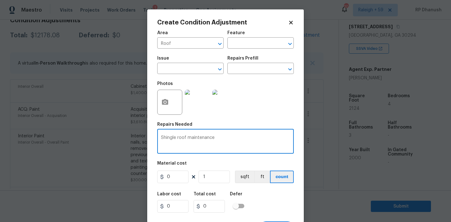
type textarea "Shingle roof maintenance"
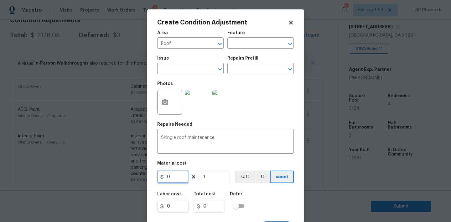
click at [177, 172] on input "0" at bounding box center [172, 176] width 31 height 13
type input "2500"
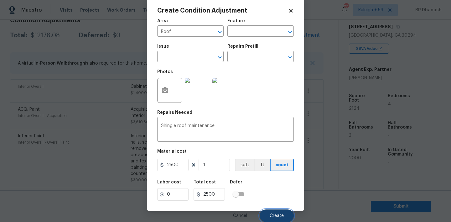
click at [266, 213] on button "Create" at bounding box center [277, 215] width 34 height 13
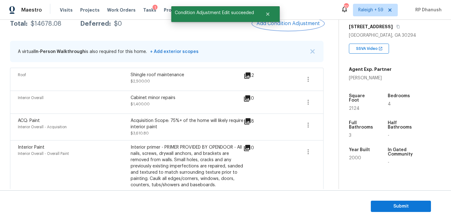
scroll to position [108, 0]
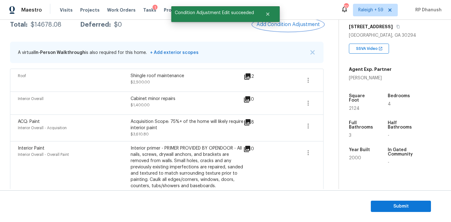
click at [294, 22] on span "Add Condition Adjustment" at bounding box center [287, 25] width 63 height 6
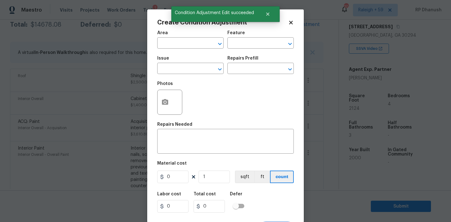
click at [172, 99] on div at bounding box center [169, 102] width 25 height 25
click at [154, 96] on div "Create Condition Adjustment Area ​ Feature ​ Issue ​ Repairs Prefill ​ Photos R…" at bounding box center [225, 115] width 157 height 213
click at [167, 101] on icon "button" at bounding box center [165, 102] width 6 height 6
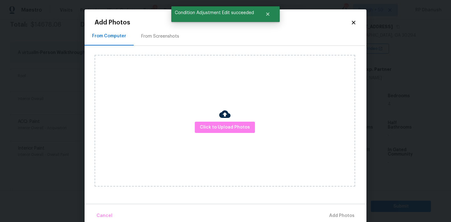
click at [214, 116] on div "Click to Upload Photos" at bounding box center [225, 120] width 260 height 131
click at [214, 124] on span "Click to Upload Photos" at bounding box center [225, 127] width 50 height 8
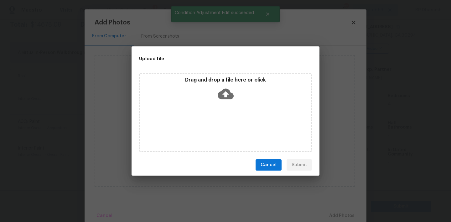
drag, startPoint x: 217, startPoint y: 92, endPoint x: 214, endPoint y: 94, distance: 3.8
click at [217, 92] on div "Drag and drop a file here or click" at bounding box center [225, 90] width 171 height 27
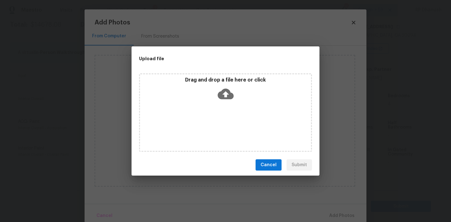
click at [398, 136] on div "Upload file Drag and drop a file here or click Cancel Submit" at bounding box center [225, 111] width 451 height 222
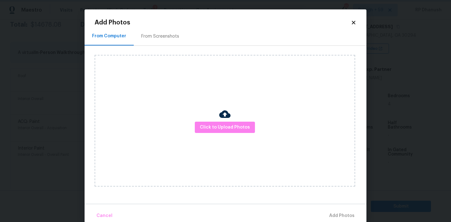
click at [414, 90] on body "Maestro Visits Projects Work Orders Tasks 1 Properties Geo Assignments 709 Rale…" at bounding box center [225, 111] width 451 height 222
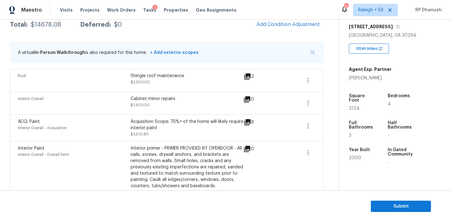
click at [119, 114] on body "Maestro Visits Projects Work Orders Tasks 1 Properties Geo Assignments 709 Rale…" at bounding box center [225, 111] width 451 height 222
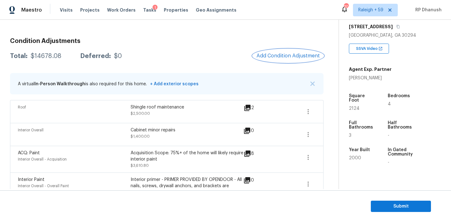
scroll to position [0, 0]
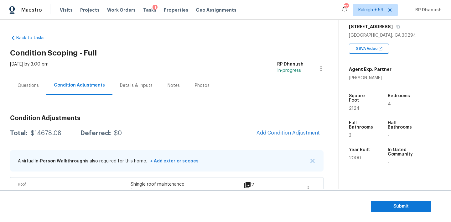
click at [23, 90] on div "Questions" at bounding box center [28, 85] width 36 height 18
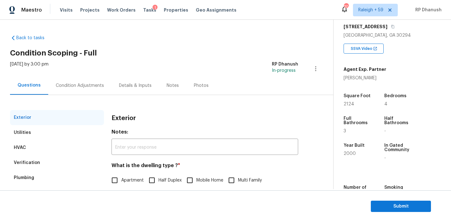
scroll to position [80, 0]
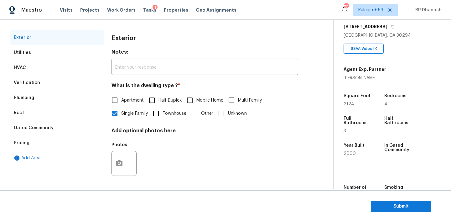
drag, startPoint x: 20, startPoint y: 140, endPoint x: 106, endPoint y: 136, distance: 85.9
click at [20, 140] on div "Pricing" at bounding box center [22, 143] width 16 height 6
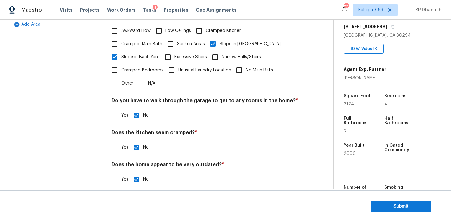
scroll to position [64, 0]
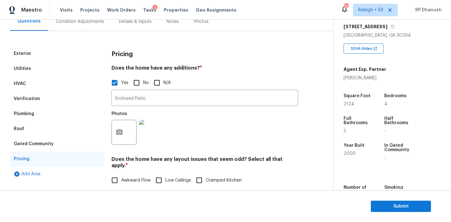
click at [23, 99] on div "Verification" at bounding box center [27, 98] width 26 height 6
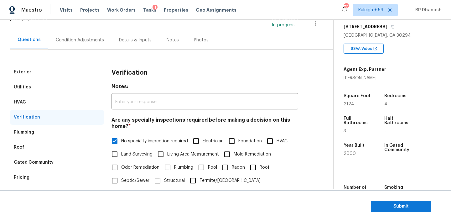
scroll to position [36, 0]
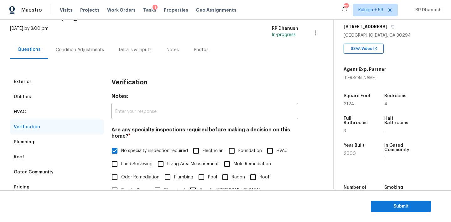
click at [93, 54] on div "Condition Adjustments" at bounding box center [79, 49] width 63 height 18
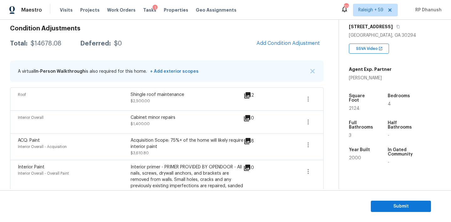
scroll to position [74, 0]
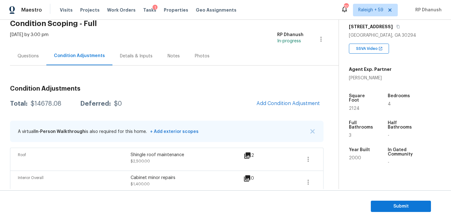
click at [27, 48] on div "Questions" at bounding box center [28, 56] width 36 height 18
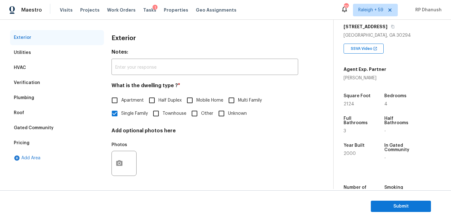
click at [19, 135] on div "Gated Community" at bounding box center [57, 127] width 94 height 15
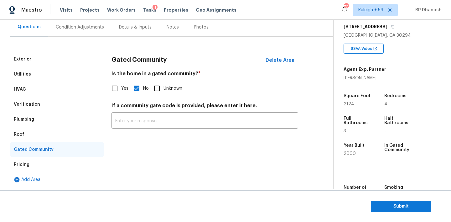
click at [36, 123] on div "Plumbing" at bounding box center [57, 119] width 94 height 15
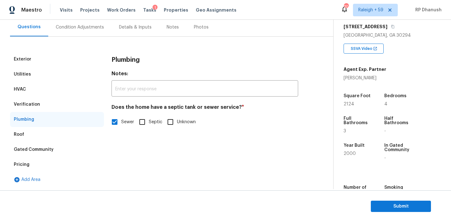
click at [30, 160] on div "Pricing" at bounding box center [57, 164] width 94 height 15
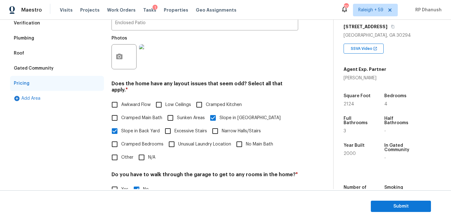
scroll to position [198, 0]
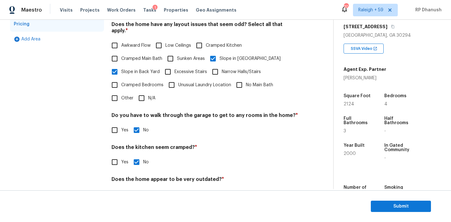
click at [120, 91] on input "Other" at bounding box center [114, 97] width 13 height 13
checkbox input "true"
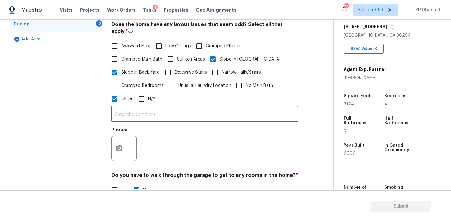
click at [122, 111] on input "text" at bounding box center [204, 114] width 187 height 15
type input "The property has square feet discrepancy."
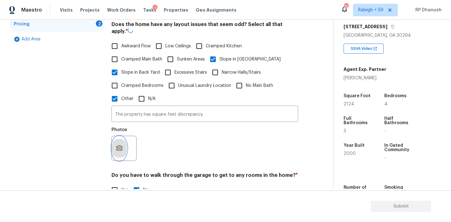
click at [123, 144] on button "button" at bounding box center [119, 148] width 15 height 24
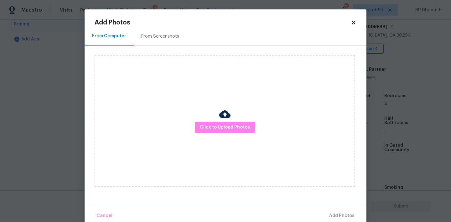
click at [158, 33] on div "From Screenshots" at bounding box center [160, 36] width 38 height 6
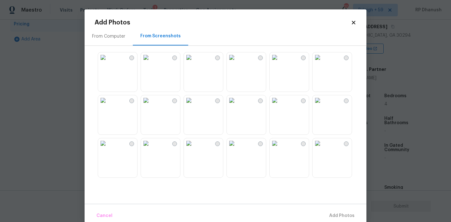
click at [322, 62] on img at bounding box center [317, 57] width 10 height 10
click at [332, 214] on span "Add 1 Photo(s)" at bounding box center [338, 216] width 31 height 8
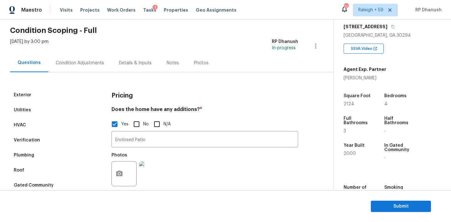
scroll to position [0, 0]
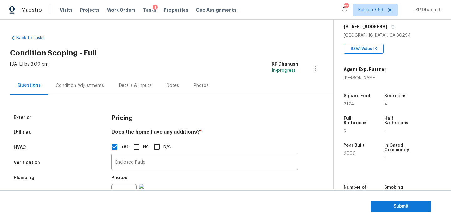
click at [88, 77] on div "Condition Adjustments" at bounding box center [79, 85] width 63 height 18
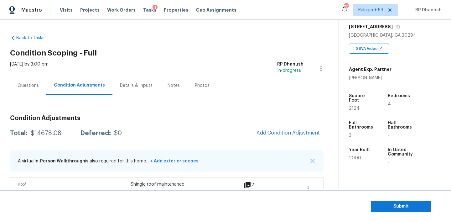
click at [33, 87] on div "Questions" at bounding box center [28, 85] width 21 height 6
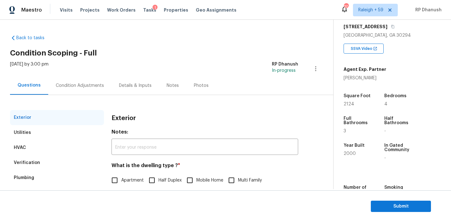
scroll to position [80, 0]
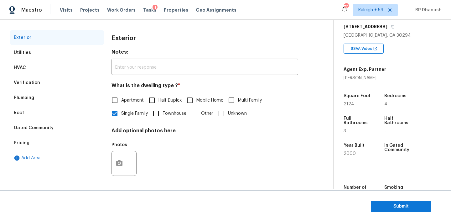
click at [28, 137] on div "Pricing" at bounding box center [57, 142] width 94 height 15
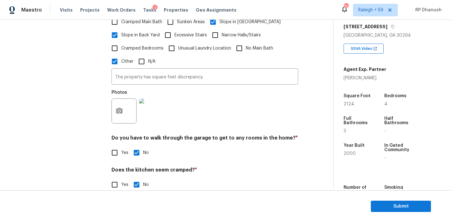
scroll to position [273, 0]
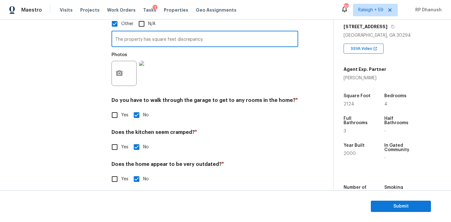
click at [173, 36] on input "The property has square feet discrepancy." at bounding box center [204, 39] width 187 height 15
click at [266, 33] on input "The property has square feet discrepancy." at bounding box center [204, 39] width 187 height 15
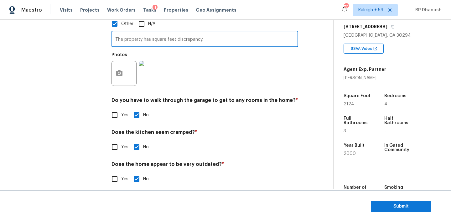
click at [266, 33] on input "The property has square feet discrepancy." at bounding box center [204, 39] width 187 height 15
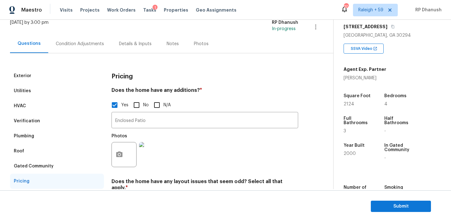
scroll to position [30, 0]
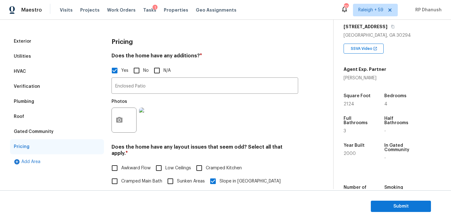
click at [34, 94] on div "Plumbing" at bounding box center [57, 101] width 94 height 15
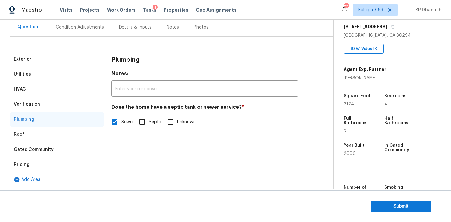
scroll to position [58, 0]
click at [40, 98] on div "Verification" at bounding box center [57, 104] width 94 height 15
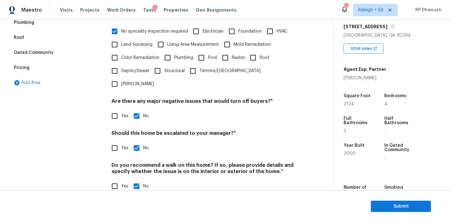
scroll to position [28, 0]
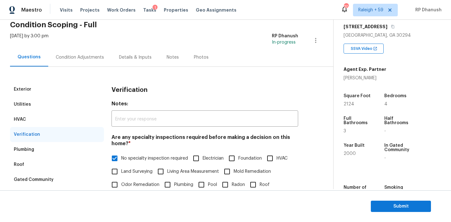
click at [28, 101] on div "Utilities" at bounding box center [22, 104] width 17 height 6
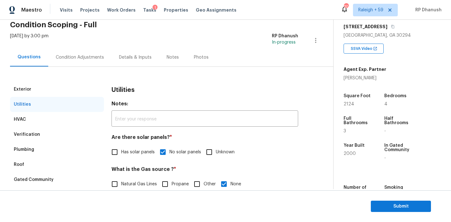
click at [67, 54] on div "Condition Adjustments" at bounding box center [80, 57] width 48 height 6
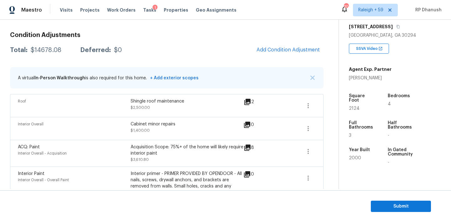
scroll to position [48, 0]
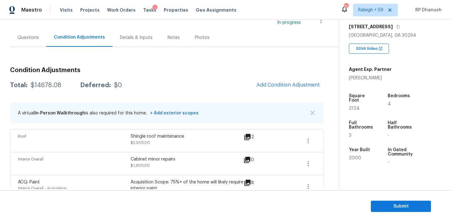
click at [37, 33] on div "Questions" at bounding box center [28, 37] width 36 height 18
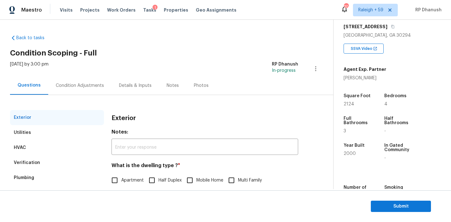
click at [101, 83] on div "Condition Adjustments" at bounding box center [80, 85] width 48 height 6
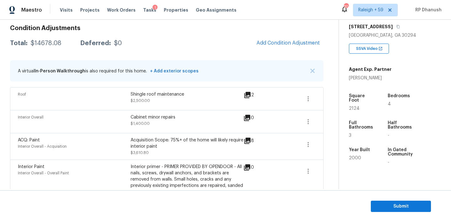
scroll to position [86, 0]
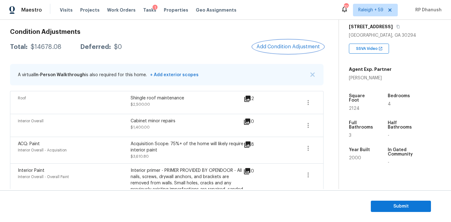
click at [302, 50] on button "Add Condition Adjustment" at bounding box center [288, 46] width 71 height 13
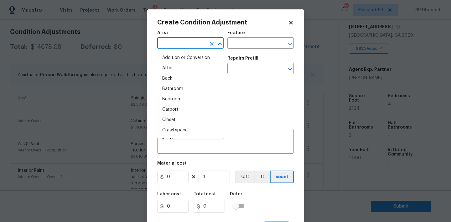
click at [174, 43] on input "text" at bounding box center [181, 44] width 49 height 10
type input "nt"
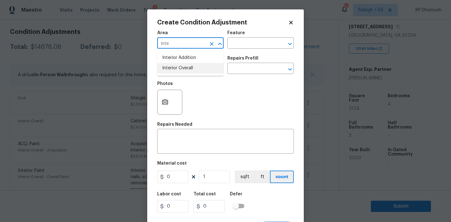
click at [173, 68] on li "Interior Overall" at bounding box center [190, 68] width 66 height 10
type input "Interior Overall"
click at [238, 48] on input "text" at bounding box center [251, 44] width 49 height 10
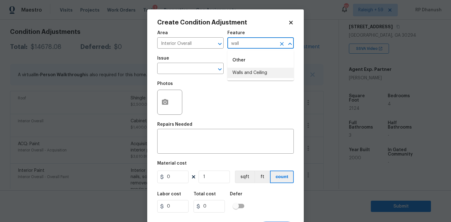
click at [241, 77] on li "Walls and Ceiling" at bounding box center [260, 73] width 66 height 10
type input "Walls and Ceiling"
click at [193, 68] on input "text" at bounding box center [181, 69] width 49 height 10
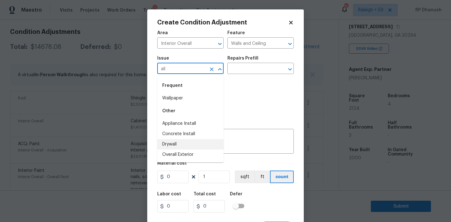
click at [173, 142] on li "Drywall" at bounding box center [190, 144] width 66 height 10
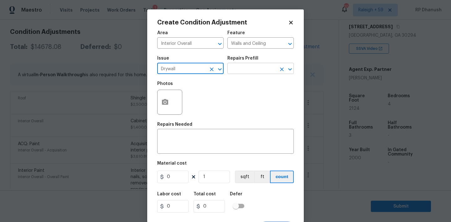
type input "Drywall"
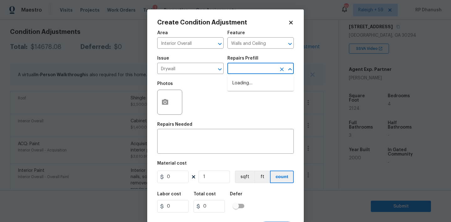
click at [261, 70] on input "text" at bounding box center [251, 69] width 49 height 10
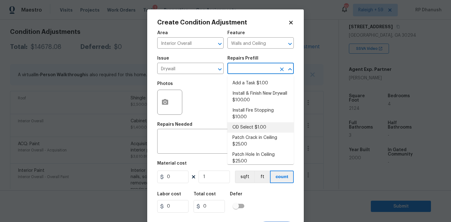
scroll to position [49, 0]
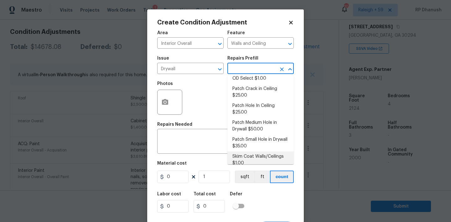
click at [245, 151] on li "Skim Coat Walls/Ceilings $1.00" at bounding box center [260, 159] width 66 height 17
type textarea "Prep/scrape all loose material from the damaged area; prime if needed. Skim coa…"
type input "1"
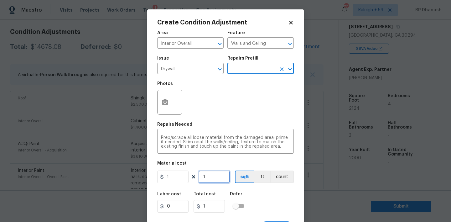
click at [217, 172] on input "1" at bounding box center [213, 176] width 31 height 13
type input "0"
type input "2"
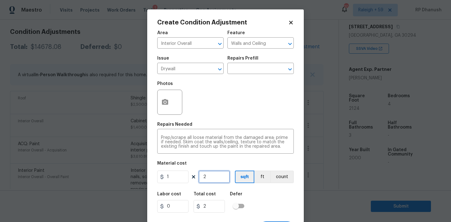
type input "20"
type input "200"
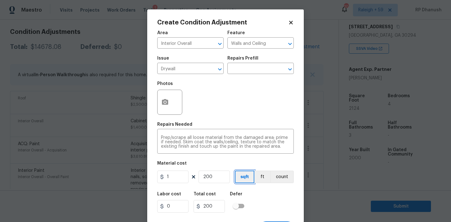
scroll to position [12, 0]
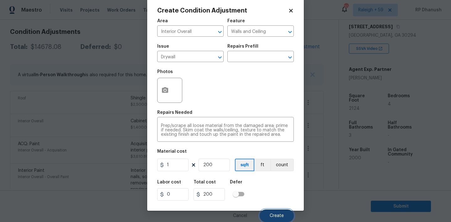
click at [288, 213] on button "Create" at bounding box center [277, 215] width 34 height 13
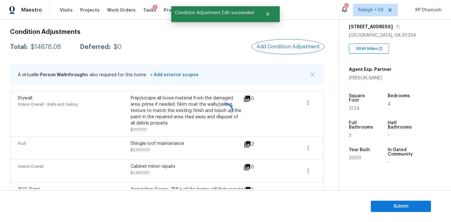
scroll to position [0, 0]
click at [46, 46] on div "$14878.08" at bounding box center [46, 47] width 30 height 6
copy div "$14878.08"
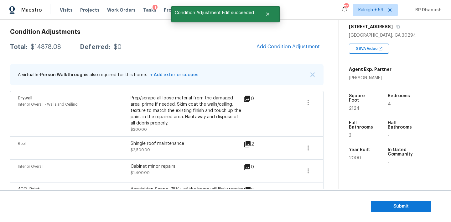
click at [300, 32] on h3 "Condition Adjustments" at bounding box center [166, 32] width 313 height 6
click at [293, 52] on button "Add Condition Adjustment" at bounding box center [288, 46] width 71 height 13
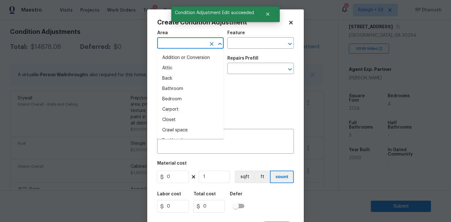
click at [168, 48] on input "text" at bounding box center [181, 44] width 49 height 10
click at [172, 66] on li "Interior Overall" at bounding box center [190, 68] width 66 height 10
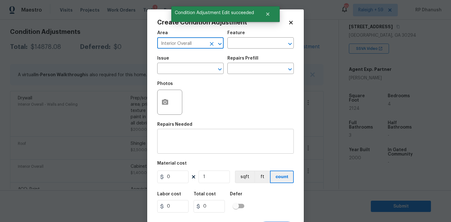
type input "Interior Overall"
click at [172, 135] on div "x ​" at bounding box center [225, 141] width 136 height 23
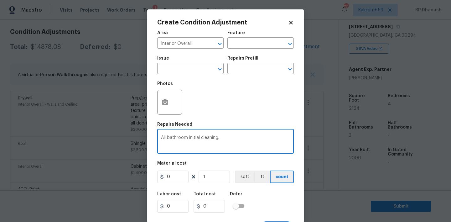
type textarea "All bathroom initial cleaning."
click at [184, 178] on input "0" at bounding box center [172, 176] width 31 height 13
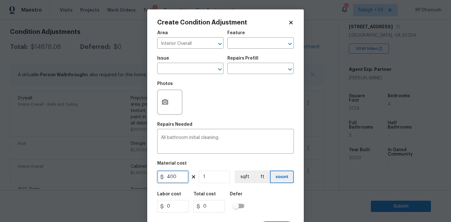
type input "400"
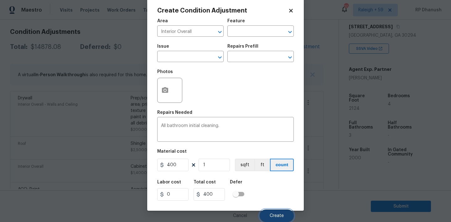
click at [279, 217] on span "Create" at bounding box center [277, 215] width 14 height 5
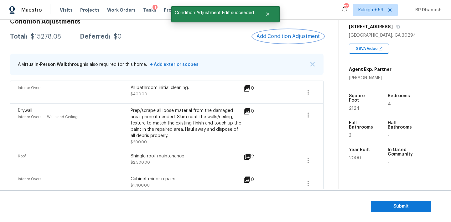
scroll to position [77, 0]
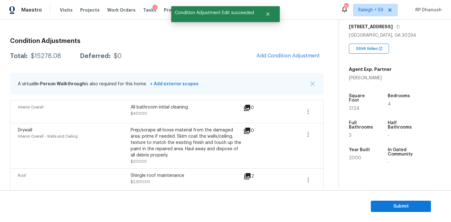
click at [49, 60] on div "Total: $15278.08 Deferred: $0 Add Condition Adjustment" at bounding box center [166, 56] width 313 height 14
copy div "$15278.08"
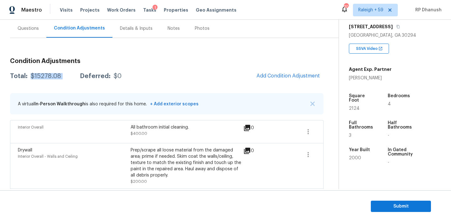
scroll to position [0, 0]
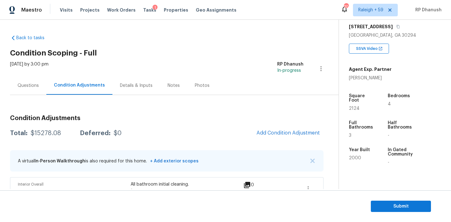
click at [23, 84] on div "Questions" at bounding box center [28, 85] width 21 height 6
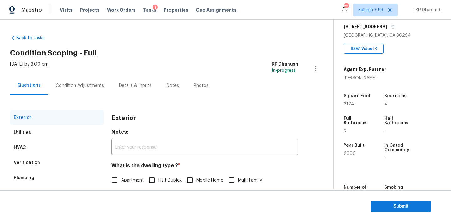
click at [62, 79] on div "Condition Adjustments" at bounding box center [79, 85] width 63 height 18
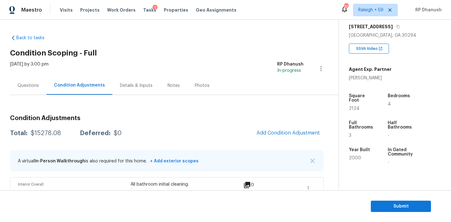
click at [391, 213] on section "Submit" at bounding box center [225, 206] width 451 height 32
click at [379, 207] on span "Submit" at bounding box center [401, 206] width 50 height 8
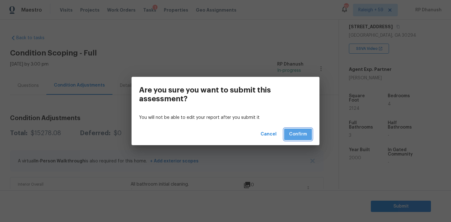
click at [302, 131] on span "Confirm" at bounding box center [298, 134] width 18 height 8
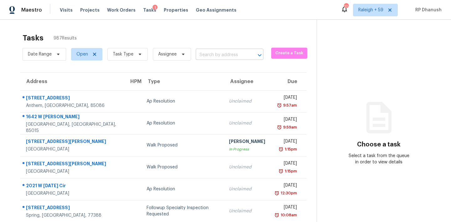
click at [214, 53] on input "text" at bounding box center [221, 55] width 50 height 10
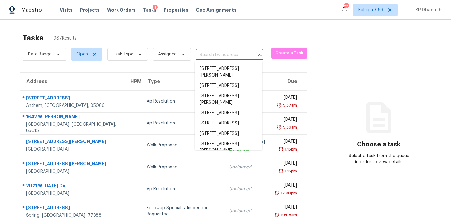
paste input "5725 Blackberry Row Ellenwood, GA, 30294"
type input "5725 Blackberry Row Ellenwood, GA, 30294"
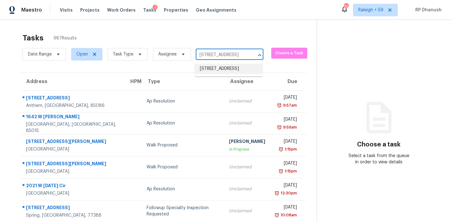
click at [224, 67] on li "[STREET_ADDRESS]" at bounding box center [229, 69] width 68 height 10
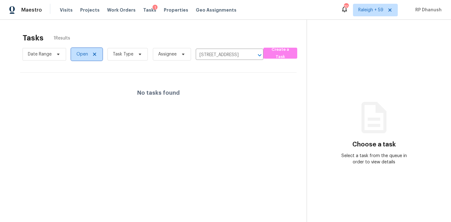
click at [84, 52] on span "Open" at bounding box center [82, 54] width 12 height 6
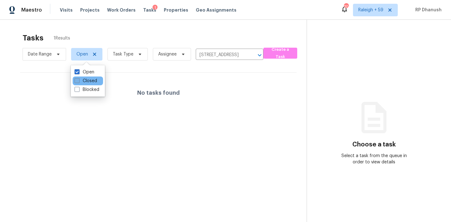
click at [84, 82] on label "Closed" at bounding box center [86, 81] width 23 height 6
click at [79, 82] on input "Closed" at bounding box center [77, 80] width 4 height 4
checkbox input "true"
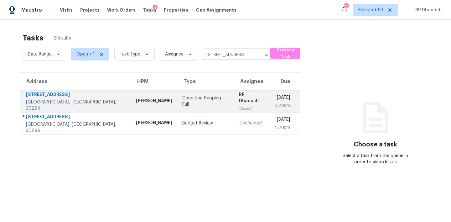
click at [239, 98] on div "RP Dhanush" at bounding box center [252, 98] width 26 height 14
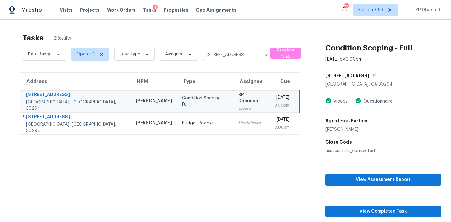
scroll to position [20, 0]
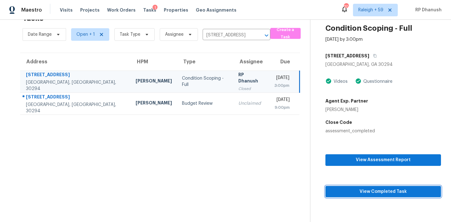
click at [384, 190] on span "View Completed Task" at bounding box center [383, 192] width 106 height 8
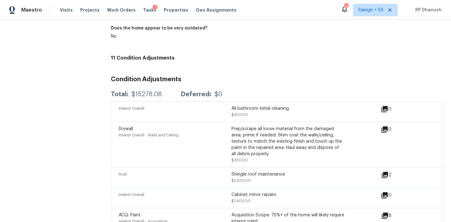
scroll to position [725, 0]
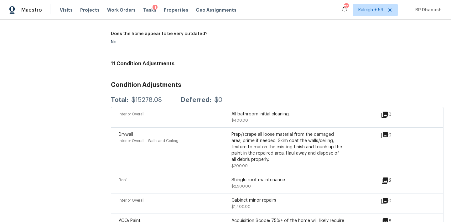
click at [149, 97] on div "$15278.08" at bounding box center [146, 100] width 30 height 6
copy div "$15278.08"
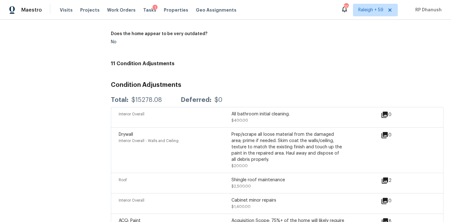
click at [147, 93] on div "Total: $15278.08 Deferred: $0" at bounding box center [277, 100] width 332 height 14
copy div "$15278.08"
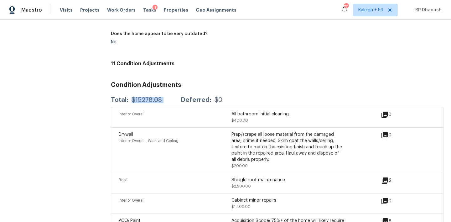
click at [149, 97] on div "$15278.08" at bounding box center [146, 100] width 30 height 6
copy div "$15278.08"
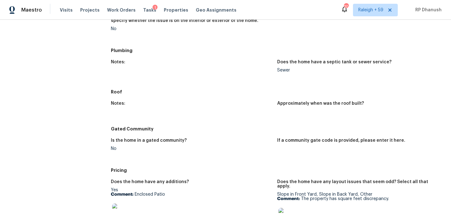
scroll to position [478, 0]
click at [152, 8] on div "1" at bounding box center [154, 8] width 5 height 6
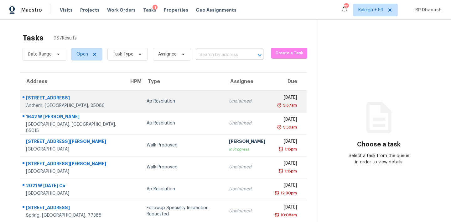
scroll to position [14, 0]
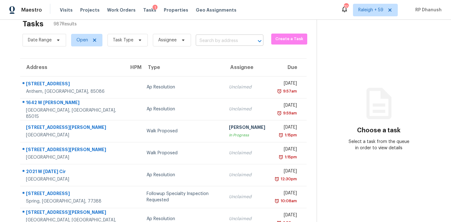
click at [233, 45] on input "text" at bounding box center [221, 41] width 50 height 10
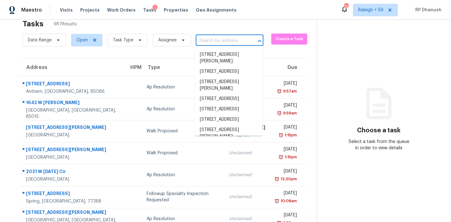
paste input "706 Hawthorn Ln, Grayson, GA 30017"
type input "706 Hawthorn Ln, Grayson, GA 30017"
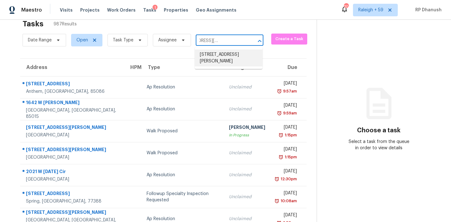
click at [217, 50] on li "706 Hawthorn Ln, Grayson, GA 30017" at bounding box center [229, 57] width 68 height 17
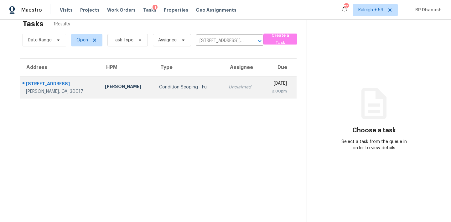
click at [224, 79] on td "Unclaimed" at bounding box center [243, 87] width 38 height 22
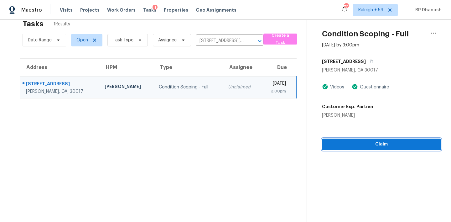
click at [370, 142] on span "Claim" at bounding box center [381, 144] width 109 height 8
click at [361, 144] on span "Start Assessment" at bounding box center [381, 144] width 109 height 8
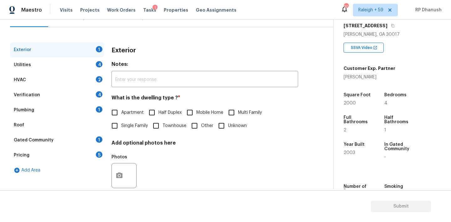
scroll to position [68, 0]
click at [121, 126] on input "Single Family" at bounding box center [114, 125] width 13 height 13
checkbox input "true"
click at [90, 61] on div "Utilities 4" at bounding box center [57, 64] width 94 height 15
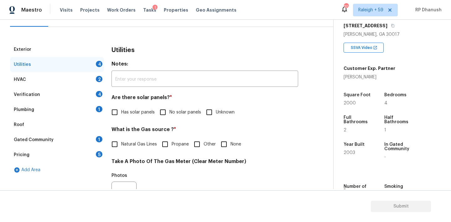
scroll to position [129, 0]
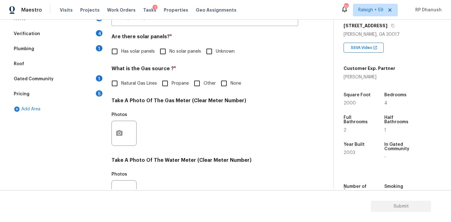
click at [156, 43] on div "Are there solar panels? * Has solar panels No solar panels Unknown" at bounding box center [204, 45] width 187 height 24
click at [162, 50] on input "No solar panels" at bounding box center [162, 51] width 13 height 13
checkbox input "true"
click at [121, 84] on span "Natural Gas Lines" at bounding box center [139, 83] width 36 height 7
click at [121, 84] on input "Natural Gas Lines" at bounding box center [114, 83] width 13 height 13
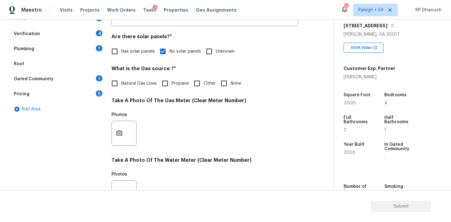
checkbox input "true"
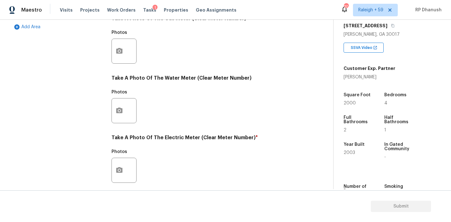
scroll to position [250, 0]
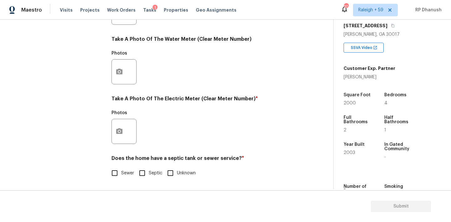
click at [129, 128] on div at bounding box center [123, 131] width 25 height 25
click at [121, 130] on icon "button" at bounding box center [119, 131] width 6 height 6
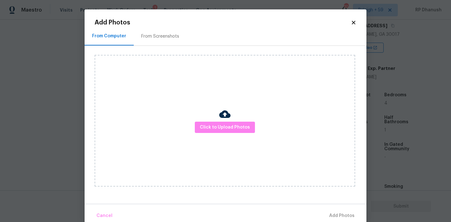
click at [163, 29] on div "From Screenshots" at bounding box center [160, 36] width 53 height 18
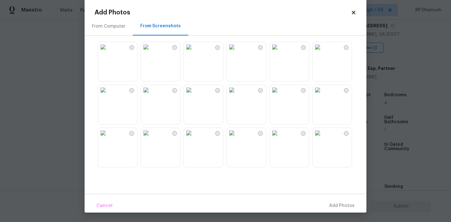
scroll to position [236, 0]
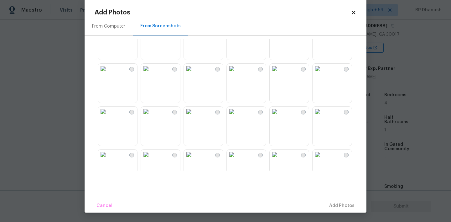
click at [280, 151] on img at bounding box center [275, 154] width 10 height 10
drag, startPoint x: 294, startPoint y: 126, endPoint x: 294, endPoint y: 166, distance: 39.4
click at [280, 116] on img at bounding box center [275, 111] width 10 height 10
click at [294, 172] on div "From Computer From Screenshots" at bounding box center [226, 105] width 282 height 177
click at [280, 157] on img at bounding box center [275, 154] width 10 height 10
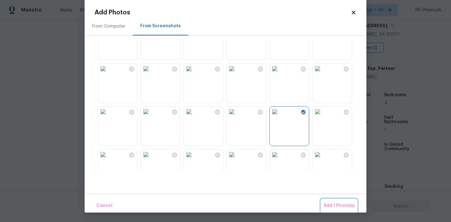
click at [328, 207] on span "Add 1 Photo(s)" at bounding box center [338, 206] width 31 height 8
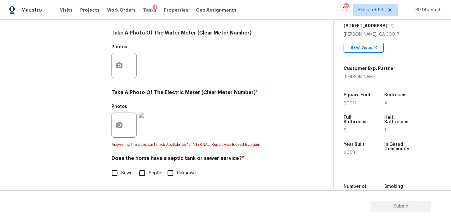
scroll to position [250, 0]
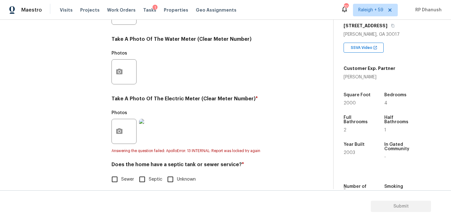
click at [121, 185] on div "Utilities Notes: ​ Are there solar panels? * Has solar panels No solar panels U…" at bounding box center [204, 26] width 187 height 333
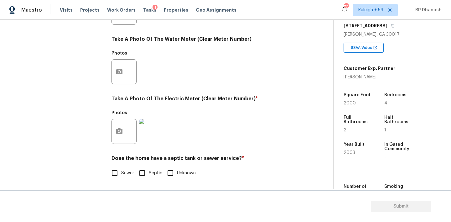
click at [121, 174] on span "Sewer" at bounding box center [127, 173] width 13 height 7
click at [121, 174] on input "Sewer" at bounding box center [114, 172] width 13 height 13
checkbox input "true"
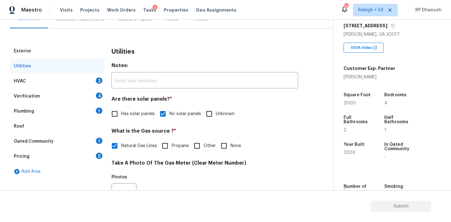
click at [90, 83] on div "HVAC 2" at bounding box center [57, 81] width 94 height 15
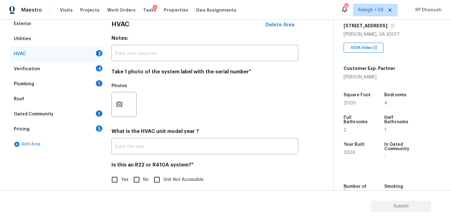
scroll to position [100, 0]
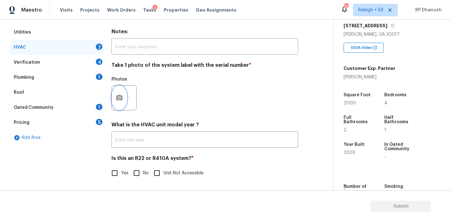
click at [117, 94] on icon "button" at bounding box center [120, 98] width 8 height 8
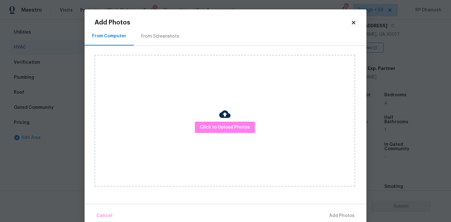
click at [153, 32] on div "From Screenshots" at bounding box center [160, 36] width 53 height 18
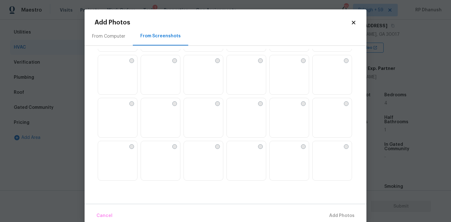
scroll to position [65, 0]
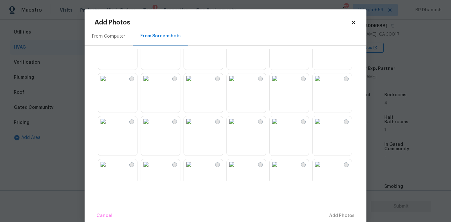
click at [280, 83] on img at bounding box center [275, 78] width 10 height 10
click at [325, 214] on span "Add 1 Photo(s)" at bounding box center [338, 216] width 31 height 8
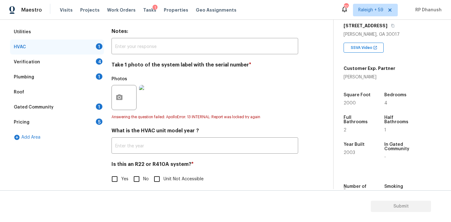
click at [139, 175] on input "No" at bounding box center [136, 178] width 13 height 13
checkbox input "true"
click at [99, 56] on div "Verification 4" at bounding box center [57, 61] width 94 height 15
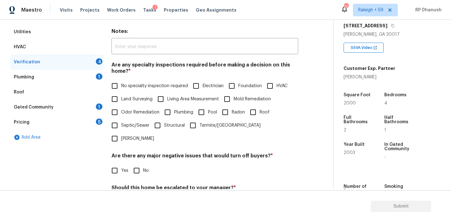
click at [115, 81] on input "No specialty inspection required" at bounding box center [114, 85] width 13 height 13
checkbox input "true"
click at [148, 167] on span "No" at bounding box center [146, 170] width 6 height 7
click at [143, 164] on input "No" at bounding box center [136, 170] width 13 height 13
checkbox input "true"
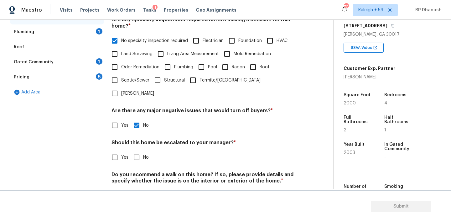
click at [140, 151] on input "No" at bounding box center [136, 157] width 13 height 13
checkbox input "true"
click at [140, 175] on div "Do you recommend a walk on this home? If so, please provide details and specify…" at bounding box center [204, 187] width 187 height 31
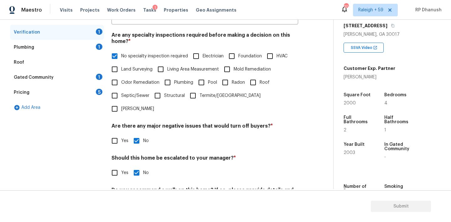
scroll to position [155, 0]
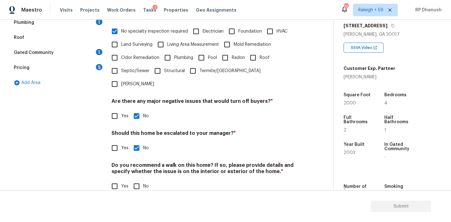
click at [135, 180] on div "Verification Notes: ​ Are any specialty inspections required before making a de…" at bounding box center [204, 77] width 187 height 245
click at [135, 179] on input "No" at bounding box center [136, 185] width 13 height 13
checkbox input "true"
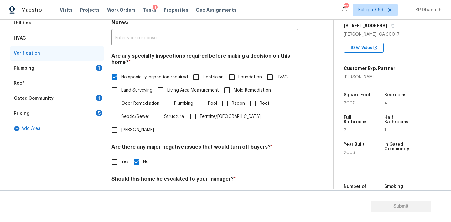
click at [94, 72] on div "Plumbing 1" at bounding box center [57, 68] width 94 height 15
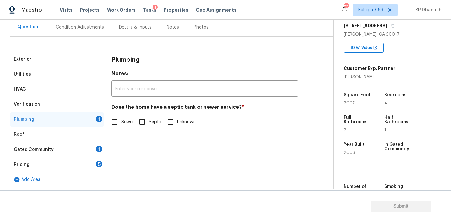
click at [120, 118] on input "Sewer" at bounding box center [114, 121] width 13 height 13
checkbox input "true"
click at [93, 157] on div "Pricing 5" at bounding box center [57, 164] width 94 height 15
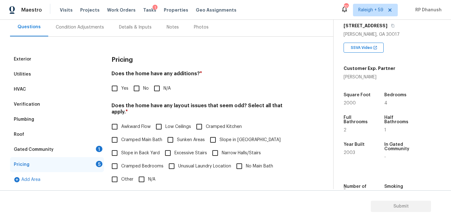
click at [93, 155] on div "Gated Community 1" at bounding box center [57, 149] width 94 height 15
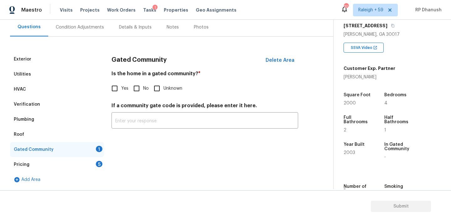
click at [143, 86] on span "No" at bounding box center [146, 88] width 6 height 7
click at [143, 86] on input "No" at bounding box center [136, 88] width 13 height 13
checkbox input "true"
click at [91, 158] on div "Pricing 5" at bounding box center [57, 164] width 94 height 15
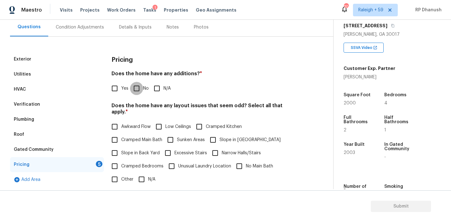
click at [142, 90] on input "No" at bounding box center [136, 88] width 13 height 13
checkbox input "true"
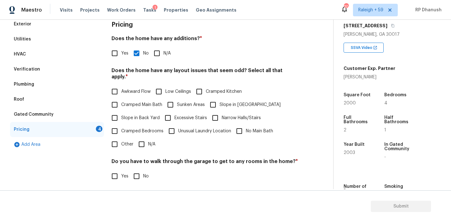
scroll to position [106, 0]
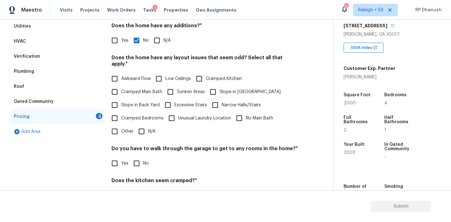
click at [120, 100] on input "Slope in Back Yard" at bounding box center [114, 104] width 13 height 13
checkbox input "true"
click at [209, 87] on input "Slope in [GEOGRAPHIC_DATA]" at bounding box center [212, 91] width 13 height 13
checkbox input "true"
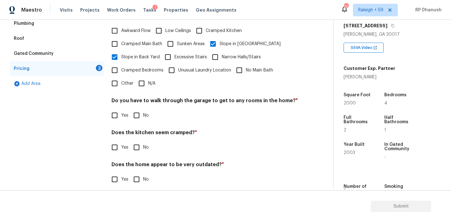
drag, startPoint x: 137, startPoint y: 116, endPoint x: 137, endPoint y: 125, distance: 9.1
click at [137, 116] on div "Pricing Does the home have any additions? * Yes No N/A Does the home have any l…" at bounding box center [204, 74] width 187 height 237
click at [137, 151] on div "Pricing Does the home have any additions? * Yes No N/A Does the home have any l…" at bounding box center [204, 74] width 187 height 237
click at [137, 172] on input "No" at bounding box center [136, 178] width 13 height 13
checkbox input "true"
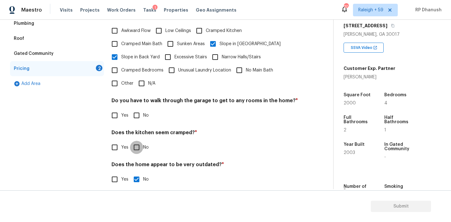
click at [138, 141] on input "No" at bounding box center [136, 147] width 13 height 13
checkbox input "true"
click at [139, 109] on input "No" at bounding box center [136, 115] width 13 height 13
checkbox input "true"
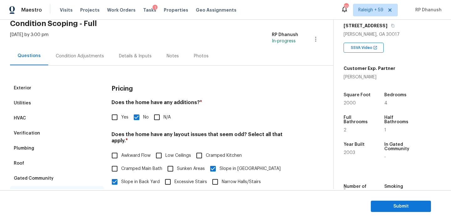
scroll to position [20, 0]
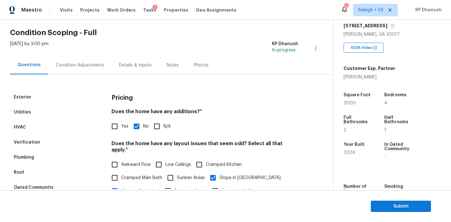
click at [69, 61] on div "Condition Adjustments" at bounding box center [79, 65] width 63 height 18
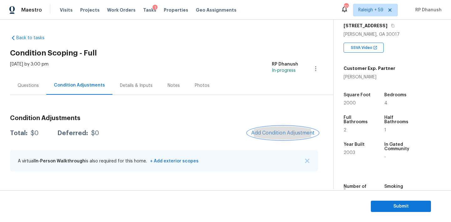
click at [293, 137] on button "Add Condition Adjustment" at bounding box center [282, 132] width 71 height 13
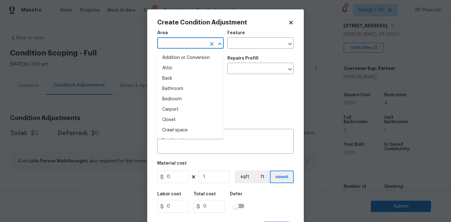
click at [188, 39] on input "text" at bounding box center [181, 44] width 49 height 10
type input "e"
type input "x"
click at [172, 67] on li "Exterior Overall" at bounding box center [190, 68] width 66 height 10
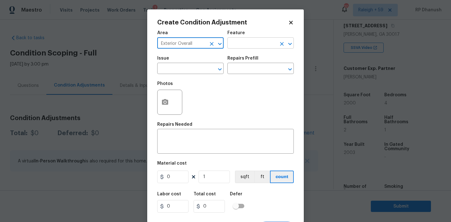
type input "Exterior Overall"
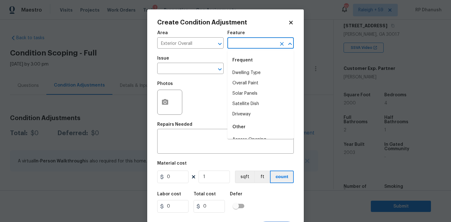
click at [239, 47] on input "text" at bounding box center [251, 44] width 49 height 10
click at [234, 69] on li "Driveway" at bounding box center [260, 73] width 66 height 10
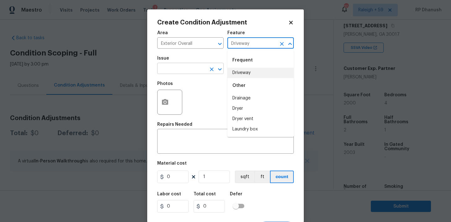
type input "Driveway"
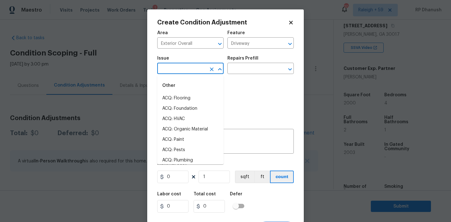
click at [180, 69] on input "text" at bounding box center [181, 69] width 49 height 10
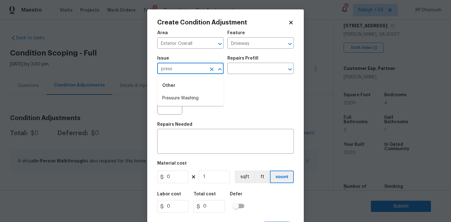
click at [178, 97] on li "Pressure Washing" at bounding box center [190, 98] width 66 height 10
type input "Pressure Washing"
click at [241, 64] on div "Repairs Prefill" at bounding box center [260, 60] width 66 height 8
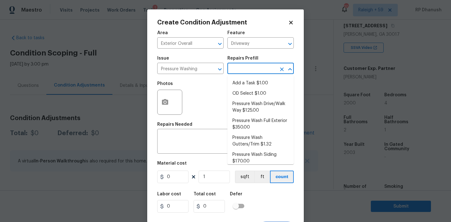
click at [241, 67] on input "text" at bounding box center [251, 69] width 49 height 10
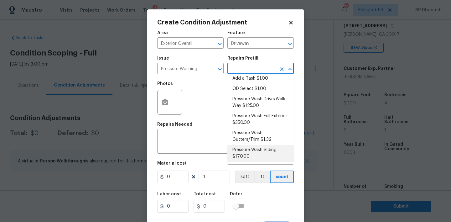
click at [238, 147] on li "Pressure Wash Siding $170.00" at bounding box center [260, 153] width 66 height 17
type input "Siding"
type textarea "Protect areas as needed for pressure washing. Pressure wash the siding on the h…"
type input "170"
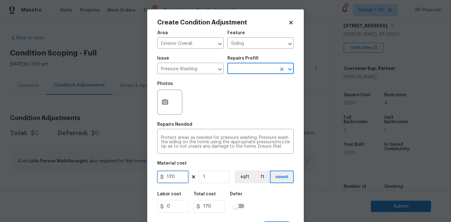
click at [175, 175] on input "170" at bounding box center [172, 176] width 31 height 13
type input "200"
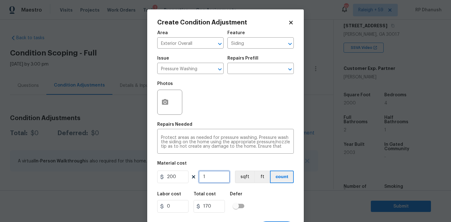
type input "200"
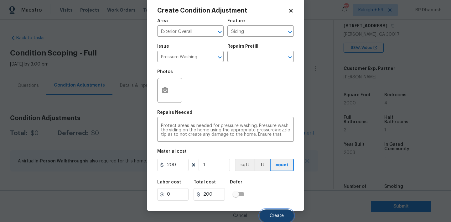
click at [284, 218] on button "Create" at bounding box center [277, 215] width 34 height 13
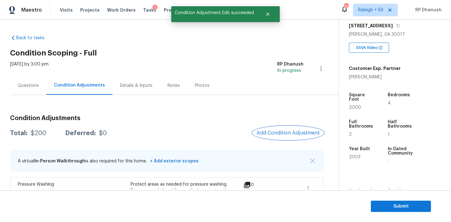
scroll to position [48, 0]
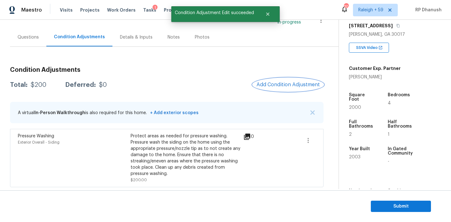
click at [287, 80] on button "Add Condition Adjustment" at bounding box center [288, 84] width 71 height 13
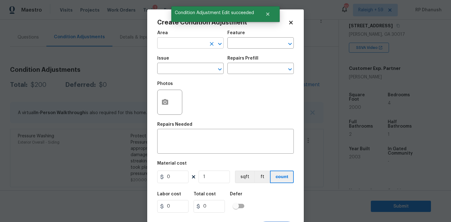
click at [184, 40] on input "text" at bounding box center [181, 44] width 49 height 10
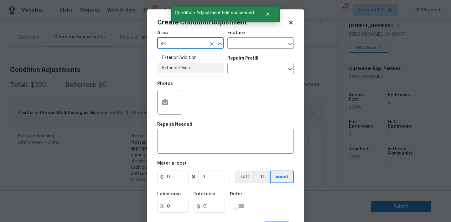
click at [171, 69] on li "Exterior Overall" at bounding box center [190, 68] width 66 height 10
type input "Exterior Overall"
click at [250, 42] on input "text" at bounding box center [251, 44] width 49 height 10
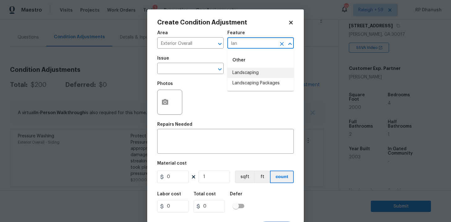
drag, startPoint x: 245, startPoint y: 80, endPoint x: 218, endPoint y: 80, distance: 27.2
click at [245, 80] on li "Landscaping Packages" at bounding box center [260, 83] width 66 height 10
type input "Landscaping Packages"
click at [179, 72] on input "text" at bounding box center [181, 69] width 49 height 10
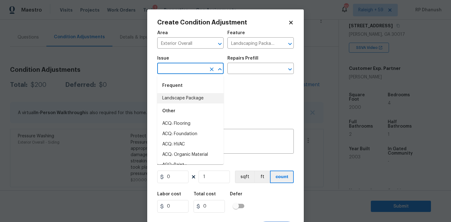
click at [179, 95] on li "Landscape Package" at bounding box center [190, 98] width 66 height 10
type input "Landscape Package"
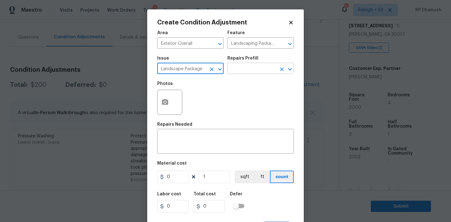
click at [239, 73] on input "text" at bounding box center [251, 69] width 49 height 10
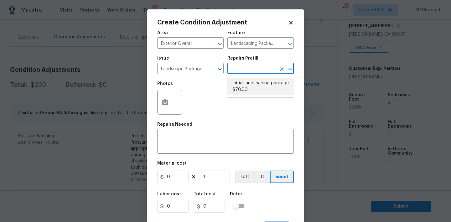
click at [244, 86] on li "Initial landscaping package $70.00" at bounding box center [260, 86] width 66 height 17
type input "Home Readiness Packages"
type textarea "Mowing of grass up to 6" in height. Mow, edge along driveways & sidewalks, trim…"
type input "70"
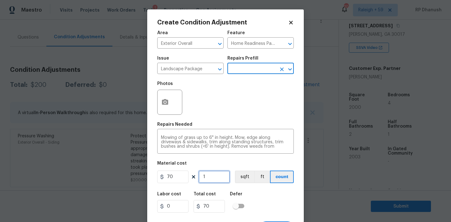
click at [219, 175] on input "1" at bounding box center [213, 176] width 31 height 13
type input "0"
type input "5"
type input "350"
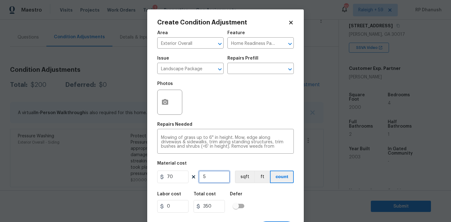
type input "5"
click at [219, 175] on input "5" at bounding box center [213, 176] width 31 height 13
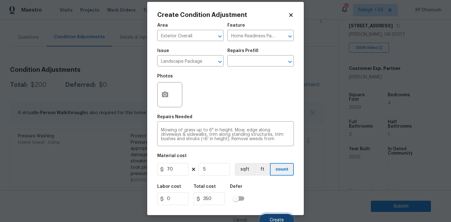
click at [277, 216] on button "Create" at bounding box center [277, 220] width 34 height 13
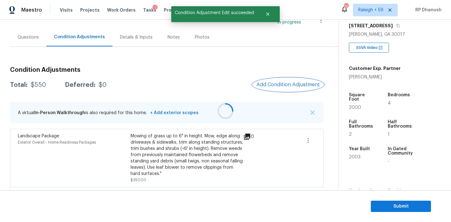
scroll to position [0, 0]
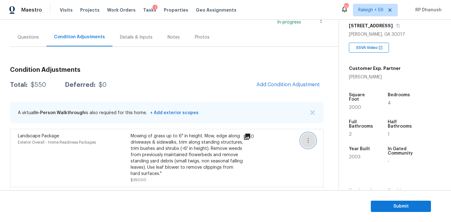
click at [308, 144] on button "button" at bounding box center [308, 140] width 15 height 15
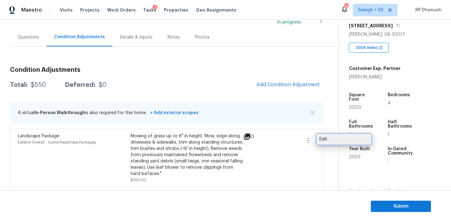
click at [324, 139] on div "Edit" at bounding box center [343, 139] width 49 height 6
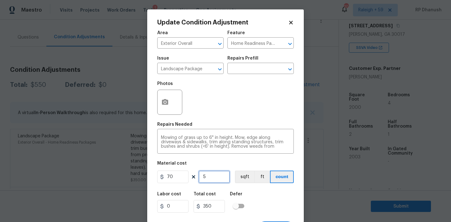
click at [224, 176] on input "5" at bounding box center [213, 176] width 31 height 13
type input "0"
type input "6"
type input "420"
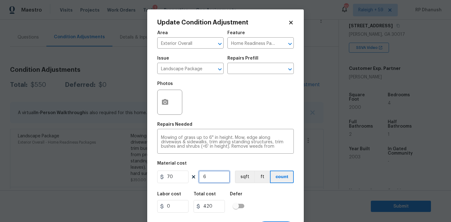
type input "6"
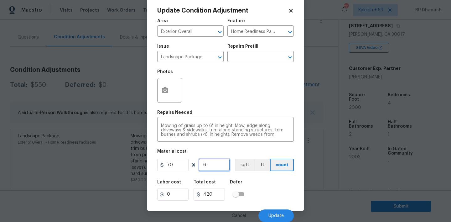
click at [215, 159] on input "6" at bounding box center [213, 164] width 31 height 13
type input "0"
type input "7"
type input "490"
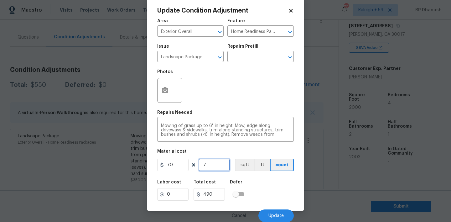
type input "0"
type input "8"
type input "560"
type input "8"
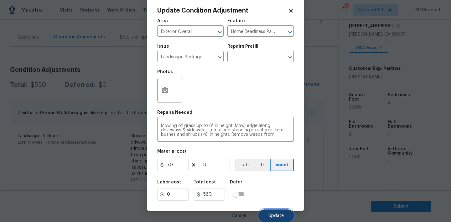
click at [264, 210] on button "Update" at bounding box center [275, 215] width 35 height 13
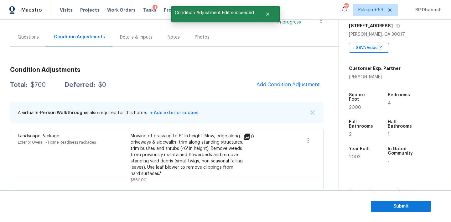
scroll to position [0, 0]
click at [279, 86] on span "Add Condition Adjustment" at bounding box center [287, 85] width 63 height 6
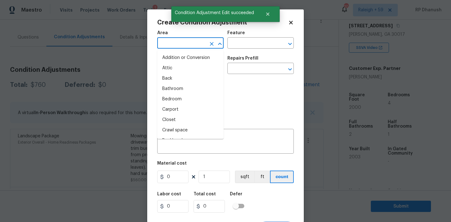
click at [197, 46] on input "text" at bounding box center [181, 44] width 49 height 10
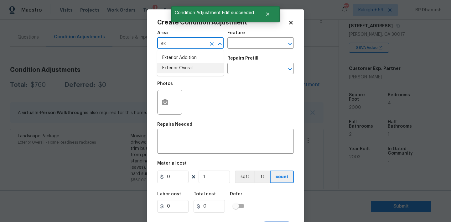
click at [172, 70] on li "Exterior Overall" at bounding box center [190, 68] width 66 height 10
type input "Exterior Overall"
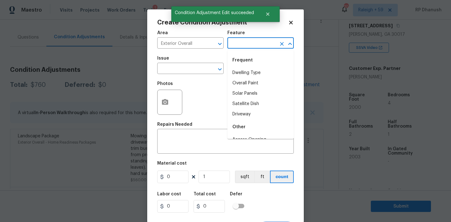
click at [255, 41] on input "text" at bounding box center [251, 44] width 49 height 10
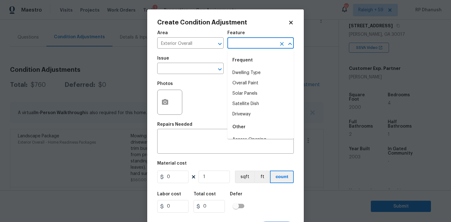
type input "l"
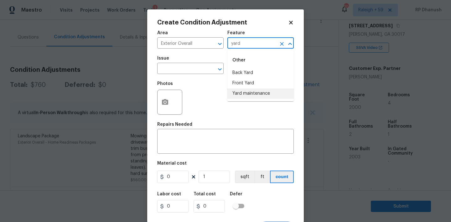
click at [242, 90] on li "Yard maintenance" at bounding box center [260, 93] width 66 height 10
type input "Yard maintenance"
click at [188, 66] on input "text" at bounding box center [181, 69] width 49 height 10
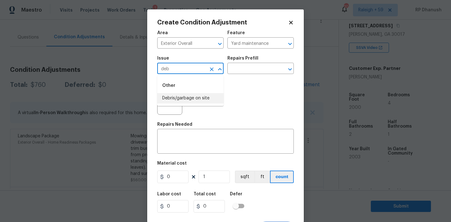
click at [185, 101] on li "Debris/garbage on site" at bounding box center [190, 98] width 66 height 10
type input "Debris/garbage on site"
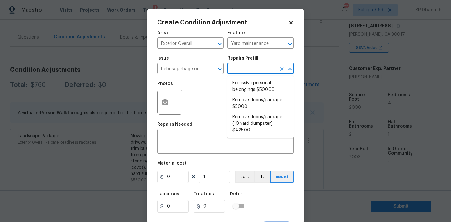
click at [261, 66] on input "text" at bounding box center [251, 69] width 49 height 10
click at [244, 107] on li "Remove debris/garbage $50.00" at bounding box center [260, 103] width 66 height 17
type textarea "Remove, haul off, and properly dispose of any debris left by seller to offsite …"
type input "50"
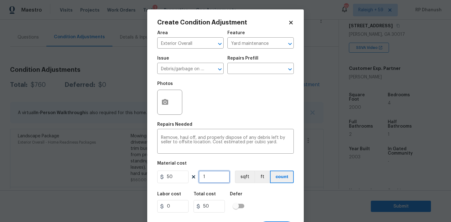
click at [214, 173] on input "1" at bounding box center [213, 176] width 31 height 13
type input "0"
type input "8"
type input "400"
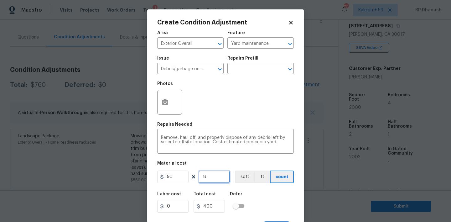
type input "0"
type input "9"
type input "450"
type input "0"
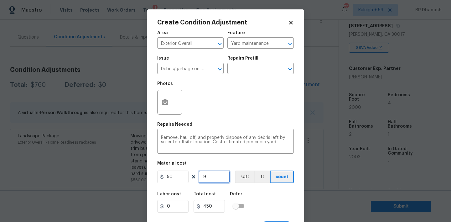
type input "0"
type input "1"
type input "50"
type input "12"
type input "600"
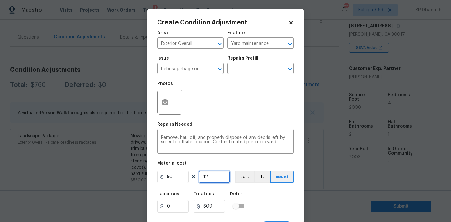
type input "1"
type input "50"
type input "0"
type input "1"
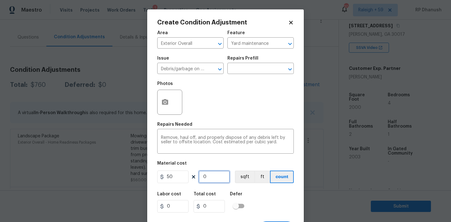
type input "50"
type input "13"
type input "650"
type input "13"
click at [289, 141] on textarea "Remove, haul off, and properly dispose of any debris left by seller to offsite …" at bounding box center [225, 141] width 129 height 13
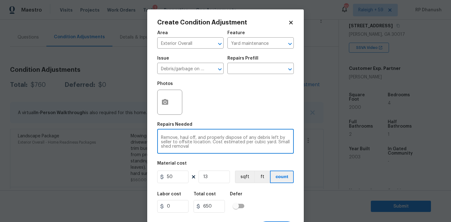
type textarea "Remove, haul off, and properly dispose of any debris left by seller to offsite …"
click at [167, 101] on icon "button" at bounding box center [165, 102] width 6 height 6
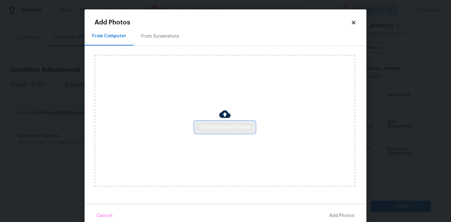
click at [200, 124] on button "Click to Upload Photos" at bounding box center [225, 127] width 60 height 12
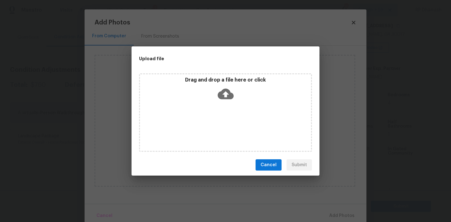
click at [217, 104] on div "Drag and drop a file here or click" at bounding box center [225, 112] width 173 height 78
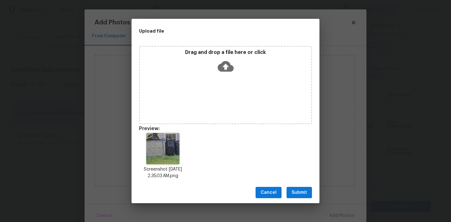
click at [293, 193] on span "Submit" at bounding box center [298, 192] width 15 height 8
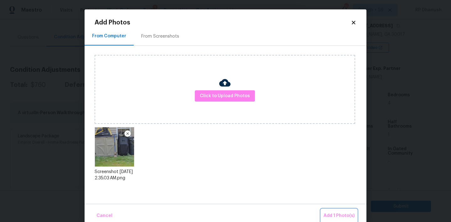
click at [336, 218] on span "Add 1 Photo(s)" at bounding box center [338, 216] width 31 height 8
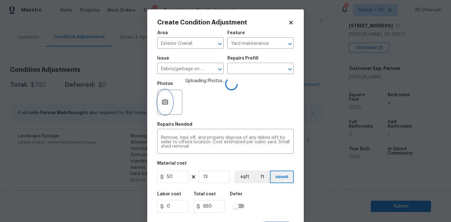
scroll to position [12, 0]
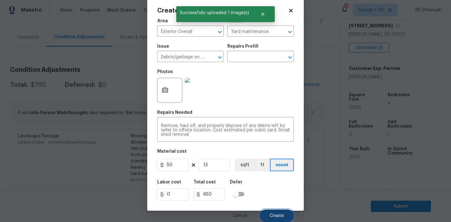
click at [276, 214] on span "Create" at bounding box center [277, 215] width 14 height 5
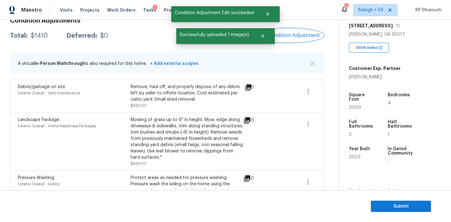
scroll to position [93, 0]
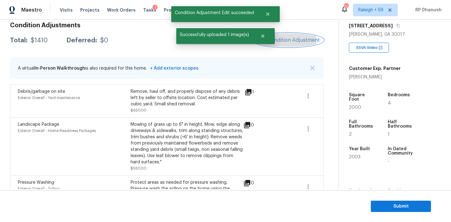
click at [299, 42] on span "Add Condition Adjustment" at bounding box center [287, 40] width 63 height 6
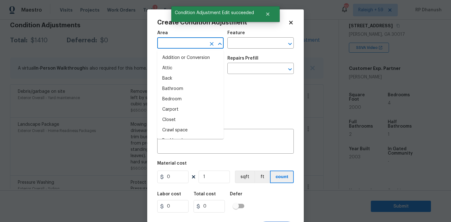
click at [183, 44] on input "text" at bounding box center [181, 44] width 49 height 10
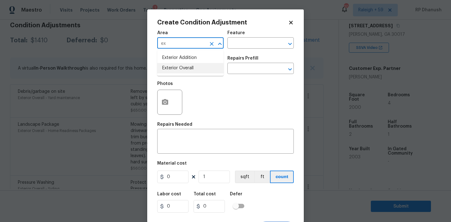
click at [177, 70] on li "Exterior Overall" at bounding box center [190, 68] width 66 height 10
type input "Exterior Overall"
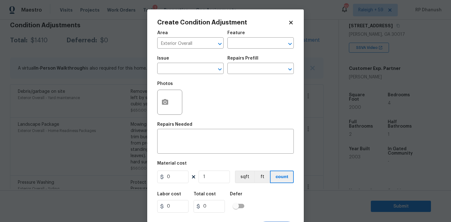
click at [177, 162] on h5 "Material cost" at bounding box center [171, 163] width 29 height 4
click at [178, 150] on div "x ​" at bounding box center [225, 141] width 136 height 23
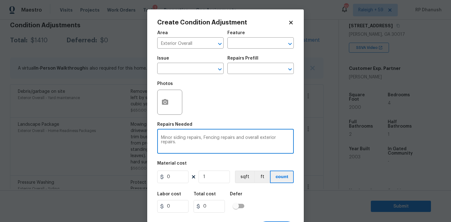
type textarea "Minor siding repairs, Fencing repairs and overall exterior repairs."
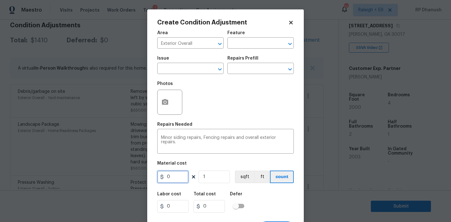
click at [175, 172] on input "0" at bounding box center [172, 176] width 31 height 13
type input "1875"
click at [164, 96] on button "button" at bounding box center [164, 102] width 15 height 24
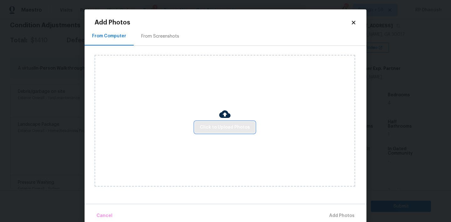
click at [220, 128] on span "Click to Upload Photos" at bounding box center [225, 127] width 50 height 8
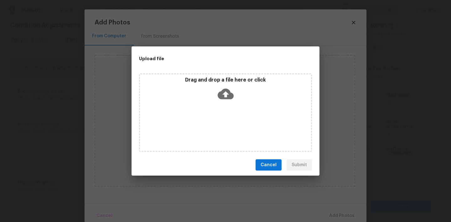
click at [221, 77] on p "Drag and drop a file here or click" at bounding box center [225, 80] width 171 height 7
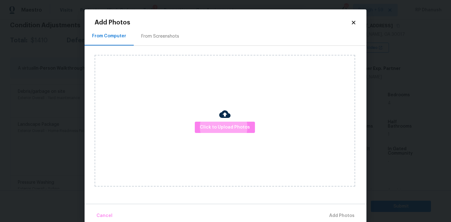
click at [167, 40] on div "From Screenshots" at bounding box center [160, 36] width 53 height 18
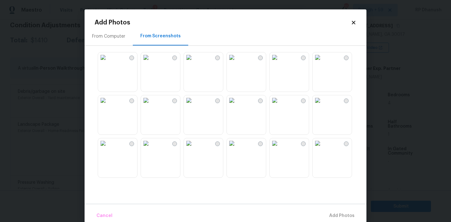
click at [108, 62] on img at bounding box center [103, 57] width 10 height 10
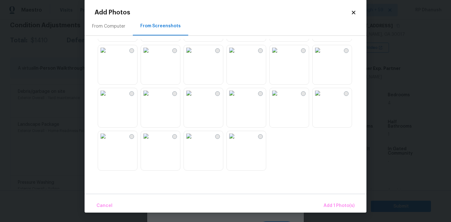
click at [322, 98] on img at bounding box center [317, 93] width 10 height 10
click at [332, 204] on span "Add 2 Photo(s)" at bounding box center [338, 206] width 32 height 8
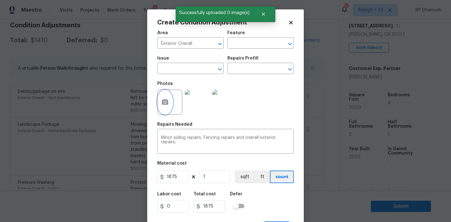
scroll to position [12, 0]
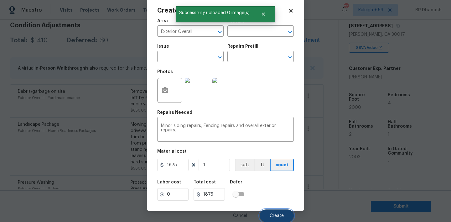
click at [291, 211] on button "Create" at bounding box center [277, 215] width 34 height 13
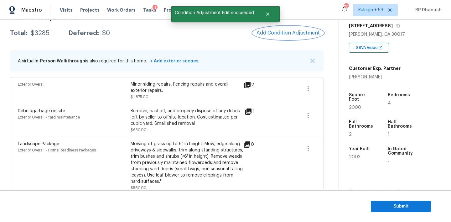
scroll to position [84, 0]
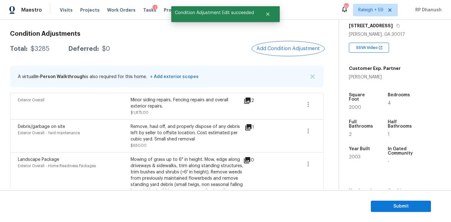
click at [275, 45] on button "Add Condition Adjustment" at bounding box center [288, 48] width 71 height 13
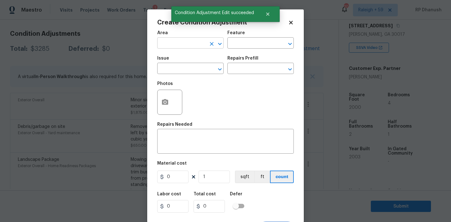
click at [182, 47] on input "text" at bounding box center [181, 44] width 49 height 10
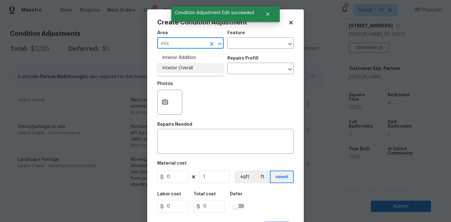
click at [181, 64] on li "Interior Overall" at bounding box center [190, 68] width 66 height 10
type input "Interior Overall"
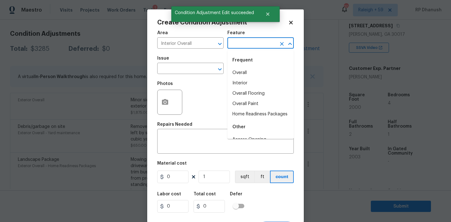
click at [247, 44] on input "text" at bounding box center [251, 44] width 49 height 10
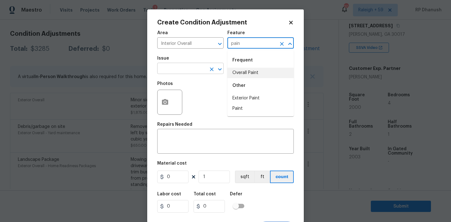
drag, startPoint x: 251, startPoint y: 69, endPoint x: 207, endPoint y: 69, distance: 43.8
click at [251, 69] on li "Overall Paint" at bounding box center [260, 73] width 66 height 10
type input "Overall Paint"
click at [187, 69] on input "text" at bounding box center [181, 69] width 49 height 10
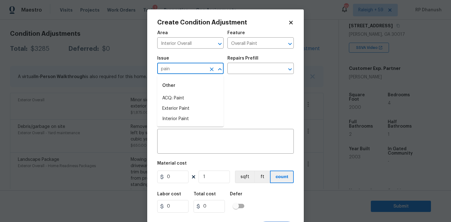
click at [180, 94] on li "ACQ: Paint" at bounding box center [190, 98] width 66 height 10
type input "ACQ: Paint"
click at [241, 76] on div "Issue ACQ: Paint ​ Repairs Prefill ​" at bounding box center [225, 64] width 136 height 25
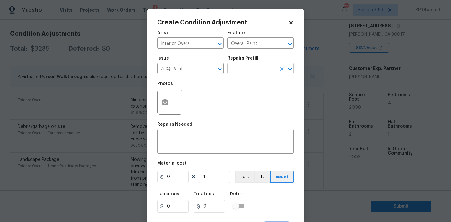
click at [250, 69] on input "text" at bounding box center [251, 69] width 49 height 10
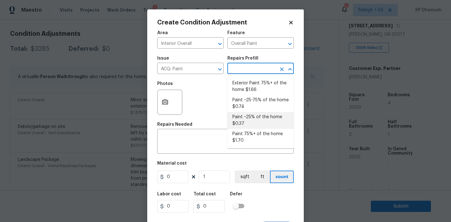
click at [255, 110] on li "Paint ~25-75% of the home $0.74" at bounding box center [260, 103] width 66 height 17
type input "Acquisition"
type textarea "Acquisition Scope: ~25 - 75% of the home needs interior paint"
type input "0.74"
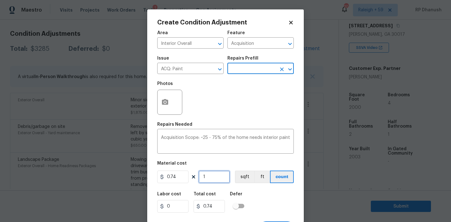
click at [222, 174] on input "1" at bounding box center [213, 176] width 31 height 13
type input "0"
type input "2"
type input "1.48"
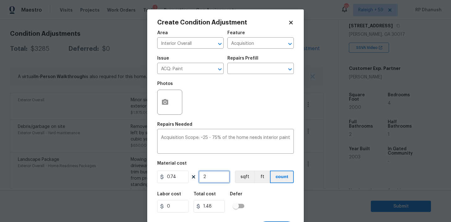
type input "20"
type input "14.8"
type input "200"
type input "148"
type input "2000"
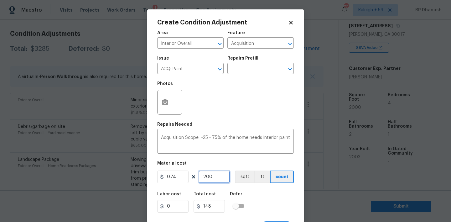
type input "1480"
type input "2000"
click at [222, 174] on input "2000" at bounding box center [213, 176] width 31 height 13
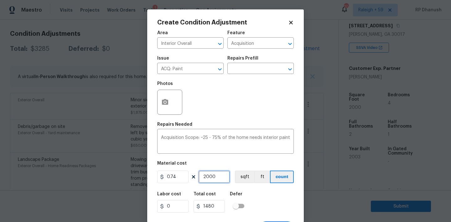
click at [222, 174] on input "2000" at bounding box center [213, 176] width 31 height 13
click at [166, 103] on icon "button" at bounding box center [165, 102] width 8 height 8
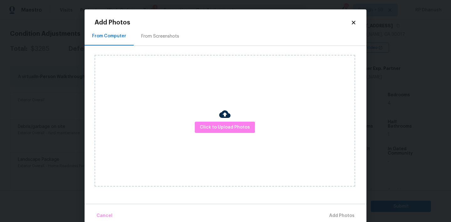
click at [160, 31] on div "From Screenshots" at bounding box center [160, 36] width 53 height 18
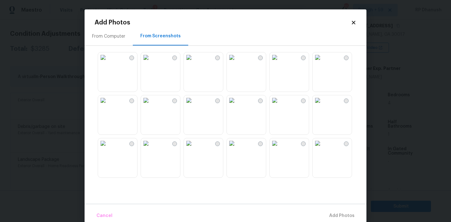
click at [270, 105] on img at bounding box center [275, 100] width 10 height 10
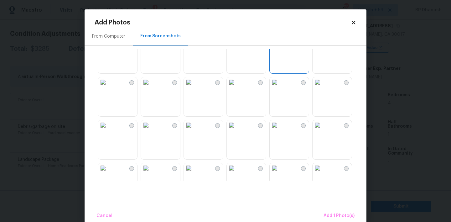
scroll to position [64, 0]
click at [108, 85] on img at bounding box center [103, 80] width 10 height 10
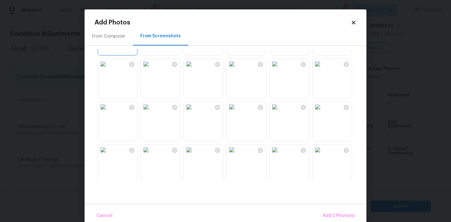
scroll to position [133, 0]
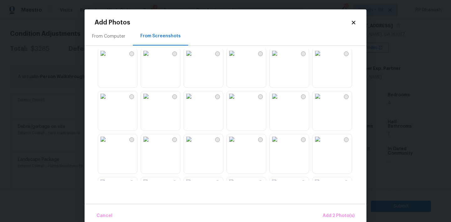
click at [142, 101] on img at bounding box center [146, 96] width 10 height 10
drag, startPoint x: 119, startPoint y: 111, endPoint x: 124, endPoint y: 131, distance: 20.7
click at [108, 101] on img at bounding box center [103, 96] width 10 height 10
click at [108, 139] on img at bounding box center [103, 139] width 10 height 10
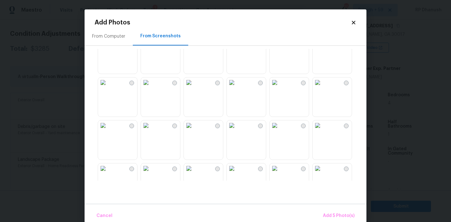
scroll to position [284, 0]
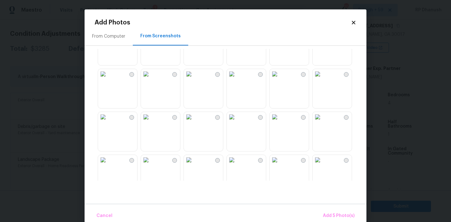
click at [320, 122] on img at bounding box center [317, 117] width 10 height 10
click at [331, 217] on span "Add 6 Photo(s)" at bounding box center [338, 216] width 32 height 8
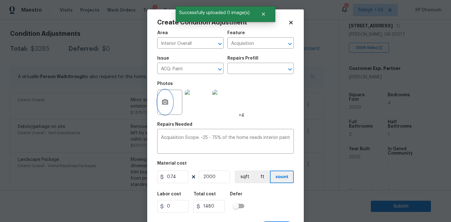
scroll to position [12, 0]
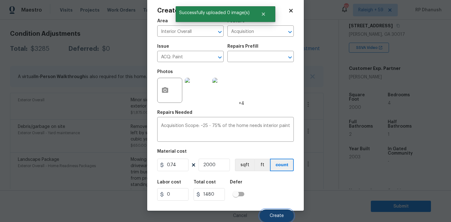
click at [275, 215] on span "Create" at bounding box center [277, 215] width 14 height 5
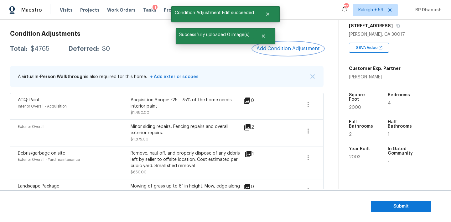
scroll to position [0, 0]
click at [287, 52] on button "Add Condition Adjustment" at bounding box center [288, 48] width 71 height 13
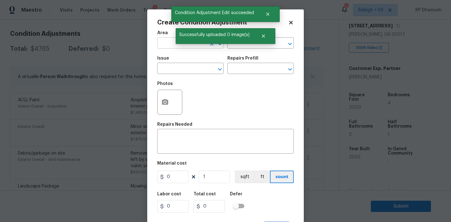
click at [168, 43] on input "text" at bounding box center [181, 44] width 49 height 10
click at [173, 64] on li "Interior Overall" at bounding box center [190, 68] width 66 height 10
type input "Interior Overall"
click at [275, 48] on input "text" at bounding box center [251, 44] width 49 height 10
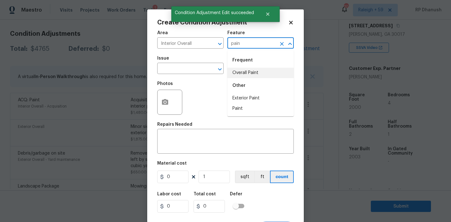
click at [259, 82] on div "Other" at bounding box center [260, 85] width 66 height 15
click at [256, 74] on li "Overall Paint" at bounding box center [260, 73] width 66 height 10
type input "Overall Paint"
click at [192, 73] on input "text" at bounding box center [181, 69] width 49 height 10
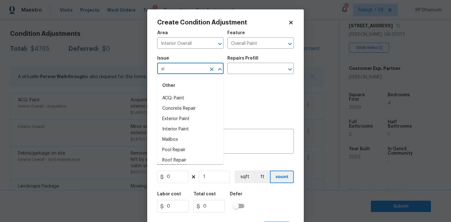
type input "ain"
drag, startPoint x: 180, startPoint y: 120, endPoint x: 222, endPoint y: 72, distance: 63.7
click at [180, 120] on li "Interior Paint" at bounding box center [190, 119] width 66 height 10
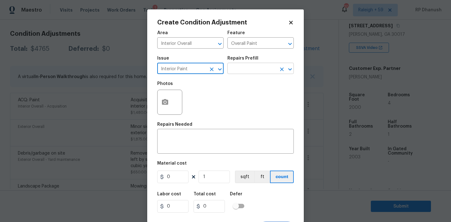
type input "Interior Paint"
click at [246, 71] on input "text" at bounding box center [251, 69] width 49 height 10
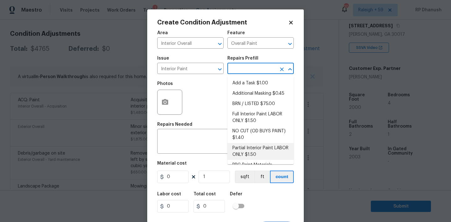
scroll to position [25, 0]
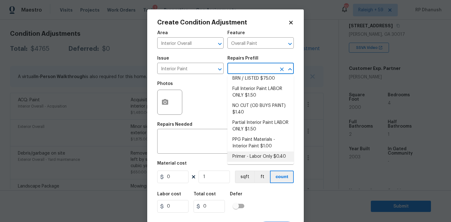
click at [240, 156] on li "Primer - Labor Only $0.40" at bounding box center [260, 156] width 66 height 10
type textarea "Interior primer - PRIMER PROVIDED BY OPENDOOR - All nails, screws, drywall anch…"
type input "0.4"
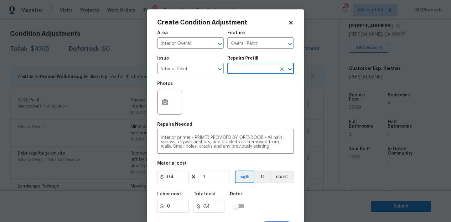
click at [205, 186] on div "Area Interior Overall ​ Feature Overall Paint ​ Issue Interior Paint ​ Repairs …" at bounding box center [225, 130] width 136 height 207
click at [211, 178] on input "1" at bounding box center [213, 176] width 31 height 13
type input "0"
type input "5"
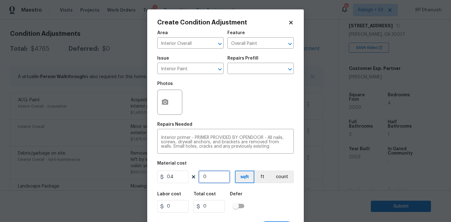
type input "2"
type input "50"
type input "20"
type input "500"
type input "200"
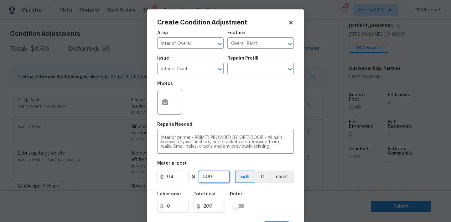
type input "500"
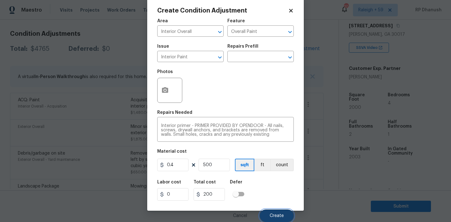
click at [275, 213] on span "Create" at bounding box center [277, 215] width 14 height 5
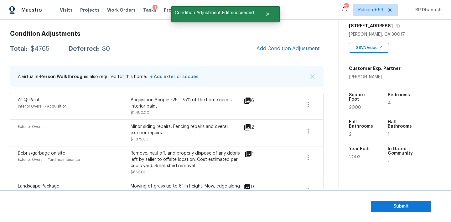
scroll to position [0, 0]
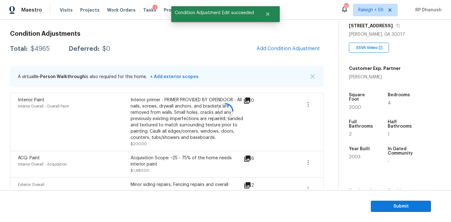
click at [309, 47] on div at bounding box center [225, 111] width 451 height 222
click at [309, 47] on span "Add Condition Adjustment" at bounding box center [287, 49] width 63 height 6
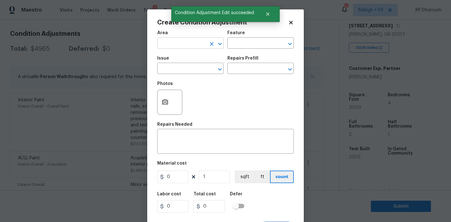
click at [176, 44] on input "text" at bounding box center [181, 44] width 49 height 10
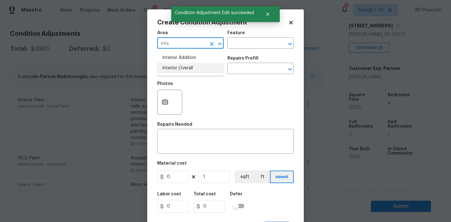
click at [175, 65] on li "Interior Overall" at bounding box center [190, 68] width 66 height 10
type input "Interior Overall"
click at [253, 46] on input "text" at bounding box center [251, 44] width 49 height 10
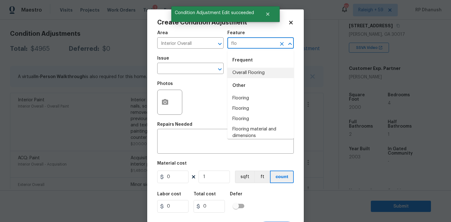
click at [245, 75] on li "Overall Flooring" at bounding box center [260, 73] width 66 height 10
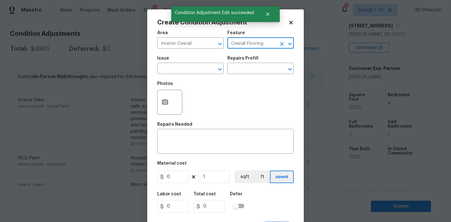
type input "Overall Flooring"
click at [221, 75] on span "Issue ​" at bounding box center [190, 64] width 66 height 25
click at [202, 70] on input "text" at bounding box center [181, 69] width 49 height 10
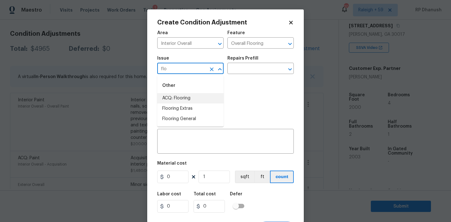
click at [190, 99] on li "ACQ: Flooring" at bounding box center [190, 98] width 66 height 10
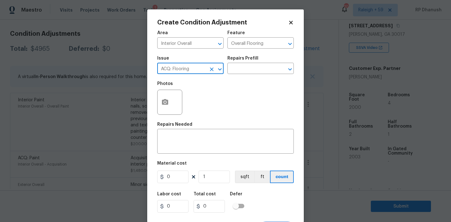
type input "ACQ: Flooring"
click at [252, 77] on div "Issue ACQ: Flooring ​ Repairs Prefill ​" at bounding box center [225, 64] width 136 height 25
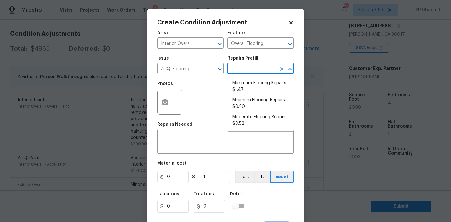
click at [258, 72] on input "text" at bounding box center [251, 69] width 49 height 10
click at [240, 116] on li "Moderate Flooring Repairs $0.52" at bounding box center [260, 120] width 66 height 17
type input "Acquisition"
type textarea "Acquisition Scope: Moderate flooring repairs"
type input "0.52"
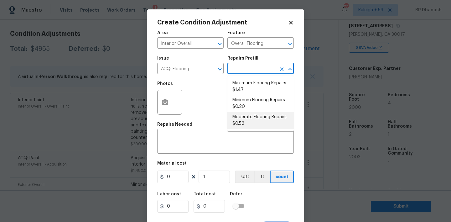
type input "0.52"
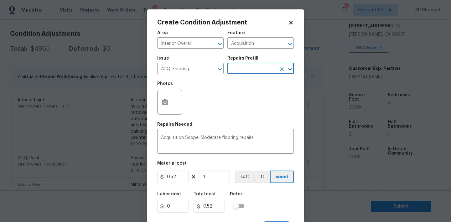
click at [227, 167] on div "Material cost" at bounding box center [225, 165] width 136 height 8
click at [225, 172] on input "1" at bounding box center [213, 176] width 31 height 13
type input "0"
paste input "200"
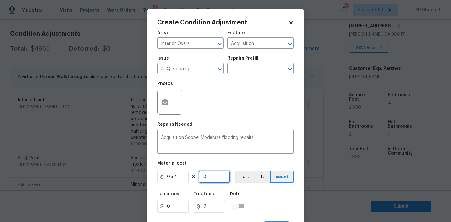
type input "2000"
type input "1040"
type input "2000"
click at [225, 172] on input "2000" at bounding box center [213, 176] width 31 height 13
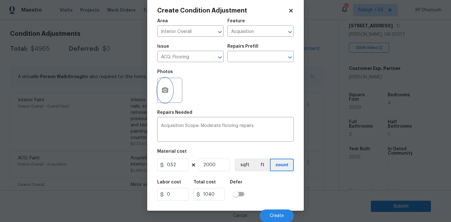
click at [165, 92] on icon "button" at bounding box center [165, 90] width 6 height 6
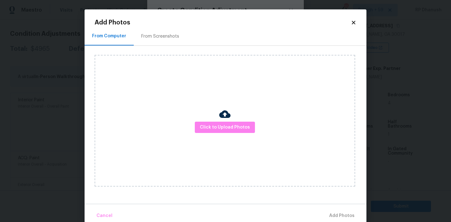
click at [167, 30] on div "From Screenshots" at bounding box center [160, 36] width 53 height 18
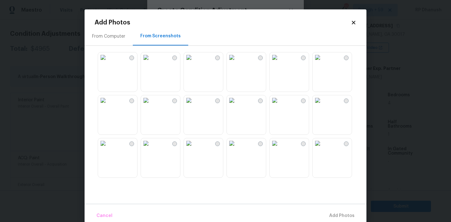
click at [151, 105] on img at bounding box center [146, 100] width 10 height 10
click at [237, 105] on img at bounding box center [232, 100] width 10 height 10
click at [194, 144] on img at bounding box center [189, 143] width 10 height 10
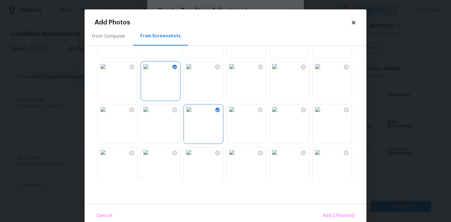
click at [322, 114] on img at bounding box center [317, 109] width 10 height 10
click at [194, 157] on img at bounding box center [189, 152] width 10 height 10
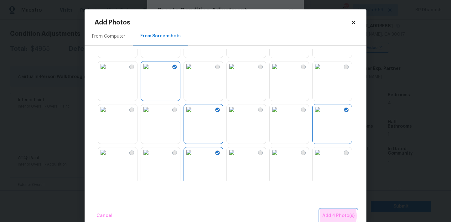
click at [332, 216] on span "Add 4 Photo(s)" at bounding box center [338, 216] width 32 height 8
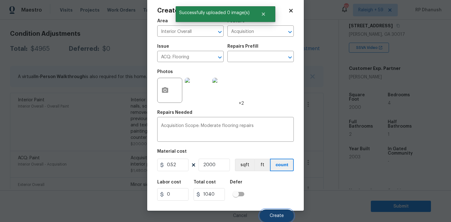
click at [274, 210] on button "Create" at bounding box center [277, 215] width 34 height 13
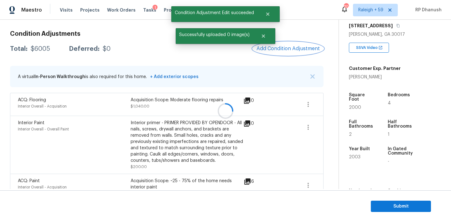
scroll to position [0, 0]
click at [301, 49] on span "Add Condition Adjustment" at bounding box center [287, 49] width 63 height 6
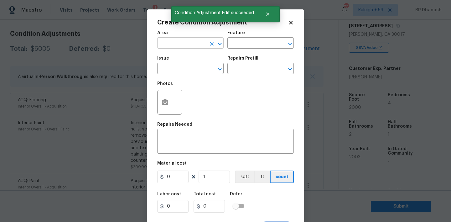
click at [169, 47] on input "text" at bounding box center [181, 44] width 49 height 10
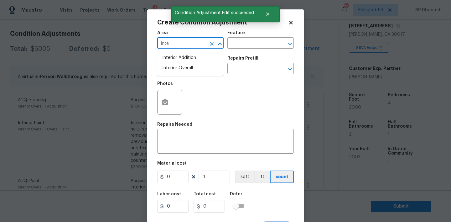
click at [175, 68] on li "Interior Overall" at bounding box center [190, 68] width 66 height 10
type input "Interior Overall"
click at [170, 140] on textarea at bounding box center [225, 141] width 129 height 13
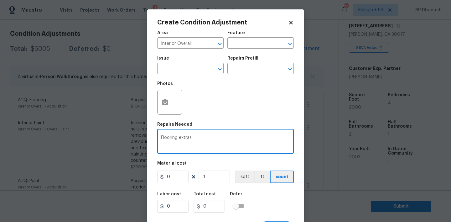
type textarea "Flooring extras"
click at [176, 175] on input "0" at bounding box center [172, 176] width 31 height 13
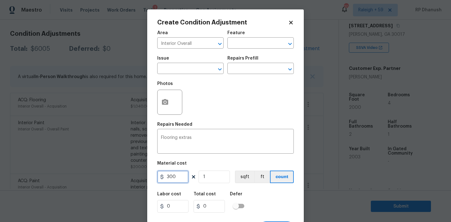
type input "300"
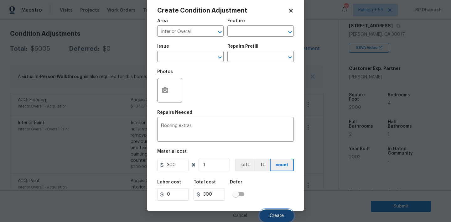
click at [275, 215] on span "Create" at bounding box center [277, 215] width 14 height 5
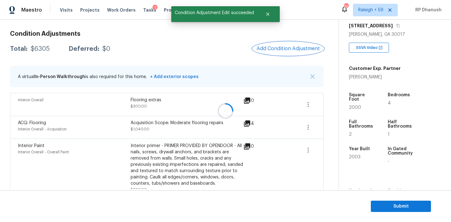
scroll to position [0, 0]
click at [287, 44] on button "Add Condition Adjustment" at bounding box center [288, 48] width 71 height 13
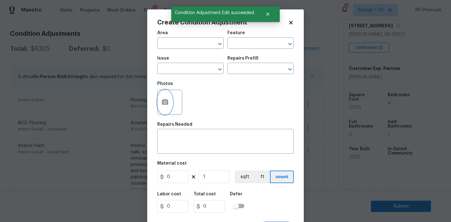
click at [164, 103] on circle "button" at bounding box center [165, 102] width 2 height 2
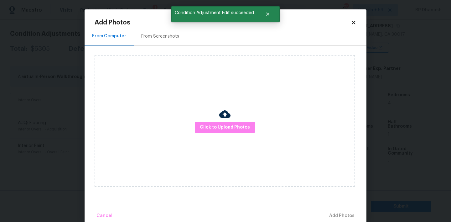
click at [218, 121] on div "Click to Upload Photos" at bounding box center [225, 120] width 260 height 131
click at [211, 126] on span "Click to Upload Photos" at bounding box center [225, 127] width 50 height 8
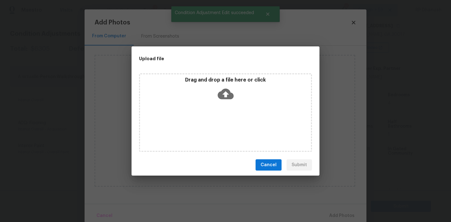
click at [213, 105] on div "Drag and drop a file here or click" at bounding box center [225, 112] width 173 height 78
